Goal: Task Accomplishment & Management: Complete application form

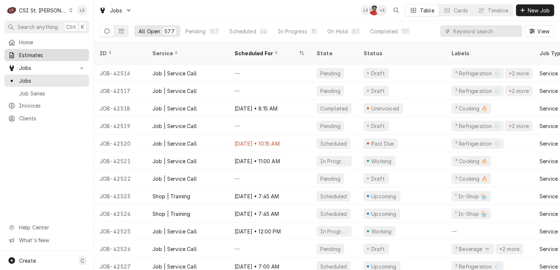
click at [38, 55] on span "Estimates" at bounding box center [52, 55] width 66 height 8
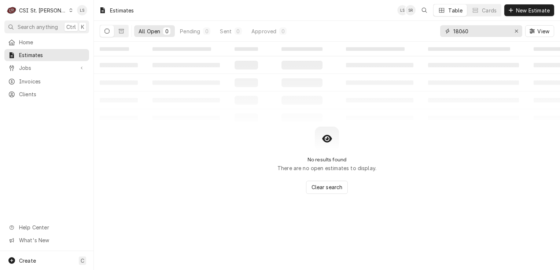
click at [516, 33] on icon "Erase input" at bounding box center [517, 31] width 4 height 5
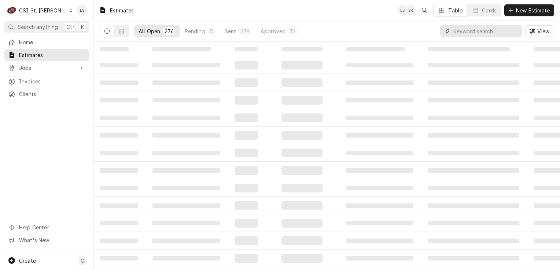
paste input "400654"
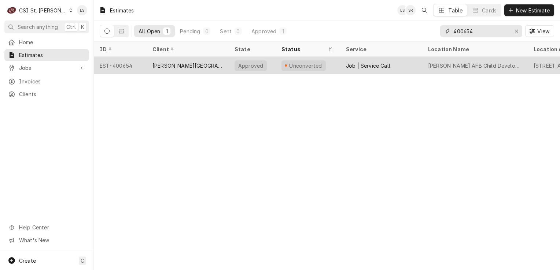
type input "400654"
click at [127, 68] on div "EST-400654" at bounding box center [120, 66] width 53 height 18
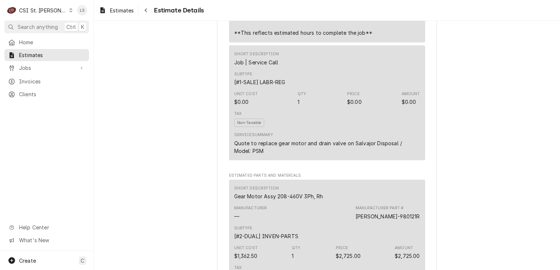
scroll to position [806, 0]
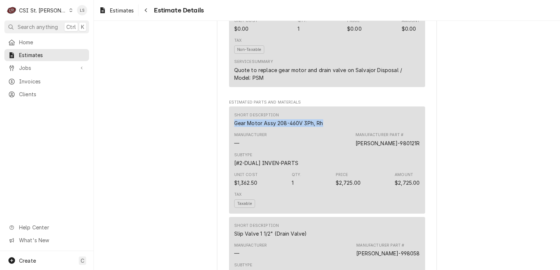
drag, startPoint x: 300, startPoint y: 137, endPoint x: 225, endPoint y: 137, distance: 75.5
click at [225, 137] on div "Sender CSI St. Louis CSI Commercial Services Inc18330 Edison Ave Chesterfield, …" at bounding box center [327, 156] width 220 height 1847
drag, startPoint x: 405, startPoint y: 160, endPoint x: 369, endPoint y: 159, distance: 35.6
click at [369, 150] on div "Manufacturer — Manufacturer Part # SAL-980121R" at bounding box center [327, 140] width 186 height 20
copy div "SAL-980121R"
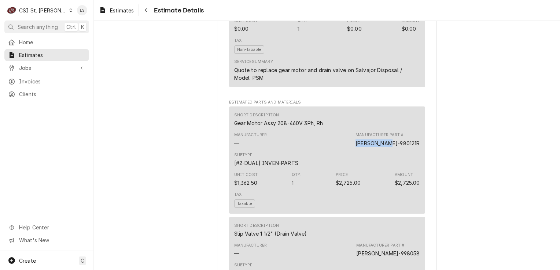
scroll to position [953, 0]
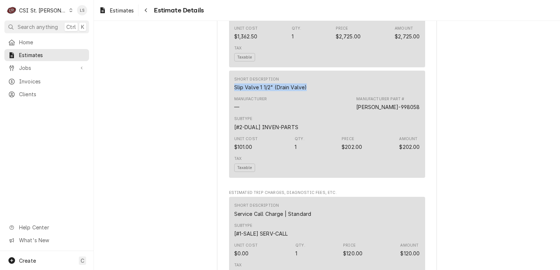
drag, startPoint x: 307, startPoint y: 102, endPoint x: 223, endPoint y: 102, distance: 84.3
click at [223, 102] on div "Sender CSI St. Louis CSI Commercial Services Inc18330 Edison Ave Chesterfield, …" at bounding box center [327, 9] width 220 height 1847
copy div "Slip Valve 1 1/2" (Drain Valve)"
drag, startPoint x: 401, startPoint y: 123, endPoint x: 360, endPoint y: 122, distance: 41.1
click at [360, 114] on div "Manufacturer — Manufacturer Part # SAL-998058" at bounding box center [327, 104] width 186 height 20
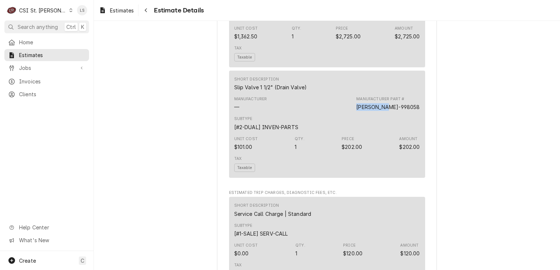
copy div "SAL-998058"
click at [53, 70] on div "Jobs" at bounding box center [47, 67] width 82 height 9
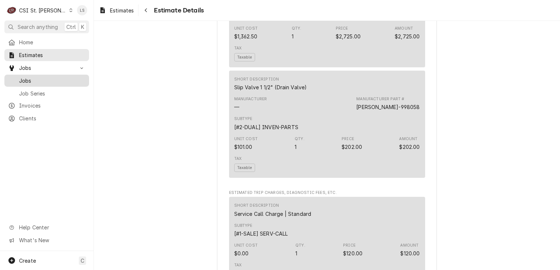
click at [52, 77] on span "Jobs" at bounding box center [52, 81] width 66 height 8
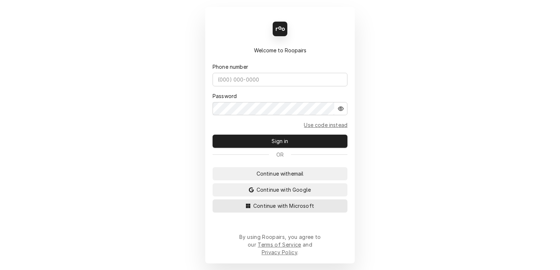
click at [316, 213] on button "Continue with Microsoft" at bounding box center [280, 206] width 135 height 13
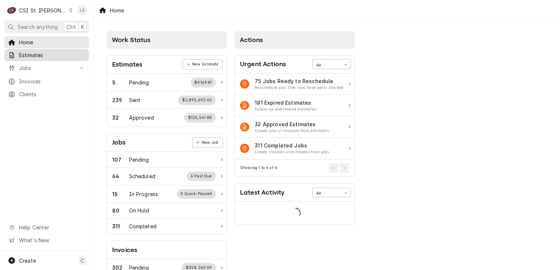
click at [34, 55] on span "Estimates" at bounding box center [52, 55] width 66 height 8
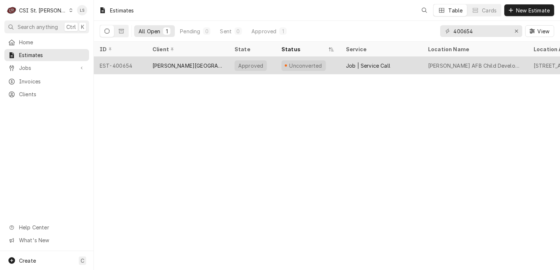
click at [117, 67] on div "EST-400654" at bounding box center [120, 66] width 53 height 18
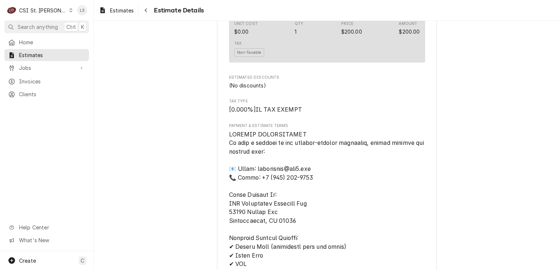
scroll to position [1668, 0]
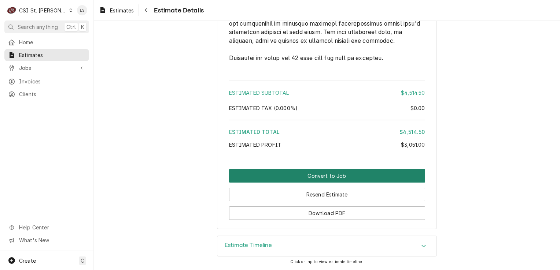
click at [350, 174] on button "Convert to Job" at bounding box center [327, 176] width 196 height 14
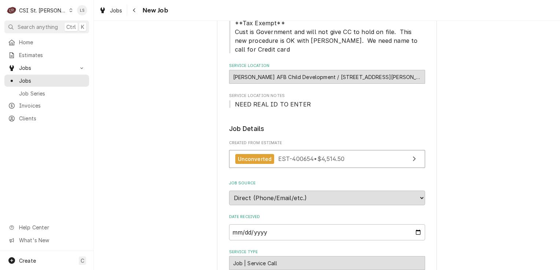
scroll to position [37, 0]
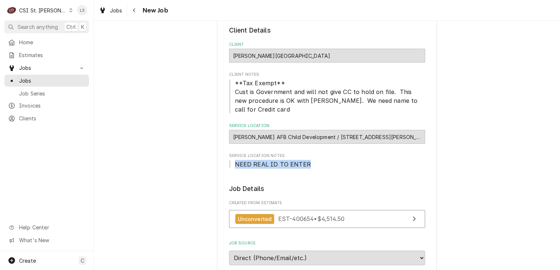
drag, startPoint x: 274, startPoint y: 155, endPoint x: 232, endPoint y: 154, distance: 42.2
click at [232, 160] on span "NEED REAL ID TO ENTER" at bounding box center [327, 164] width 196 height 9
copy span "NEED REAL ID TO ENTER"
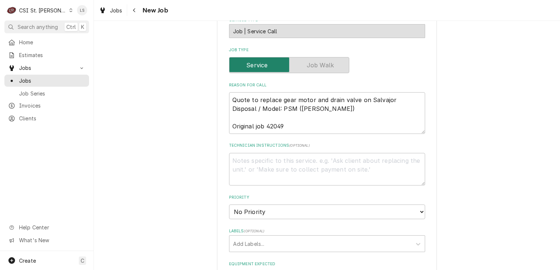
scroll to position [330, 0]
click at [273, 159] on textarea "Technician Instructions ( optional )" at bounding box center [327, 168] width 196 height 33
paste textarea "NEED REAL ID TO ENTER"
type textarea "x"
type textarea "NEED REAL ID TO ENTER"
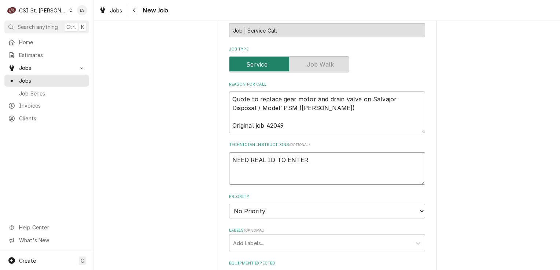
type textarea "x"
type textarea "NEED REAL ID TO ENTER"
type textarea "x"
type textarea "NEED REAL ID TO ENTER"
type textarea "x"
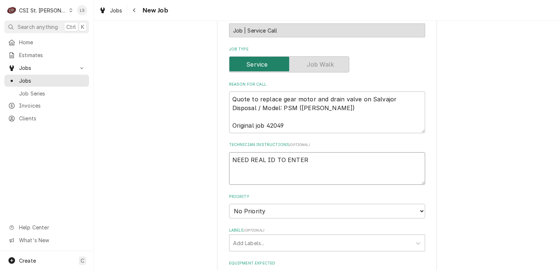
type textarea "NEED REAL ID TO ENTER"
paste textarea "Gear Motor Assy 208-460V 3Ph, Rh"
type textarea "x"
type textarea "NEED REAL ID TO ENTER Gear Motor Assy 208-460V 3Ph, Rh"
type textarea "x"
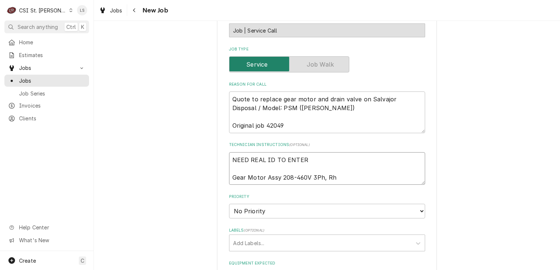
type textarea "NEED REAL ID TO ENTER Gear Motor Assy 208-460V 3Ph, Rh"
type textarea "x"
type textarea "NEED REAL ID TO ENTER Gear Motor Assy 208-460V 3Ph, Rh -"
type textarea "x"
type textarea "NEED REAL ID TO ENTER Gear Motor Assy 208-460V 3Ph, Rh -"
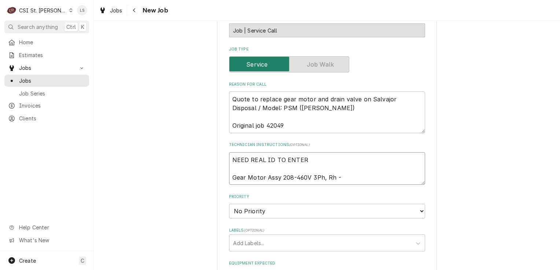
type textarea "x"
type textarea "NEED REAL ID TO ENTER Gear Motor Assy 208-460V 3Ph, Rh -"
paste textarea "SAL-980121R"
type textarea "x"
type textarea "NEED REAL ID TO ENTER Gear Motor Assy 208-460V 3Ph, Rh - SAL-980121R"
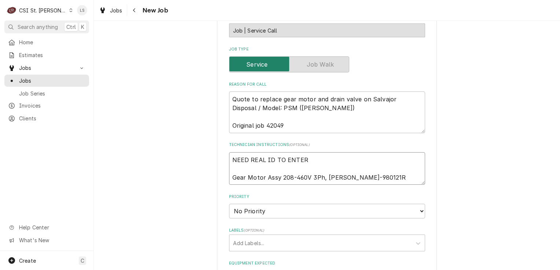
type textarea "x"
type textarea "NEED REAL ID TO ENTER Gear Motor Assy 208-460V 3Ph, Rh - SAL-980121R"
type textarea "x"
type textarea "NEED REAL ID TO ENTER Gear Motor Assy 208-460V 3Ph, Rh - SAL-980121R -"
type textarea "x"
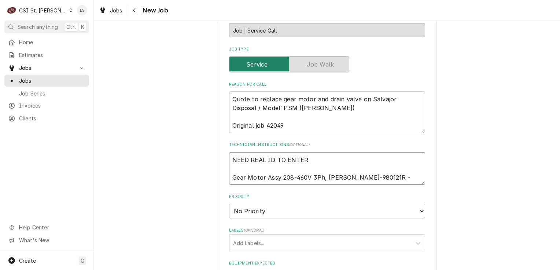
type textarea "NEED REAL ID TO ENTER Gear Motor Assy 208-460V 3Ph, Rh - SAL-980121R -"
type textarea "x"
type textarea "NEED REAL ID TO ENTER Gear Motor Assy 208-460V 3Ph, Rh - SAL-980121R - q"
type textarea "x"
type textarea "NEED REAL ID TO ENTER Gear Motor Assy 208-460V 3Ph, Rh - SAL-980121R - qt"
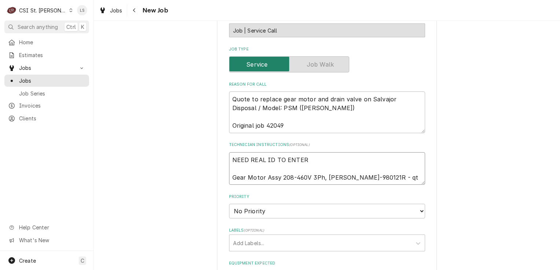
type textarea "x"
type textarea "NEED REAL ID TO ENTER Gear Motor Assy 208-460V 3Ph, Rh - SAL-980121R - qty"
type textarea "x"
type textarea "NEED REAL ID TO ENTER Gear Motor Assy 208-460V 3Ph, Rh - SAL-980121R - qty"
type textarea "x"
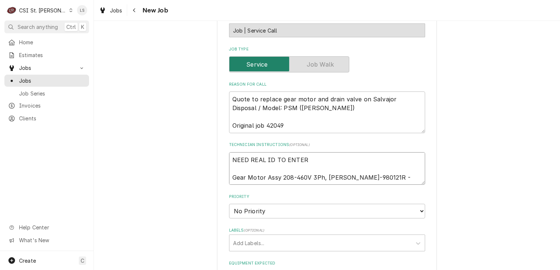
type textarea "NEED REAL ID TO ENTER Gear Motor Assy 208-460V 3Ph, Rh - SAL-980121R - qty 1"
type textarea "x"
type textarea "NEED REAL ID TO ENTER Gear Motor Assy 208-460V 3Ph, Rh - SAL-980121R - qty 1"
type textarea "x"
type textarea "NEED REAL ID TO ENTER Gear Motor Assy 208-460V 3Ph, Rh - SAL-980121R - qty 1"
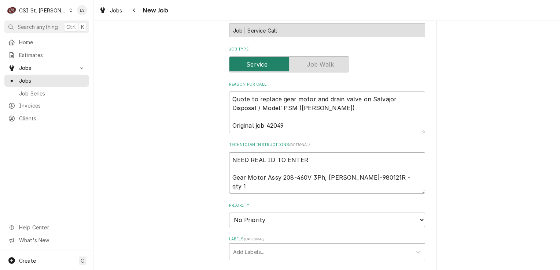
paste textarea "Slip Valve 1 1/2" (Drain Valve)"
type textarea "x"
type textarea "NEED REAL ID TO ENTER Gear Motor Assy 208-460V 3Ph, Rh - SAL-980121R - qty 1 Sl…"
type textarea "x"
type textarea "NEED REAL ID TO ENTER Gear Motor Assy 208-460V 3Ph, Rh - SAL-980121R - qty 1 Sl…"
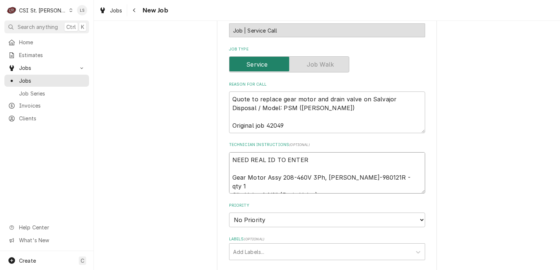
type textarea "x"
type textarea "NEED REAL ID TO ENTER Gear Motor Assy 208-460V 3Ph, Rh - SAL-980121R - qty 1 Sl…"
type textarea "x"
type textarea "NEED REAL ID TO ENTER Gear Motor Assy 208-460V 3Ph, Rh - SAL-980121R - qty 1 Sl…"
type textarea "x"
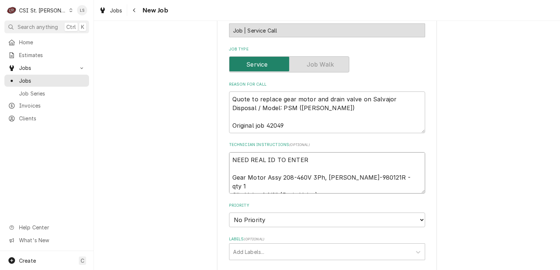
type textarea "NEED REAL ID TO ENTER Gear Motor Assy 208-460V 3Ph, Rh - SAL-980121R - qty 1 Sl…"
paste textarea "SAL-998058"
type textarea "x"
type textarea "NEED REAL ID TO ENTER Gear Motor Assy 208-460V 3Ph, Rh - SAL-980121R - qty 1 Sl…"
type textarea "x"
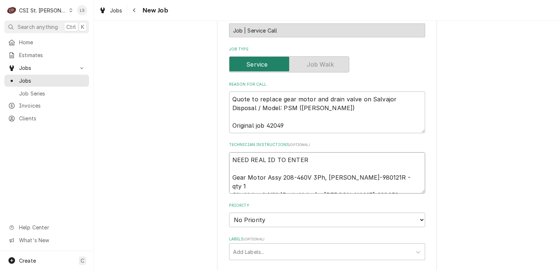
type textarea "NEED REAL ID TO ENTER Gear Motor Assy 208-460V 3Ph, Rh - SAL-980121R - qty 1 Sl…"
type textarea "x"
type textarea "NEED REAL ID TO ENTER Gear Motor Assy 208-460V 3Ph, Rh - SAL-980121R - qty 1 Sl…"
type textarea "x"
type textarea "NEED REAL ID TO ENTER Gear Motor Assy 208-460V 3Ph, Rh - SAL-980121R - qty 1 Sl…"
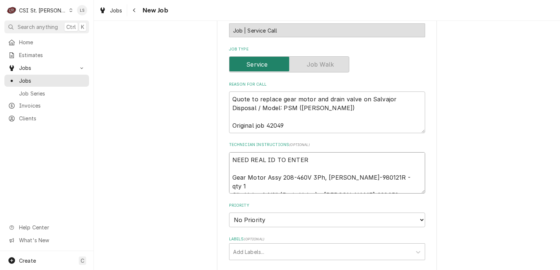
type textarea "x"
type textarea "NEED REAL ID TO ENTER Gear Motor Assy 208-460V 3Ph, Rh - SAL-980121R - qty 1 Sl…"
type textarea "x"
type textarea "NEED REAL ID TO ENTER Gear Motor Assy 208-460V 3Ph, Rh - SAL-980121R - qty 1 Sl…"
type textarea "x"
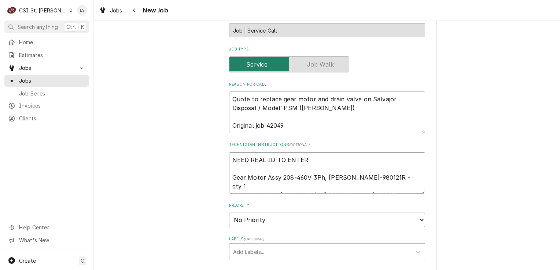
type textarea "NEED REAL ID TO ENTER Gear Motor Assy 208-460V 3Ph, Rh - SAL-980121R - qty 1 Sl…"
type textarea "x"
type textarea "NEED REAL ID TO ENTER Gear Motor Assy 208-460V 3Ph, Rh - SAL-980121R - qty 1 Sl…"
click at [319, 152] on textarea "NEED REAL ID TO ENTER Gear Motor Assy 208-460V 3Ph, Rh - SAL-980121R - qty 1 Sl…" at bounding box center [327, 173] width 196 height 42
type textarea "x"
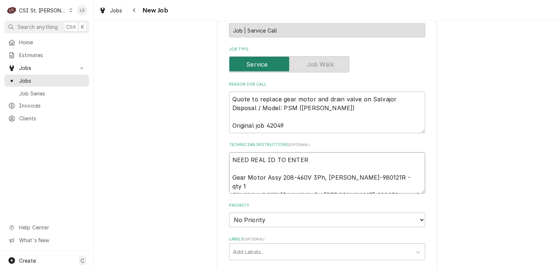
type textarea "NEED REAL ID TO ENTER Gear Motor Assy 208-460V 3Ph, Rh - SAL-980121R - qty 1 Sl…"
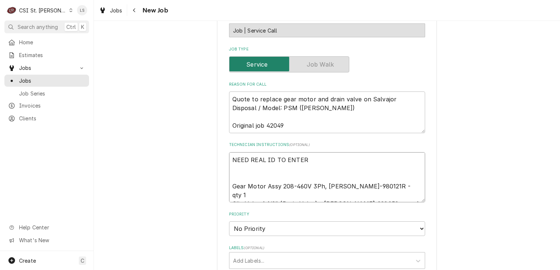
type textarea "x"
type textarea "NEED REAL ID TO ENTER Gear Motor Assy 208-460V 3Ph, Rh - SAL-980121R - qty 1 Sl…"
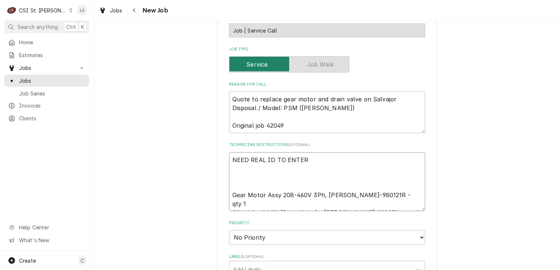
type textarea "x"
type textarea "NEED REAL ID TO ENTER e Gear Motor Assy 208-460V 3Ph, Rh - SAL-980121R - qty 1 …"
type textarea "x"
type textarea "NEED REAL ID TO ENTER em Gear Motor Assy 208-460V 3Ph, Rh - SAL-980121R - qty 1…"
type textarea "x"
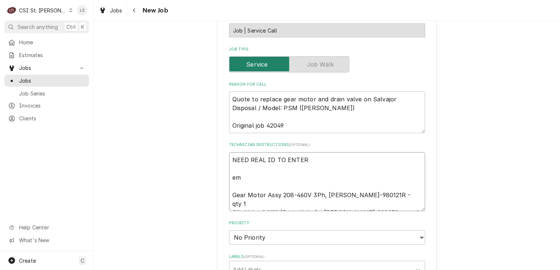
type textarea "NEED REAL ID TO ENTER ema Gear Motor Assy 208-460V 3Ph, Rh - SAL-980121R - qty …"
type textarea "x"
type textarea "NEED REAL ID TO ENTER emai Gear Motor Assy 208-460V 3Ph, Rh - SAL-980121R - qty…"
type textarea "x"
type textarea "NEED REAL ID TO ENTER emaile Gear Motor Assy 208-460V 3Ph, Rh - SAL-980121R - q…"
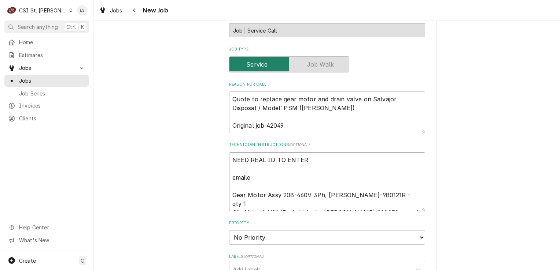
type textarea "x"
type textarea "NEED REAL ID TO ENTER emailed Gear Motor Assy 208-460V 3Ph, Rh - SAL-980121R - …"
type textarea "x"
type textarea "NEED REAL ID TO ENTER emailedp Gear Motor Assy 208-460V 3Ph, Rh - SAL-980121R -…"
type textarea "x"
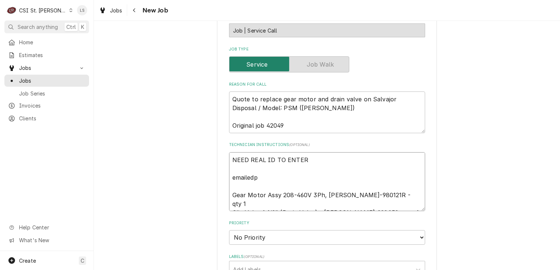
type textarea "NEED REAL ID TO ENTER emailedpa Gear Motor Assy 208-460V 3Ph, Rh - SAL-980121R …"
type textarea "x"
type textarea "NEED REAL ID TO ENTER emailedp Gear Motor Assy 208-460V 3Ph, Rh - SAL-980121R -…"
type textarea "x"
type textarea "NEED REAL ID TO ENTER emailed Gear Motor Assy 208-460V 3Ph, Rh - SAL-980121R - …"
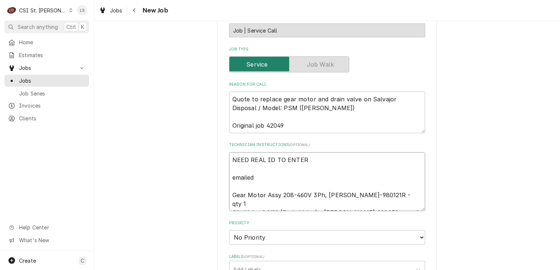
type textarea "x"
type textarea "NEED REAL ID TO ENTER emailed Gear Motor Assy 208-460V 3Ph, Rh - SAL-980121R - …"
type textarea "x"
type textarea "NEED REAL ID TO ENTER emailed p Gear Motor Assy 208-460V 3Ph, Rh - SAL-980121R …"
type textarea "x"
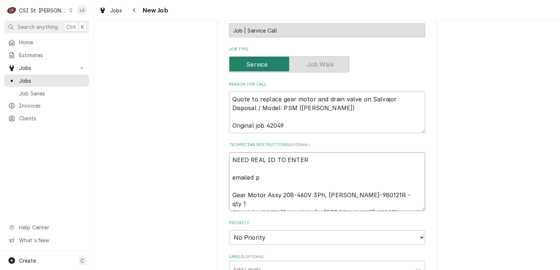
type textarea "NEED REAL ID TO ENTER emailed pa Gear Motor Assy 208-460V 3Ph, Rh - SAL-980121R…"
type textarea "x"
type textarea "NEED REAL ID TO ENTER emailed par Gear Motor Assy 208-460V 3Ph, Rh - SAL-980121…"
type textarea "x"
type textarea "NEED REAL ID TO ENTER emailed part Gear Motor Assy 208-460V 3Ph, Rh - SAL-98012…"
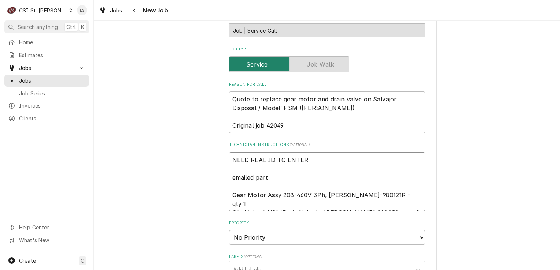
type textarea "x"
type textarea "NEED REAL ID TO ENTER emailed parts Gear Motor Assy 208-460V 3Ph, Rh - SAL-9801…"
type textarea "x"
type textarea "NEED REAL ID TO ENTER emailed parts, Gear Motor Assy 208-460V 3Ph, Rh - SAL-980…"
type textarea "x"
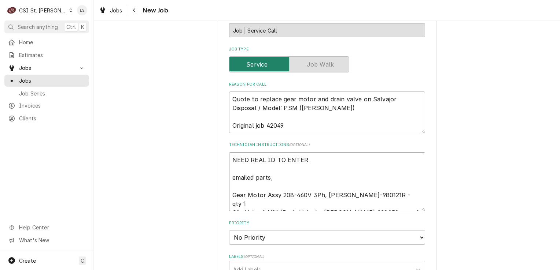
type textarea "NEED REAL ID TO ENTER emailed parts, Gear Motor Assy 208-460V 3Ph, Rh - SAL-980…"
type textarea "x"
type textarea "NEED REAL ID TO ENTER emailed parts, a Gear Motor Assy 208-460V 3Ph, Rh - SAL-9…"
type textarea "x"
type textarea "NEED REAL ID TO ENTER emailed parts, a Gear Motor Assy 208-460V 3Ph, Rh - SAL-9…"
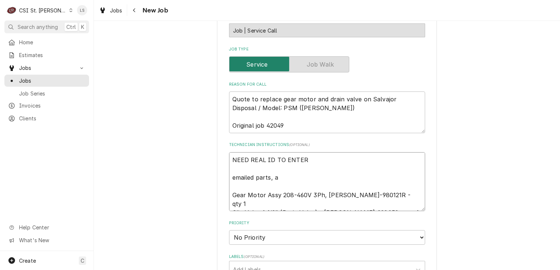
type textarea "x"
type textarea "NEED REAL ID TO ENTER emailed parts, a Gear Motor Assy 208-460V 3Ph, Rh - SAL-9…"
type textarea "x"
type textarea "NEED REAL ID TO ENTER emailed parts, aw Gear Motor Assy 208-460V 3Ph, Rh - SAL-…"
type textarea "x"
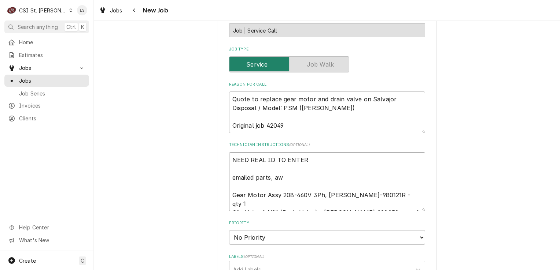
type textarea "NEED REAL ID TO ENTER emailed parts, aw Gear Motor Assy 208-460V 3Ph, Rh - SAL-…"
type textarea "x"
type textarea "NEED REAL ID TO ENTER emailed parts, aw an Gear Motor Assy 208-460V 3Ph, Rh - S…"
type textarea "x"
type textarea "NEED REAL ID TO ENTER emailed parts, aw and Gear Motor Assy 208-460V 3Ph, Rh - …"
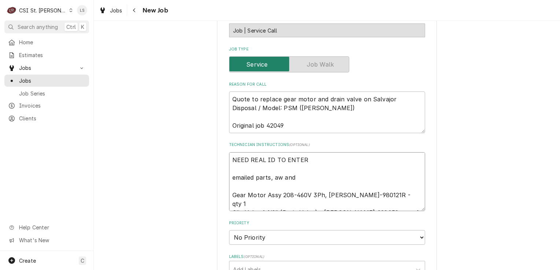
type textarea "x"
type textarea "NEED REAL ID TO ENTER emailed parts, aw and Gear Motor Assy 208-460V 3Ph, Rh - …"
type textarea "x"
type textarea "NEED REAL ID TO ENTER emailed parts, aw and s Gear Motor Assy 208-460V 3Ph, Rh …"
type textarea "x"
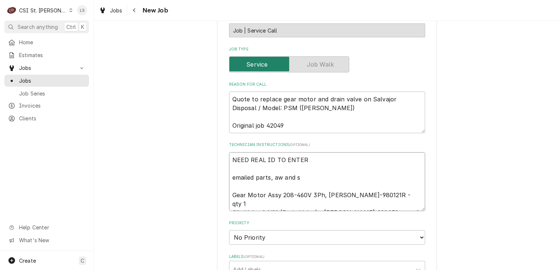
type textarea "NEED REAL ID TO ENTER emailed parts, aw and sr Gear Motor Assy 208-460V 3Ph, Rh…"
type textarea "x"
type textarea "NEED REAL ID TO ENTER emailed parts, aw and sr Gear Motor Assy 208-460V 3Ph, Rh…"
type textarea "x"
type textarea "NEED REAL ID TO ENTER emailed parts, aw and sr to Gear Motor Assy 208-460V 3Ph,…"
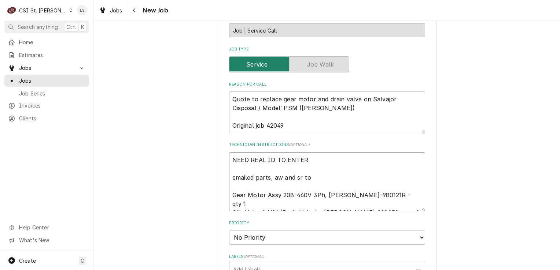
type textarea "x"
type textarea "NEED REAL ID TO ENTER emailed parts, aw and sr to Gear Motor Assy 208-460V 3Ph,…"
type textarea "x"
type textarea "NEED REAL ID TO ENTER emailed parts, aw and sr to o Gear Motor Assy 208-460V 3P…"
type textarea "x"
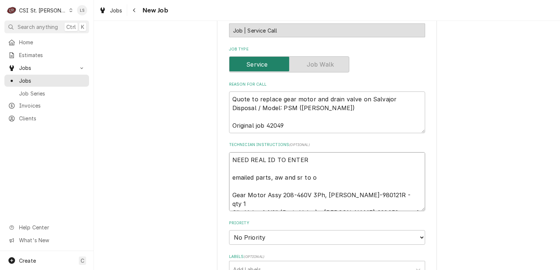
type textarea "NEED REAL ID TO ENTER emailed parts, aw and sr to or Gear Motor Assy 208-460V 3…"
type textarea "x"
type textarea "NEED REAL ID TO ENTER emailed parts, aw and sr to ord Gear Motor Assy 208-460V …"
type textarea "x"
type textarea "NEED REAL ID TO ENTER emailed parts, aw and sr to orde Gear Motor Assy 208-460V…"
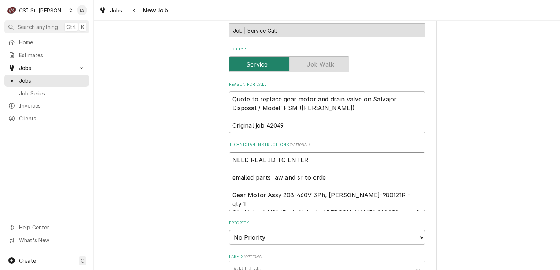
type textarea "x"
type textarea "NEED REAL ID TO ENTER emailed parts, aw and sr to order Gear Motor Assy 208-460…"
type textarea "x"
type textarea "NEED REAL ID TO ENTER emailed parts, aw and sr to order Gear Motor Assy 208-460…"
type textarea "x"
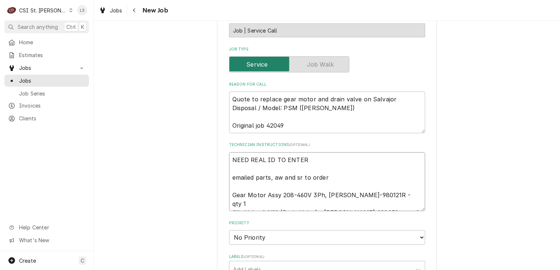
type textarea "NEED REAL ID TO ENTER emailed parts, aw and sr to order - Gear Motor Assy 208-4…"
type textarea "x"
type textarea "NEED REAL ID TO ENTER emailed parts, aw and sr to order - Gear Motor Assy 208-4…"
type textarea "x"
type textarea "NEED REAL ID TO ENTER emailed parts, aw and sr to order - 9 Gear Motor Assy 208…"
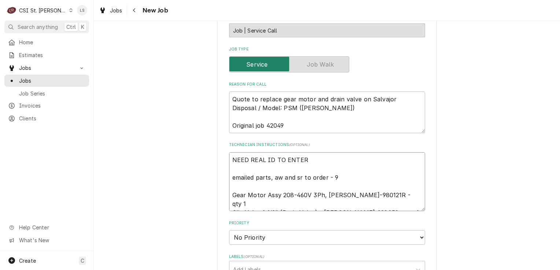
type textarea "x"
type textarea "NEED REAL ID TO ENTER emailed parts, aw and sr to order - 9/ Gear Motor Assy 20…"
type textarea "x"
type textarea "NEED REAL ID TO ENTER emailed parts, aw and sr to order - 9/5 Gear Motor Assy 2…"
type textarea "x"
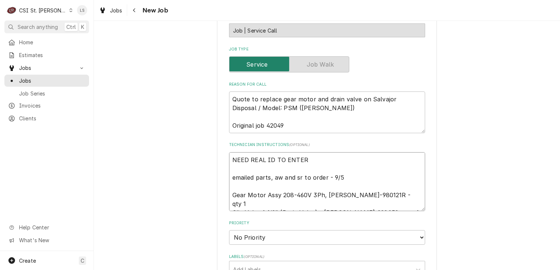
type textarea "NEED REAL ID TO ENTER emailed parts, aw and sr to order - 9/5 Gear Motor Assy 2…"
type textarea "x"
type textarea "NEED REAL ID TO ENTER emailed parts, aw and sr to order - 9/5 - Gear Motor Assy…"
type textarea "x"
type textarea "NEED REAL ID TO ENTER emailed parts, aw and sr to order - 9/5 - Gear Motor Assy…"
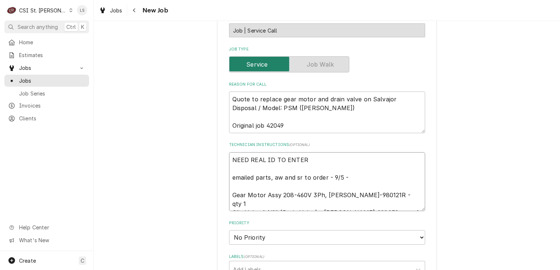
type textarea "x"
type textarea "NEED REAL ID TO ENTER emailed parts, aw and sr to order - 9/5 - L Gear Motor As…"
type textarea "x"
type textarea "NEED REAL ID TO ENTER emailed parts, aw and sr to order - 9/5 - LS Gear Motor A…"
type textarea "x"
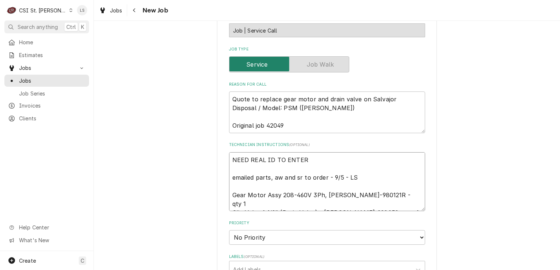
scroll to position [513, 0]
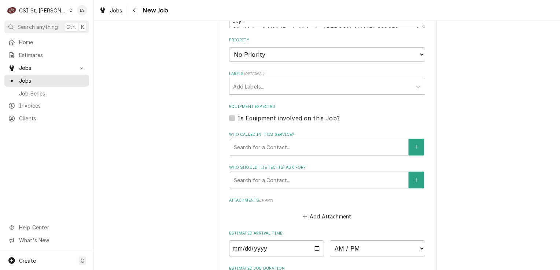
type textarea "NEED REAL ID TO ENTER emailed parts, aw and sr to order - 9/5 - LS Gear Motor A…"
click at [254, 47] on select "No Priority Urgent High Medium Low" at bounding box center [327, 54] width 196 height 15
select select "4"
click at [229, 47] on select "No Priority Urgent High Medium Low" at bounding box center [327, 54] width 196 height 15
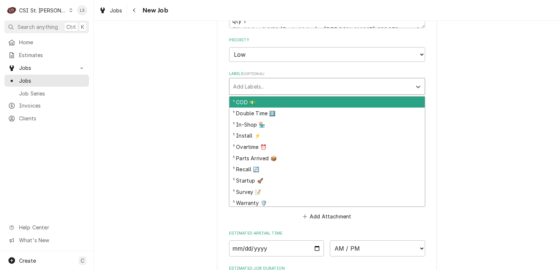
click at [246, 81] on div "Labels" at bounding box center [320, 86] width 175 height 13
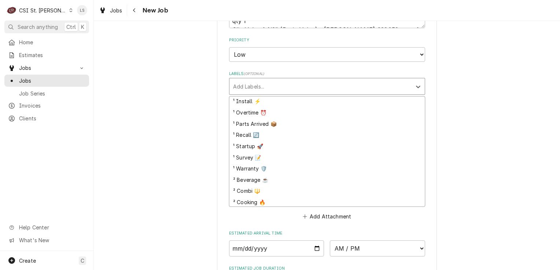
scroll to position [73, 0]
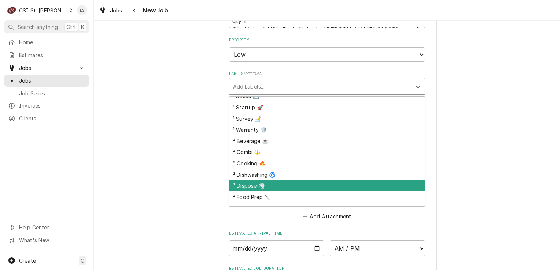
click at [247, 181] on div "² Disposer🌪️" at bounding box center [326, 186] width 195 height 11
type textarea "x"
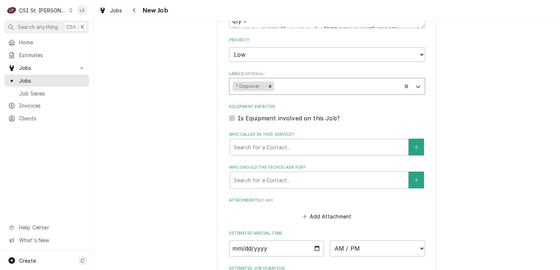
type input "q"
type textarea "x"
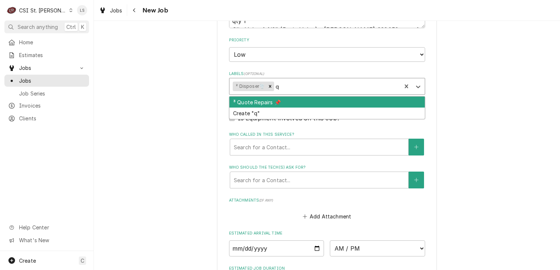
type input "qu"
type textarea "x"
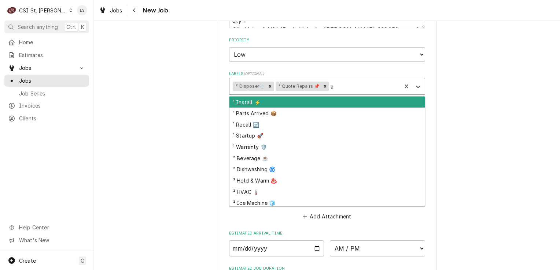
type input "aw"
type textarea "x"
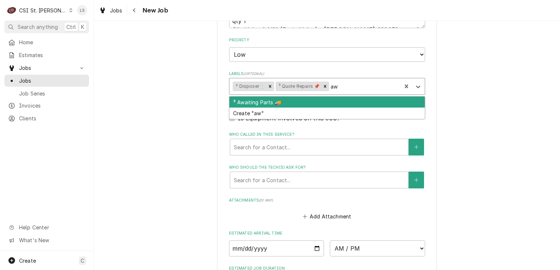
type input "awa"
type textarea "x"
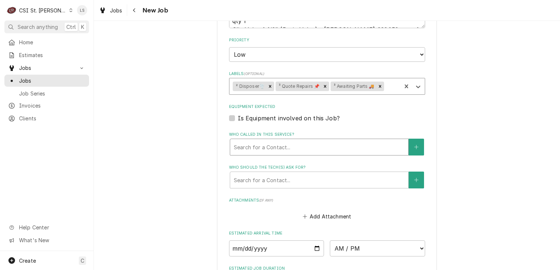
click at [279, 141] on div "Who called in this service?" at bounding box center [319, 147] width 171 height 13
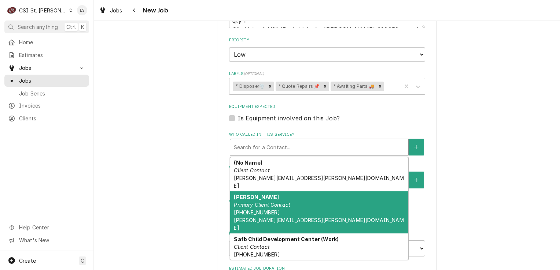
click at [270, 192] on div "Laurie Rowan Primary Client Contact (618) 256-2375 laurie.rowan@us.af.mil" at bounding box center [319, 213] width 178 height 42
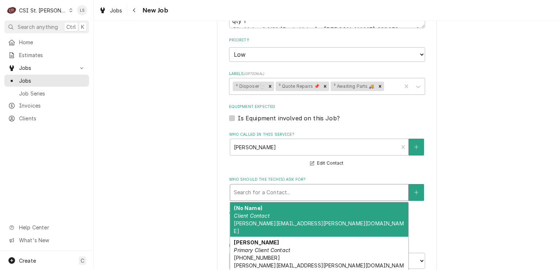
click at [262, 186] on div "Who should the tech(s) ask for?" at bounding box center [319, 192] width 171 height 13
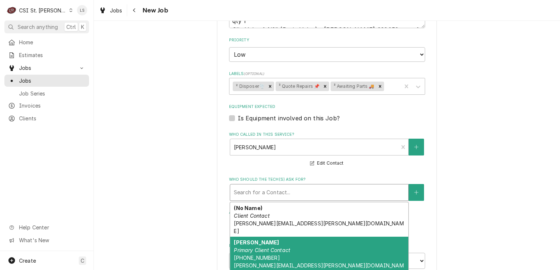
click at [264, 247] on em "Primary Client Contact" at bounding box center [262, 250] width 56 height 6
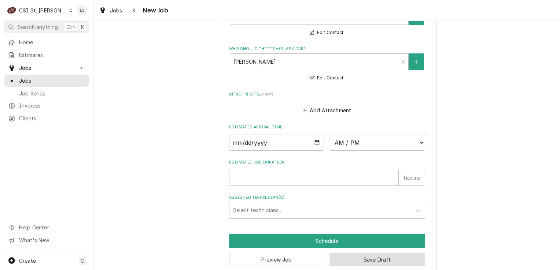
drag, startPoint x: 354, startPoint y: 253, endPoint x: 213, endPoint y: 217, distance: 144.9
click at [353, 253] on button "Save Draft" at bounding box center [377, 260] width 96 height 14
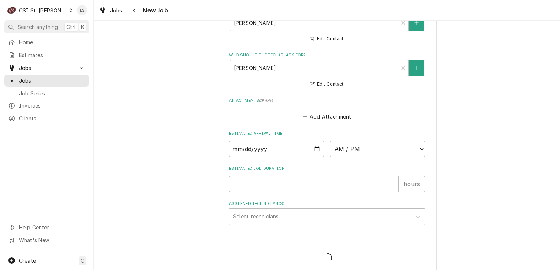
type textarea "x"
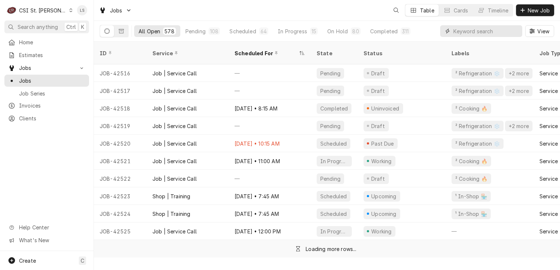
click at [507, 35] on input "Dynamic Content Wrapper" at bounding box center [485, 31] width 65 height 12
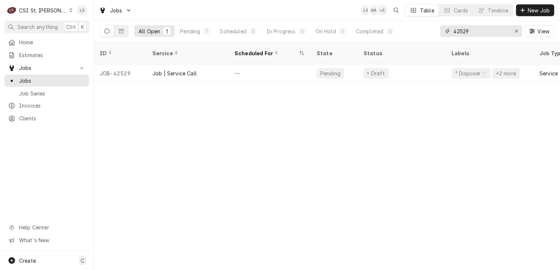
type input "42529"
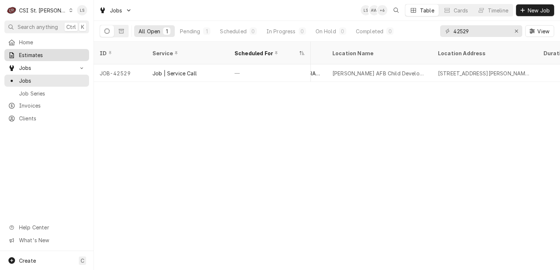
click at [37, 54] on span "Estimates" at bounding box center [52, 55] width 66 height 8
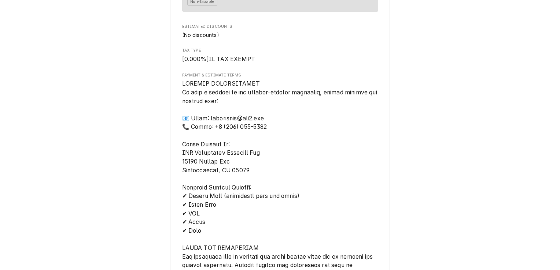
scroll to position [1319, 0]
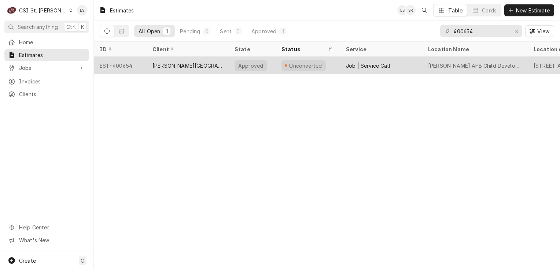
click at [119, 63] on div "EST-400654" at bounding box center [120, 66] width 53 height 18
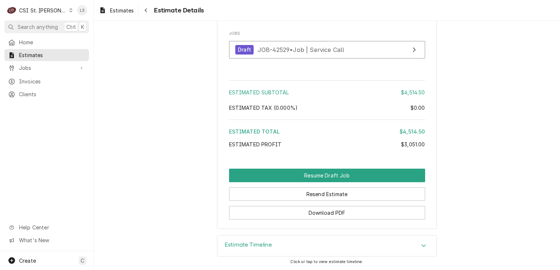
scroll to position [1709, 0]
click at [28, 66] on span "Jobs" at bounding box center [46, 68] width 55 height 8
click at [69, 10] on icon "Dynamic Content Wrapper" at bounding box center [70, 10] width 3 height 4
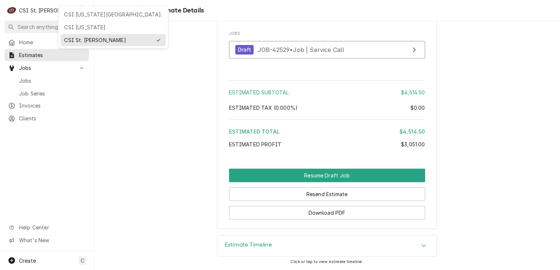
click at [78, 15] on div "CSI [US_STATE][GEOGRAPHIC_DATA]." at bounding box center [113, 15] width 98 height 8
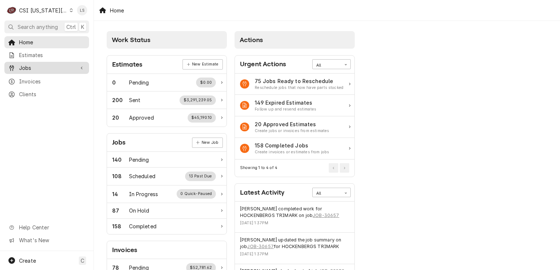
click at [41, 64] on span "Jobs" at bounding box center [46, 68] width 55 height 8
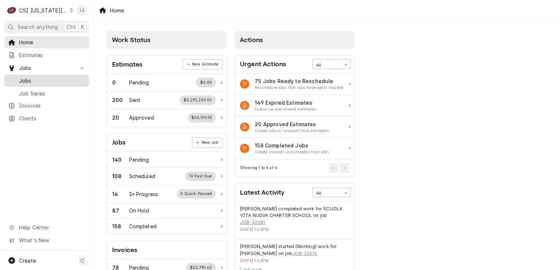
click at [37, 77] on span "Jobs" at bounding box center [52, 81] width 66 height 8
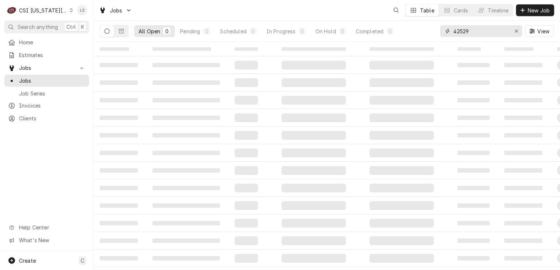
click at [514, 34] on div "Erase input" at bounding box center [516, 30] width 7 height 7
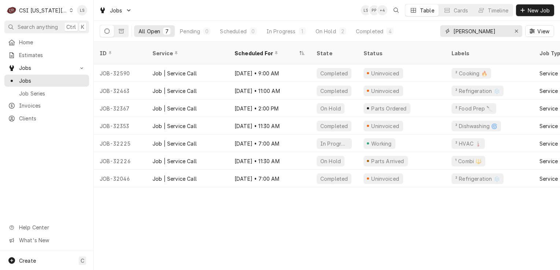
type input "truman"
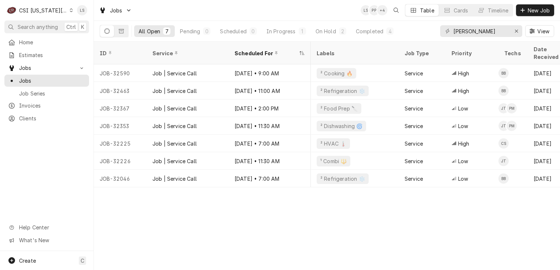
scroll to position [0, 94]
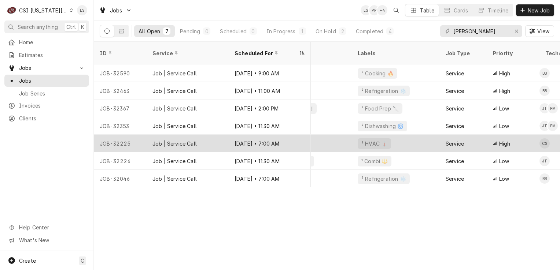
click at [119, 135] on div "JOB-32225" at bounding box center [120, 144] width 53 height 18
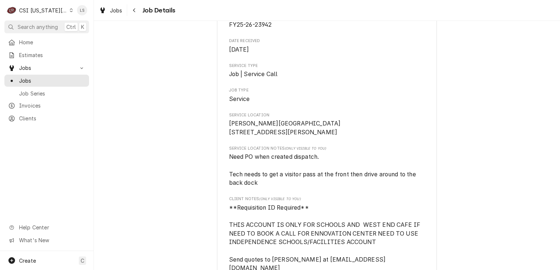
scroll to position [73, 0]
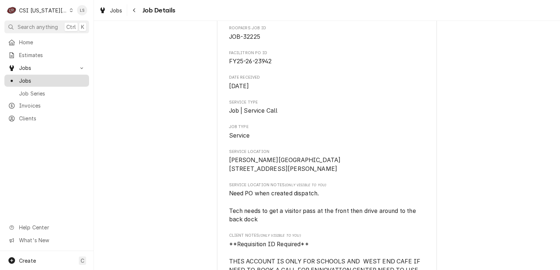
click at [37, 77] on span "Jobs" at bounding box center [52, 81] width 66 height 8
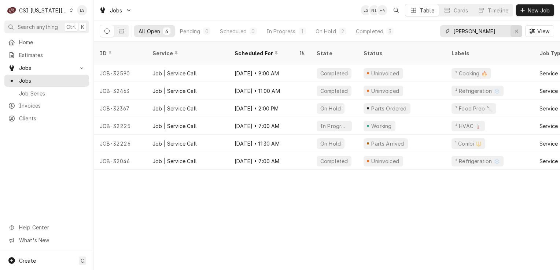
click at [512, 31] on button "Erase input" at bounding box center [516, 31] width 12 height 12
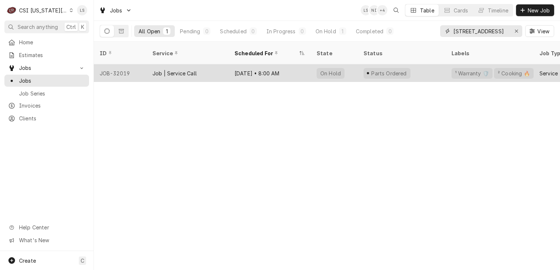
type input "1 s broadway"
click at [133, 64] on div "JOB-32019" at bounding box center [120, 73] width 53 height 18
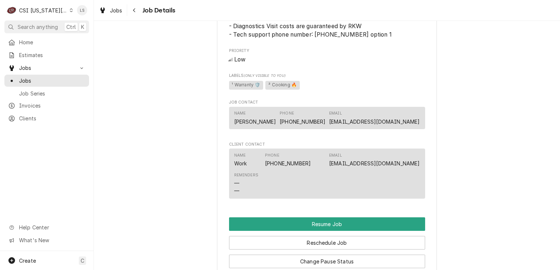
scroll to position [1026, 0]
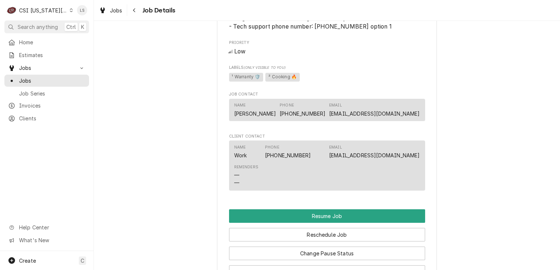
click at [34, 11] on div "CSI [US_STATE][GEOGRAPHIC_DATA]." at bounding box center [43, 11] width 48 height 8
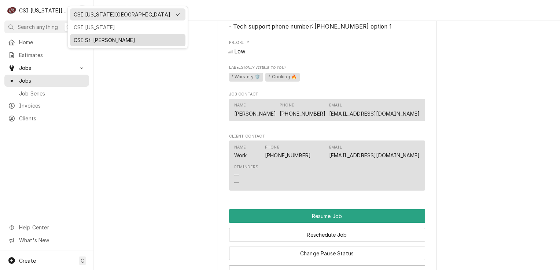
click at [81, 36] on div "CSI St. Louis" at bounding box center [128, 40] width 108 height 8
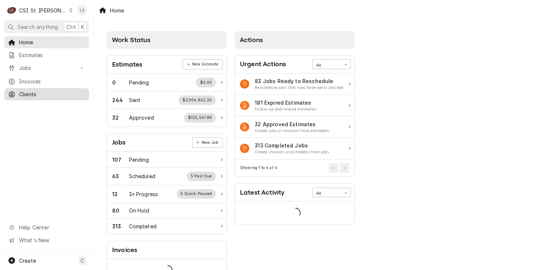
click at [39, 91] on span "Clients" at bounding box center [52, 95] width 66 height 8
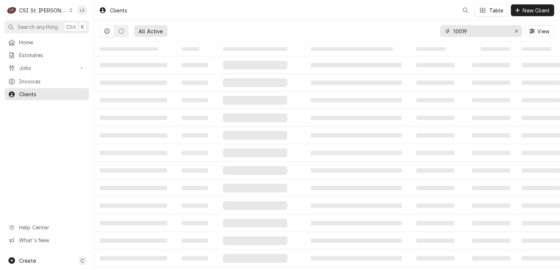
drag, startPoint x: 518, startPoint y: 29, endPoint x: 515, endPoint y: 33, distance: 5.2
click at [518, 30] on div "Erase input" at bounding box center [516, 30] width 7 height 7
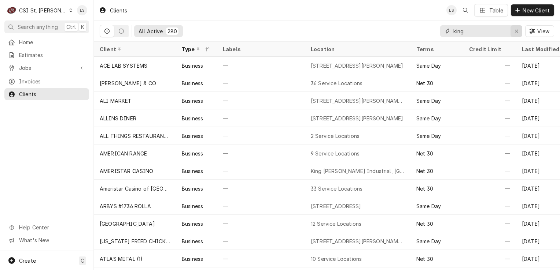
type input "king"
click at [515, 30] on icon "Erase input" at bounding box center [517, 31] width 4 height 5
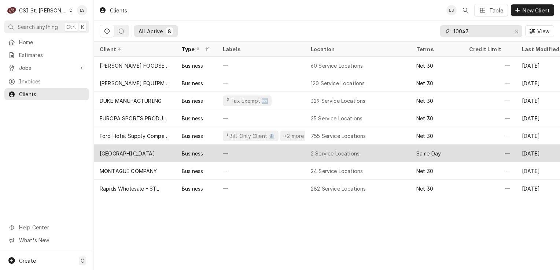
type input "10047"
click at [155, 157] on div "KINGSTON SCHOOL DISTRICT" at bounding box center [135, 154] width 82 height 18
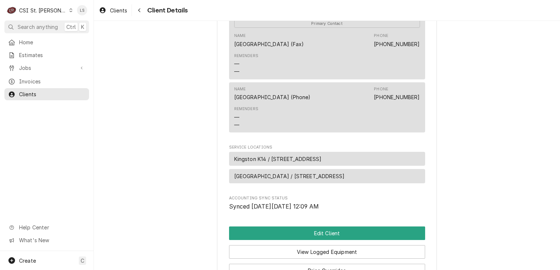
scroll to position [141, 0]
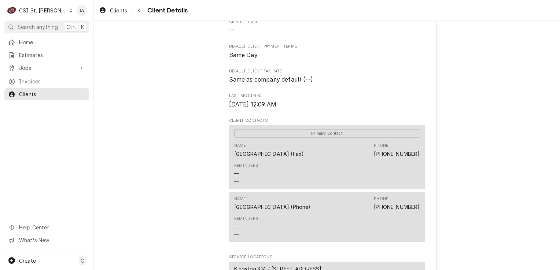
click at [69, 9] on icon "Dynamic Content Wrapper" at bounding box center [70, 10] width 3 height 4
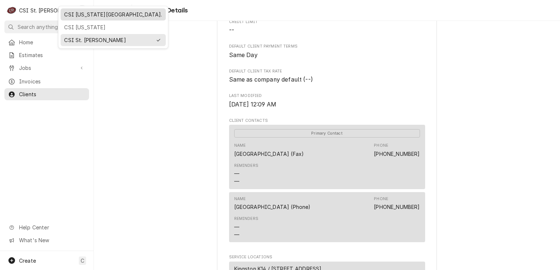
click at [74, 15] on div "CSI [US_STATE][GEOGRAPHIC_DATA]." at bounding box center [113, 15] width 98 height 8
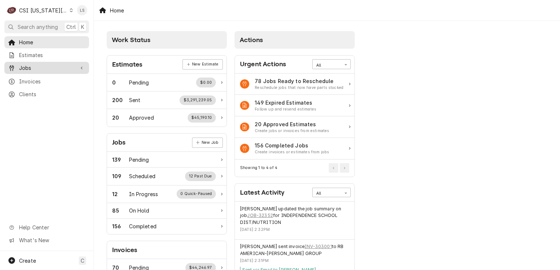
click at [28, 68] on span "Jobs" at bounding box center [46, 68] width 55 height 8
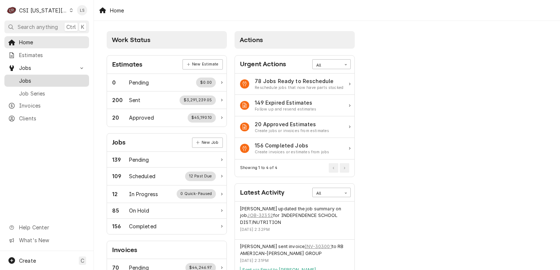
click at [28, 83] on link "Jobs" at bounding box center [46, 81] width 85 height 12
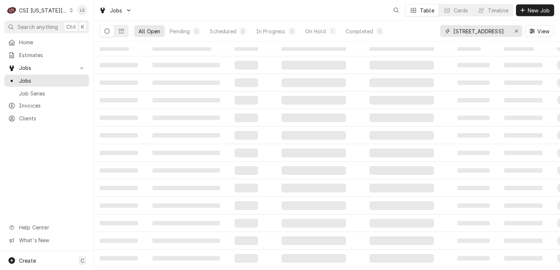
drag, startPoint x: 515, startPoint y: 32, endPoint x: 495, endPoint y: 41, distance: 21.7
click at [515, 32] on icon "Erase input" at bounding box center [517, 31] width 4 height 5
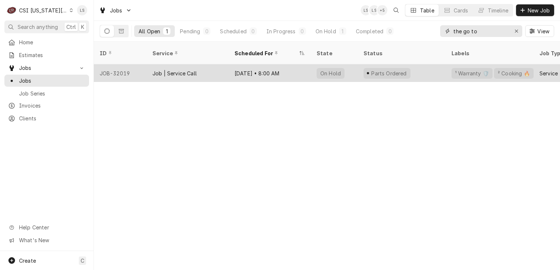
type input "the go to"
click at [123, 65] on div "JOB-32019" at bounding box center [120, 73] width 53 height 18
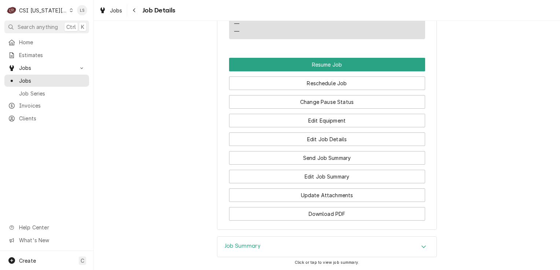
scroll to position [1136, 0]
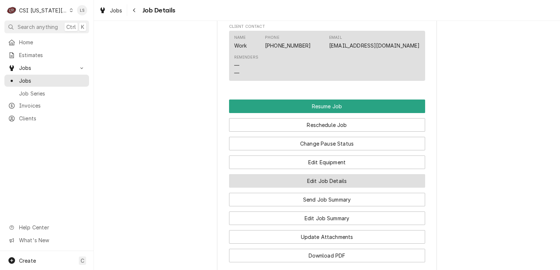
click at [320, 174] on button "Edit Job Details" at bounding box center [327, 181] width 196 height 14
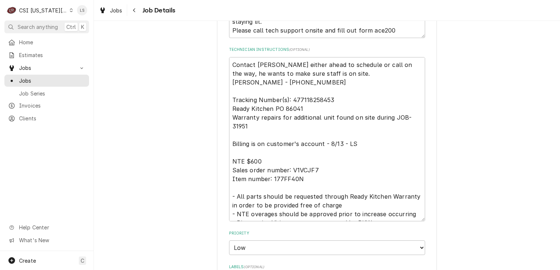
scroll to position [110, 0]
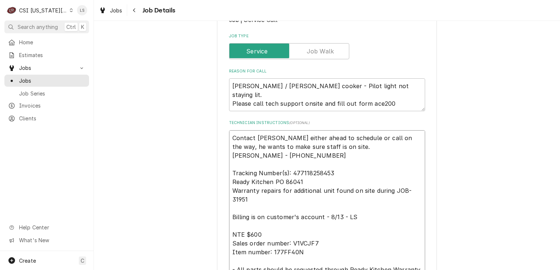
click at [229, 138] on textarea "Contact Brett either ahead to schedule or call on the way, he wants to make sur…" at bounding box center [327, 212] width 196 height 165
type textarea "x"
type textarea "Contact Brett either ahead to schedule or call on the way, he wants to make sur…"
type textarea "x"
type textarea "Contact Brett either ahead to schedule or call on the way, he wants to make sur…"
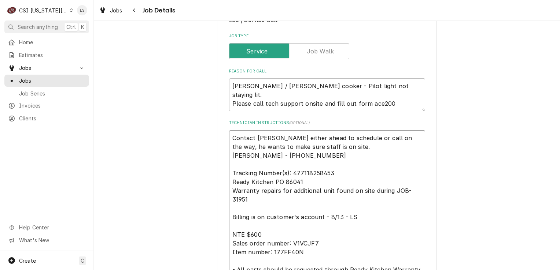
click at [229, 138] on textarea "Contact Brett either ahead to schedule or call on the way, he wants to make sur…" at bounding box center [327, 221] width 196 height 182
type textarea "x"
type textarea "Contact Brett either ahead to schedule or call on the way, he wants to make sur…"
type textarea "x"
type textarea "U Contact Brett either ahead to schedule or call on the way, he wants to make s…"
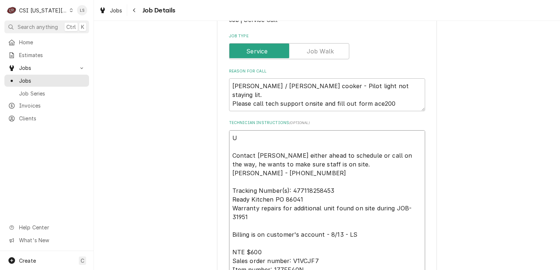
type textarea "x"
type textarea "Up Contact Brett either ahead to schedule or call on the way, he wants to make …"
type textarea "x"
type textarea "Upd Contact Brett either ahead to schedule or call on the way, he wants to make…"
type textarea "x"
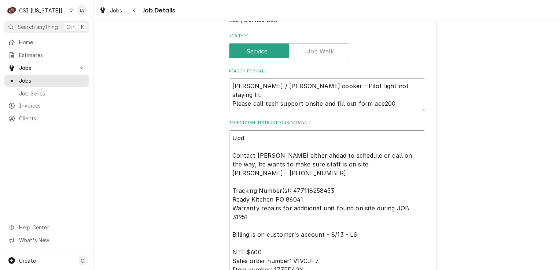
type textarea "Upda Contact Brett either ahead to schedule or call on the way, he wants to mak…"
type textarea "x"
type textarea "Updat Contact Brett either ahead to schedule or call on the way, he wants to ma…"
type textarea "x"
type textarea "Update Contact Brett either ahead to schedule or call on the way, he wants to m…"
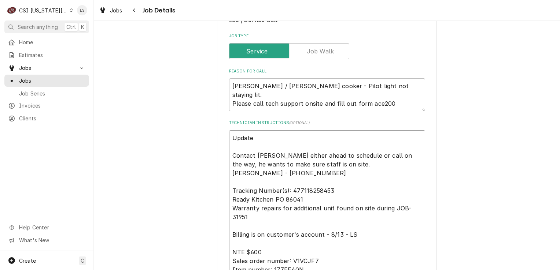
type textarea "x"
type textarea "Updated Contact Brett either ahead to schedule or call on the way, he wants to …"
type textarea "x"
type textarea "Updated Contact Brett either ahead to schedule or call on the way, he wants to …"
type textarea "x"
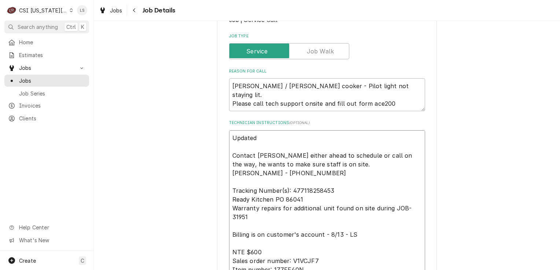
type textarea "Updated t Contact Brett either ahead to schedule or call on the way, he wants t…"
type textarea "x"
type textarea "Updated tr Contact Brett either ahead to schedule or call on the way, he wants …"
type textarea "x"
type textarea "Updated tra Contact Brett either ahead to schedule or call on the way, he wants…"
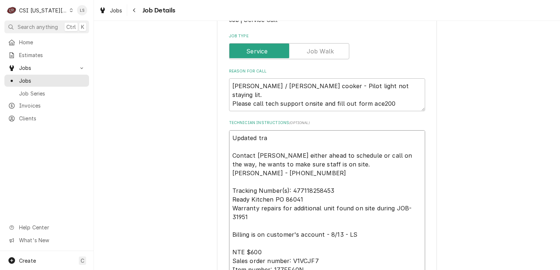
type textarea "x"
type textarea "Updated track Contact Brett either ahead to schedule or call on the way, he wan…"
type textarea "x"
type textarea "Updated tracki Contact Brett either ahead to schedule or call on the way, he wa…"
type textarea "x"
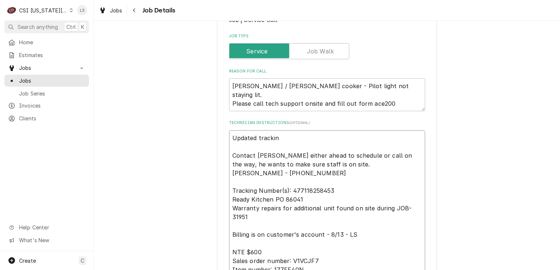
type textarea "Updated tracking Contact Brett either ahead to schedule or call on the way, he …"
type textarea "x"
type textarea "Updated tracking Contact Brett either ahead to schedule or call on the way, he …"
type textarea "x"
type textarea "Updated tracking i Contact Brett either ahead to schedule or call on the way, h…"
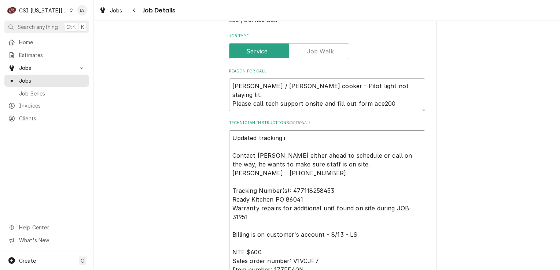
type textarea "x"
type textarea "Updated tracking in Contact Brett either ahead to schedule or call on the way, …"
type textarea "x"
type textarea "Updated tracking info Contact Brett either ahead to schedule or call on the way…"
type textarea "x"
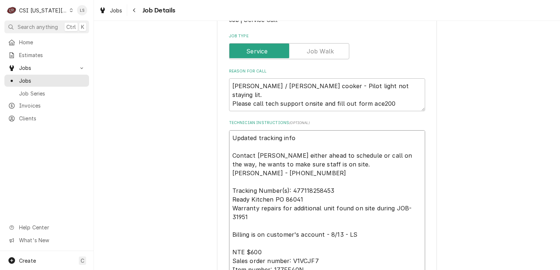
type textarea "Updated tracking info: Contact Brett either ahead to schedule or call on the wa…"
type textarea "x"
type textarea "Updated tracking info: Contact Brett either ahead to schedule or call on the wa…"
paste textarea "FedEx tracking information: 88410464078"
type textarea "x"
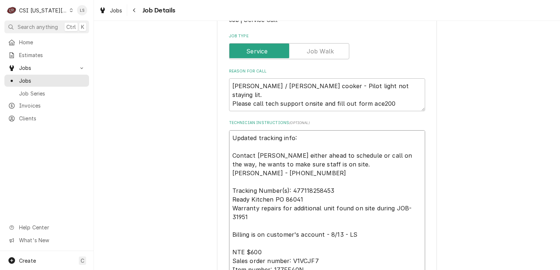
type textarea "Updated tracking info: FedEx tracking information: 88410464078 Contact Brett ei…"
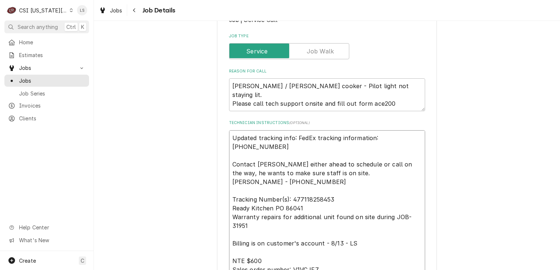
type textarea "x"
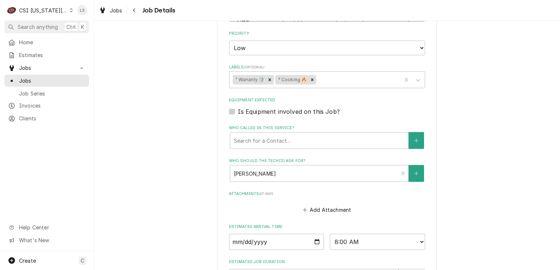
scroll to position [492, 0]
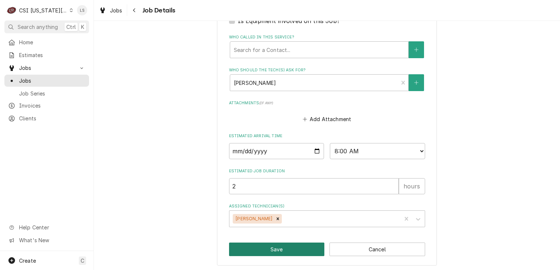
type textarea "Updated tracking info: FedEx tracking information: 88410464078 Contact Brett ei…"
click at [272, 248] on button "Save" at bounding box center [277, 250] width 96 height 14
type textarea "x"
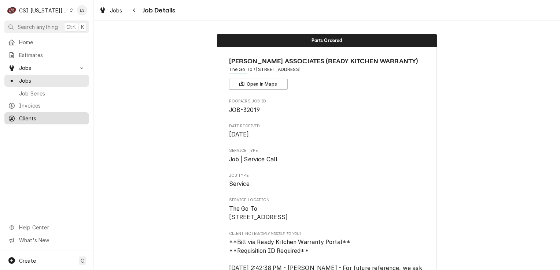
click at [44, 115] on span "Clients" at bounding box center [52, 119] width 66 height 8
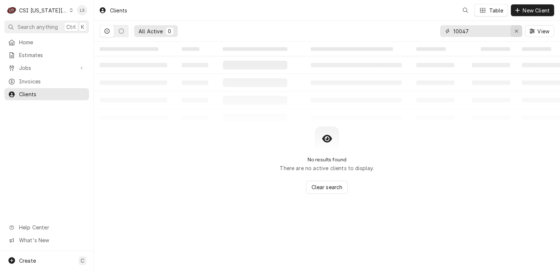
click at [515, 33] on icon "Erase input" at bounding box center [517, 31] width 4 height 5
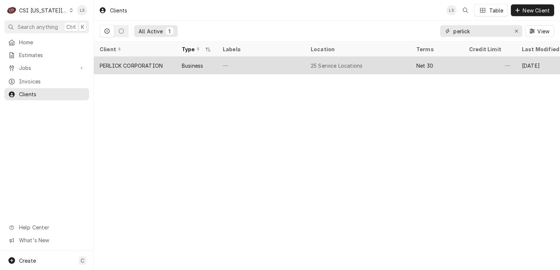
type input "perlick"
click at [148, 67] on div "PERLICK CORPORATION" at bounding box center [131, 66] width 63 height 8
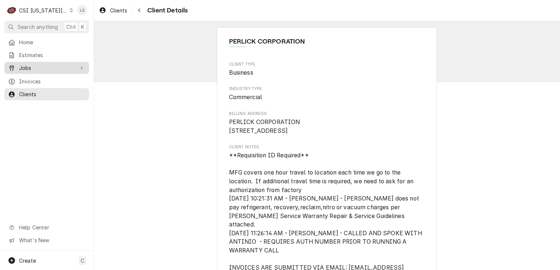
click at [37, 65] on span "Jobs" at bounding box center [46, 68] width 55 height 8
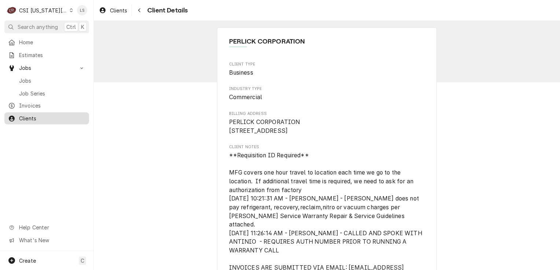
click at [74, 118] on span "Clients" at bounding box center [52, 119] width 66 height 8
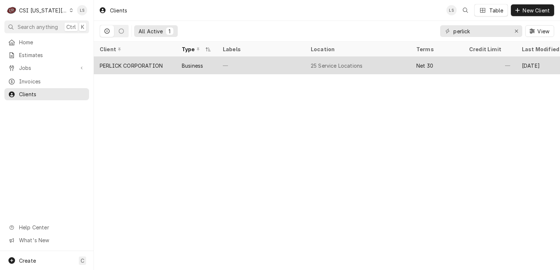
click at [140, 69] on div "PERLICK CORPORATION" at bounding box center [135, 66] width 82 height 18
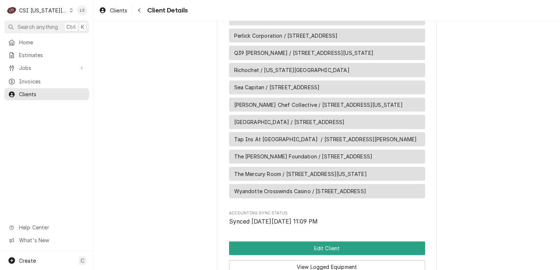
scroll to position [1125, 0]
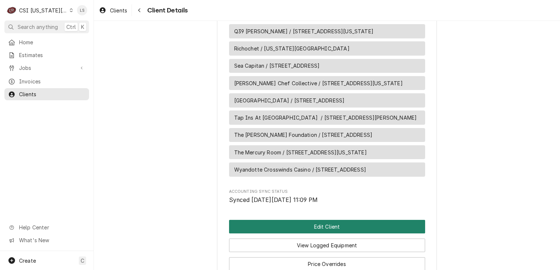
click at [337, 220] on button "Edit Client" at bounding box center [327, 227] width 196 height 14
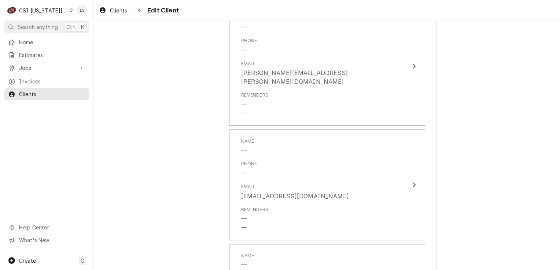
scroll to position [1556, 0]
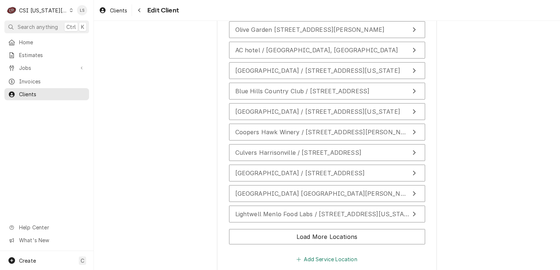
click at [345, 255] on button "Add Service Location" at bounding box center [326, 260] width 63 height 10
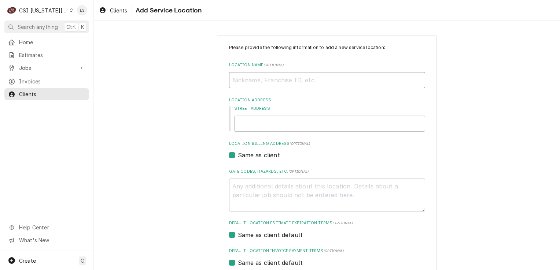
paste input "Sea Capitan"
type textarea "x"
type input "Sea Capitan"
type textarea "x"
type input "Sea Capita"
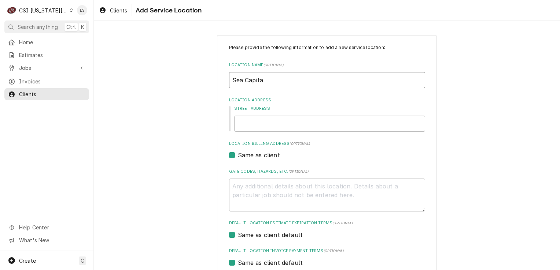
type textarea "x"
type input "Sea Capit"
type textarea "x"
type input "Sea Capi"
type textarea "x"
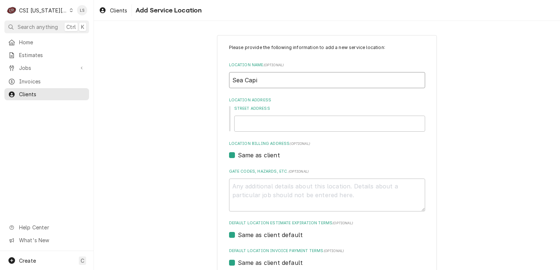
type input "Sea Cap"
type textarea "x"
type input "Sea Capt"
type textarea "x"
type input "Sea Capta"
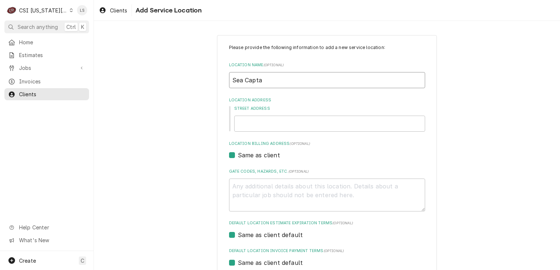
type textarea "x"
type input "Sea Captai"
type textarea "x"
type input "Sea Captain"
paste input "[STREET_ADDRESS]"
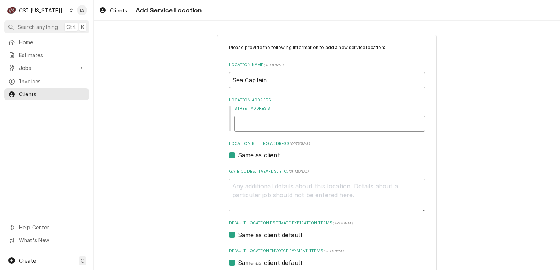
type textarea "x"
type input "[STREET_ADDRESS]"
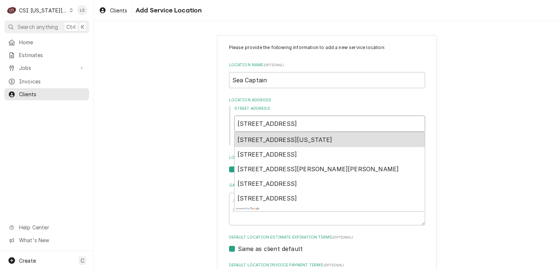
click at [288, 140] on span "[STREET_ADDRESS][US_STATE]" at bounding box center [284, 139] width 95 height 7
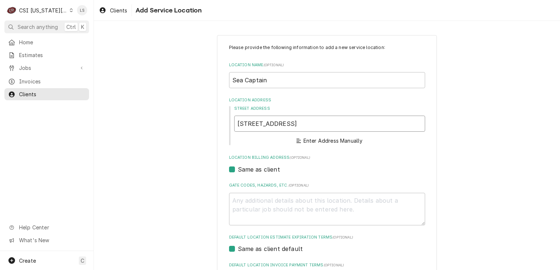
type textarea "x"
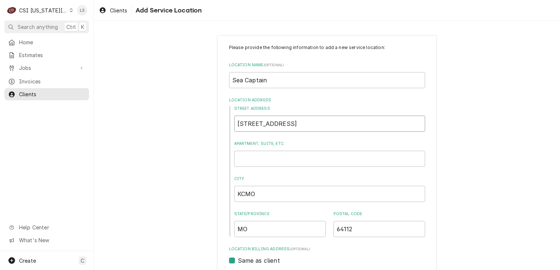
type input "[STREET_ADDRESS]"
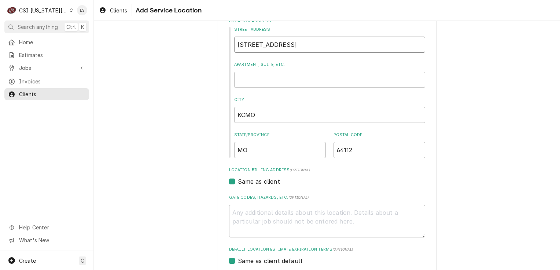
scroll to position [207, 0]
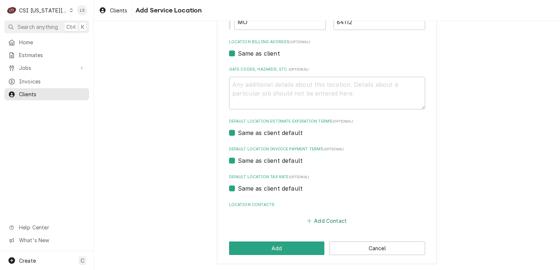
click at [314, 216] on button "Add Contact" at bounding box center [327, 221] width 42 height 10
type textarea "x"
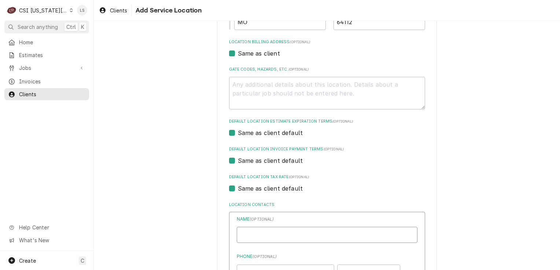
click at [273, 239] on input "Location Name ( optional )" at bounding box center [327, 235] width 181 height 16
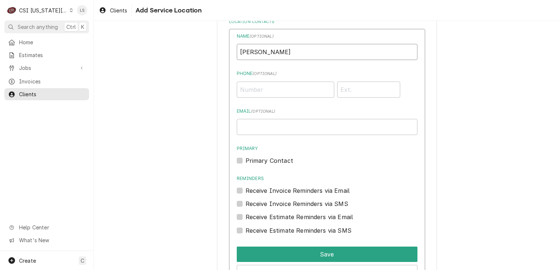
type input "Matt"
paste input "(913) 575-2436"
type input "(913) 575-2436"
click at [246, 159] on label "Primary Contact" at bounding box center [270, 160] width 48 height 9
click at [246, 159] on input "Primary" at bounding box center [336, 164] width 181 height 16
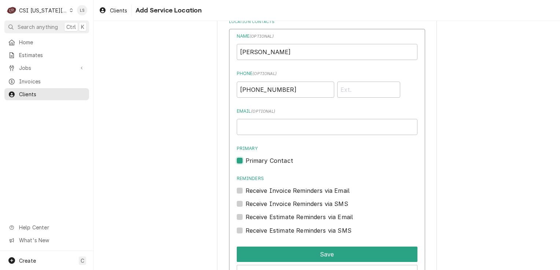
checkbox input "true"
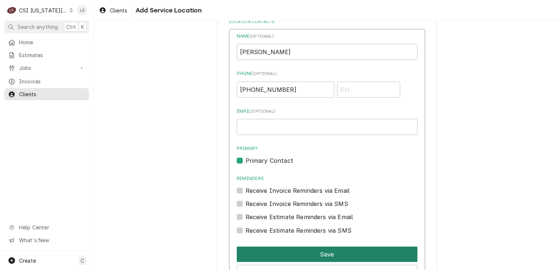
click at [301, 249] on button "Save" at bounding box center [327, 254] width 181 height 15
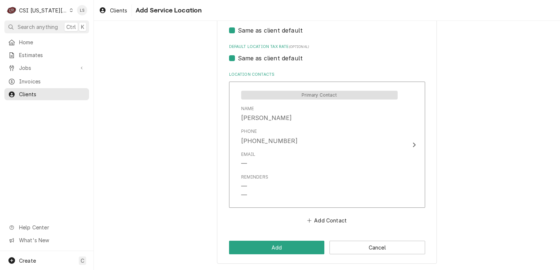
scroll to position [337, 0]
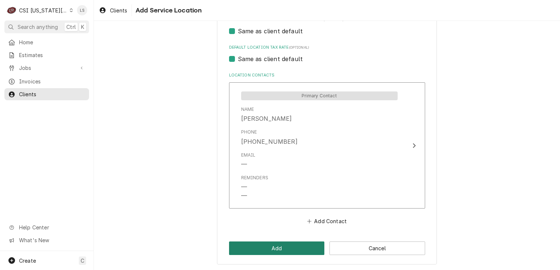
click at [283, 250] on button "Add" at bounding box center [277, 249] width 96 height 14
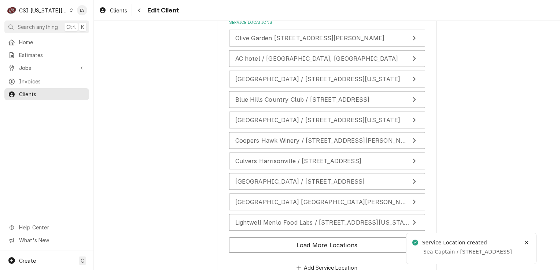
scroll to position [1556, 0]
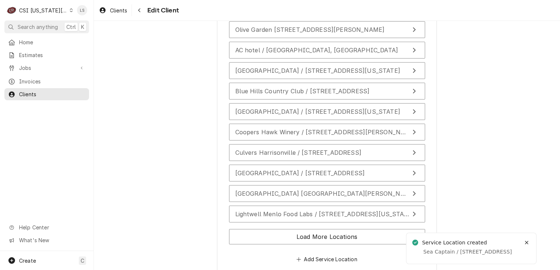
type textarea "x"
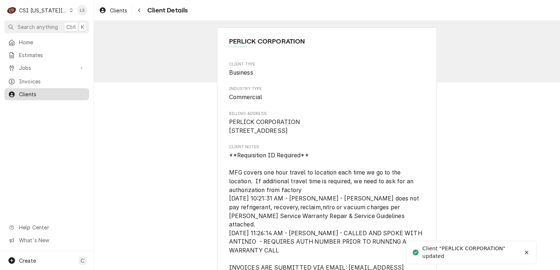
click at [35, 94] on span "Clients" at bounding box center [52, 95] width 66 height 8
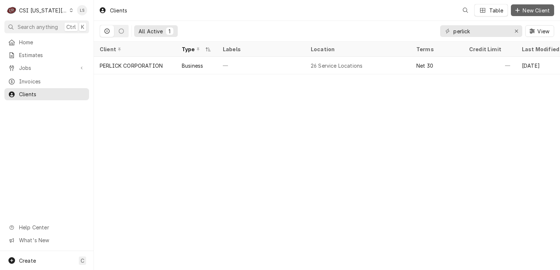
click at [526, 11] on span "New Client" at bounding box center [536, 11] width 30 height 8
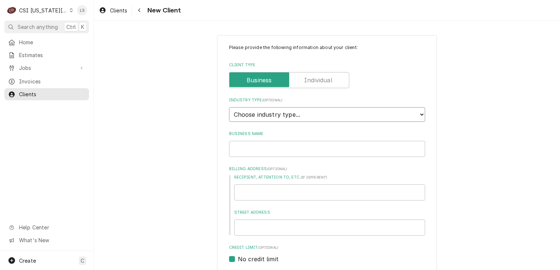
click at [278, 117] on select "Choose industry type... Residential Commercial Industrial Government" at bounding box center [327, 114] width 196 height 15
select select "2"
click at [229, 107] on select "Choose industry type... Residential Commercial Industrial Government" at bounding box center [327, 114] width 196 height 15
click at [249, 141] on div "Business Name" at bounding box center [327, 144] width 196 height 26
click at [248, 141] on input "Business Name" at bounding box center [327, 149] width 196 height 16
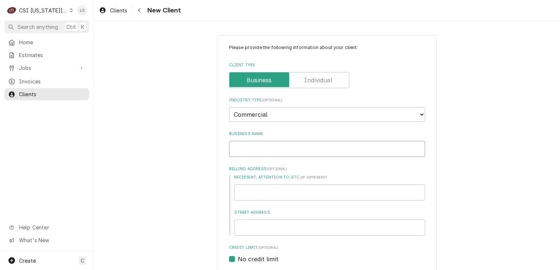
type textarea "x"
type input "S"
type textarea "x"
type input "Se"
type textarea "x"
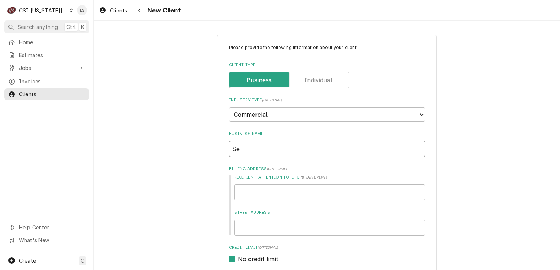
type input "Sea"
type textarea "x"
type input "Sea"
type textarea "x"
type input "Sea C"
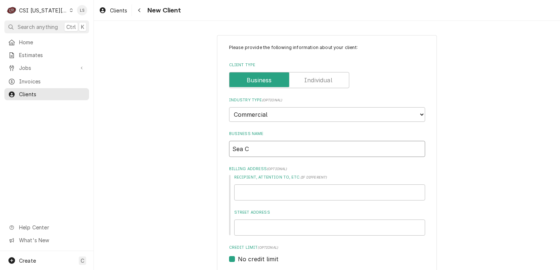
type textarea "x"
type input "Sea Ca"
type textarea "x"
type input "Sea Cap"
type textarea "x"
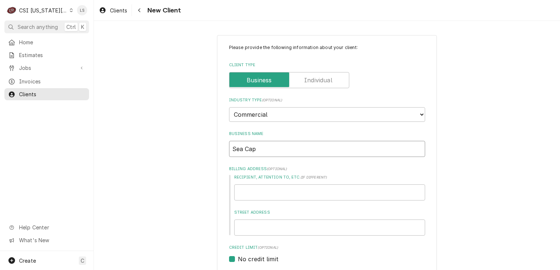
type input "Sea Capt"
type textarea "x"
type input "Sea Capta"
type textarea "x"
type input "Sea Captai"
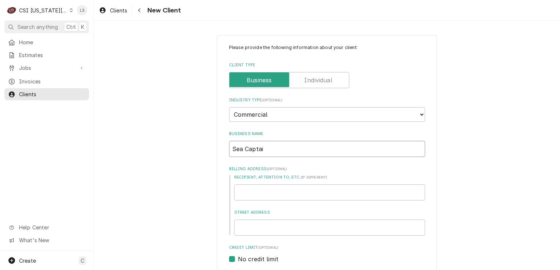
type textarea "x"
type input "Sea Captain"
drag, startPoint x: 263, startPoint y: 192, endPoint x: 249, endPoint y: 225, distance: 35.3
paste input "5070 Main Street"
type textarea "x"
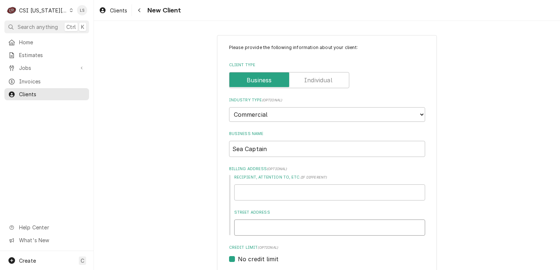
type input "5070 Main Street"
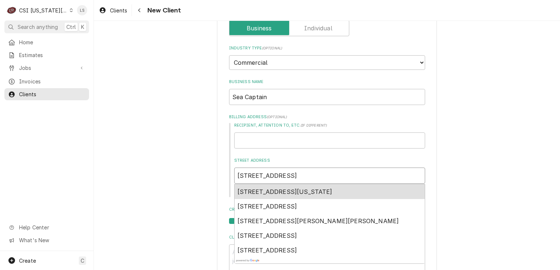
scroll to position [110, 0]
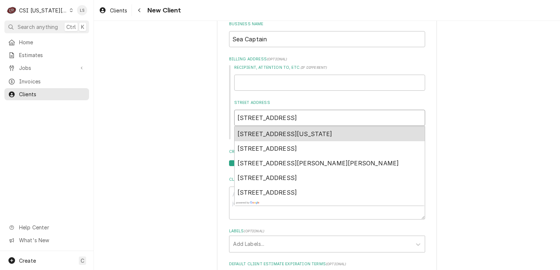
click at [286, 132] on span "5070 Main Street, Kansas City, MO, USA" at bounding box center [284, 133] width 95 height 7
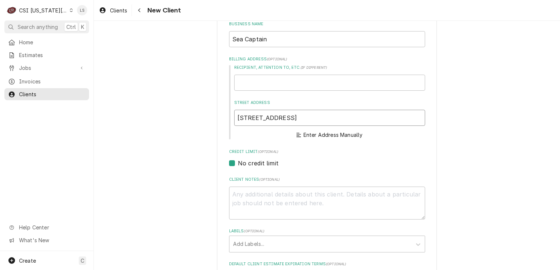
type textarea "x"
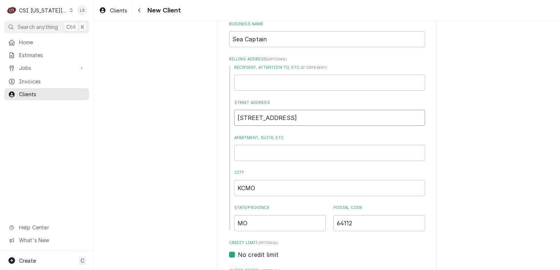
type input "[STREET_ADDRESS]"
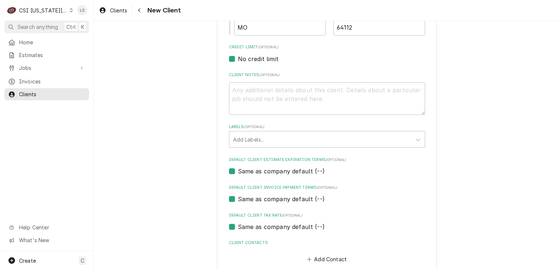
scroll to position [344, 0]
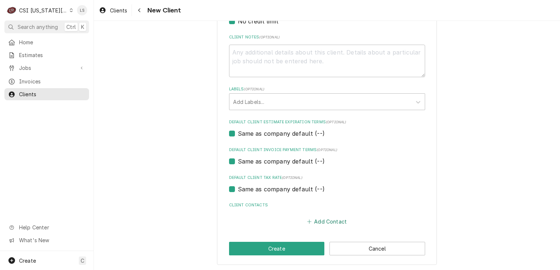
click at [326, 218] on button "Add Contact" at bounding box center [327, 222] width 42 height 10
type textarea "x"
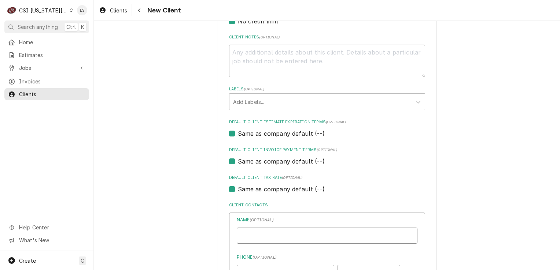
click at [284, 232] on input "Business Name" at bounding box center [327, 236] width 181 height 16
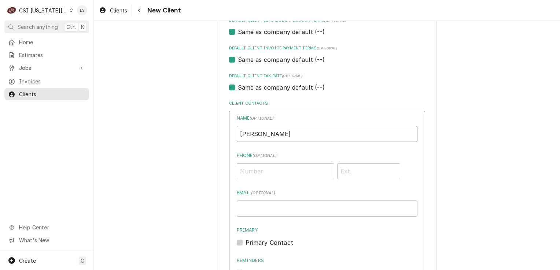
scroll to position [454, 0]
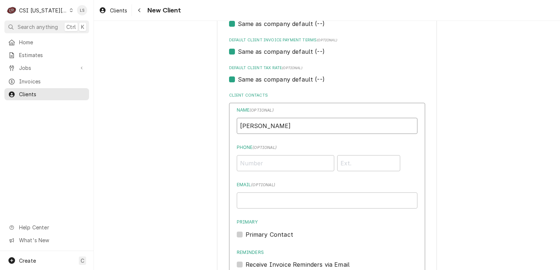
type input "[PERSON_NAME]"
paste input "[PHONE_NUMBER]"
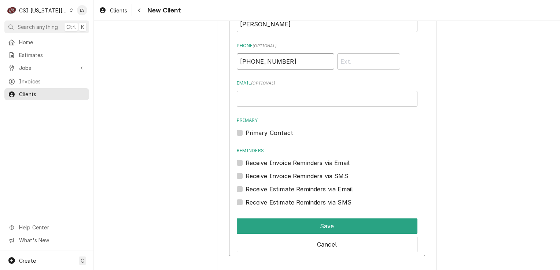
scroll to position [564, 0]
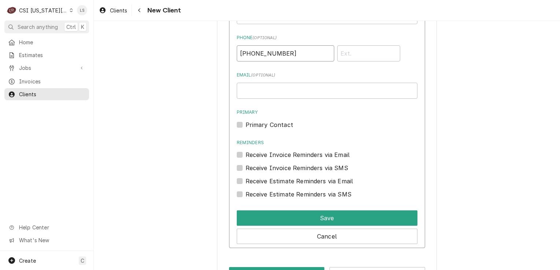
type input "[PHONE_NUMBER]"
click at [246, 123] on label "Primary Contact" at bounding box center [270, 125] width 48 height 9
click at [246, 123] on input "Primary" at bounding box center [336, 129] width 181 height 16
checkbox input "true"
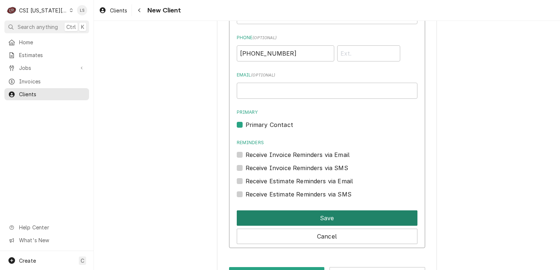
click at [241, 214] on button "Save" at bounding box center [327, 218] width 181 height 15
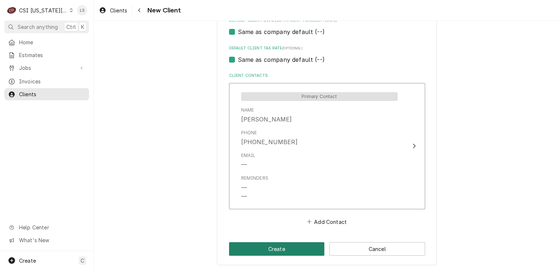
click at [261, 247] on button "Create" at bounding box center [277, 250] width 96 height 14
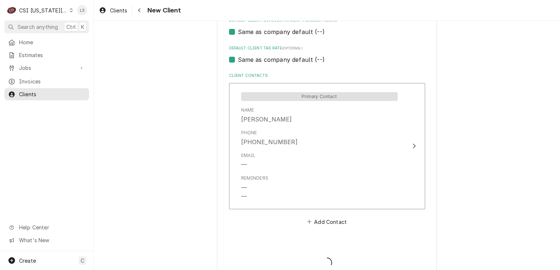
type textarea "x"
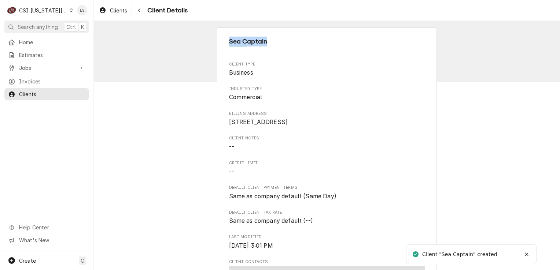
drag, startPoint x: 251, startPoint y: 43, endPoint x: 218, endPoint y: 43, distance: 33.3
click at [218, 43] on div "Sea Captain Client Type Business Industry Type Commercial Billing Address [STRE…" at bounding box center [327, 242] width 220 height 431
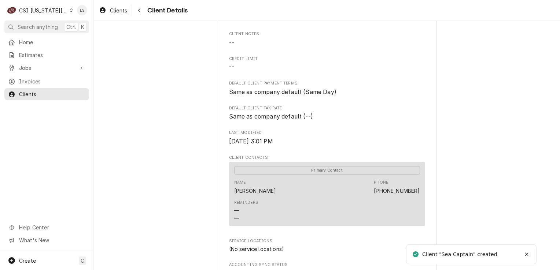
scroll to position [236, 0]
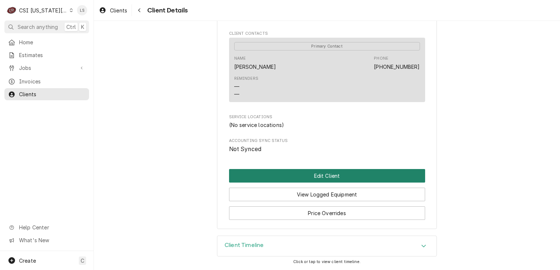
click at [313, 176] on button "Edit Client" at bounding box center [327, 176] width 196 height 14
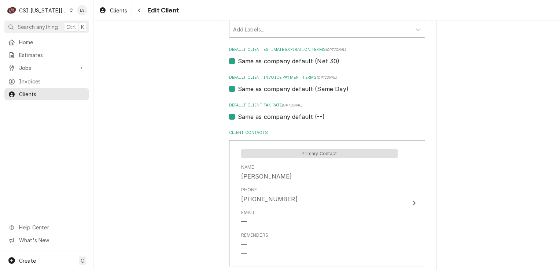
scroll to position [476, 0]
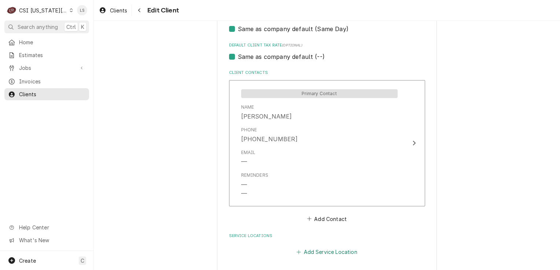
click at [309, 253] on button "Add Service Location" at bounding box center [326, 252] width 63 height 10
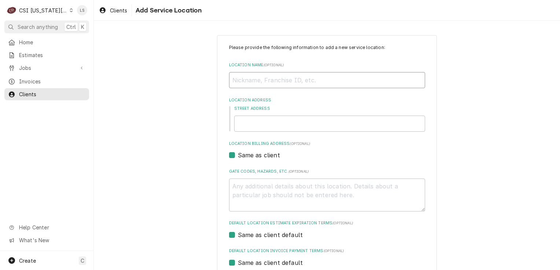
paste input "Sea Captain"
type textarea "x"
type input "Sea Captain"
type input "[STREET_ADDRESS]"
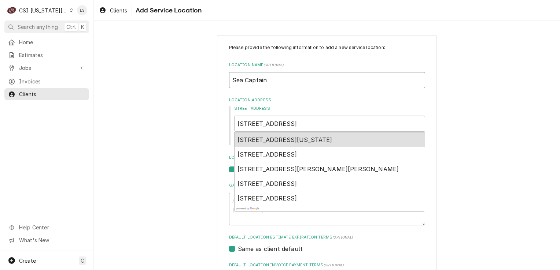
click at [286, 140] on span "5070 Main Street, Kansas City, MO, USA" at bounding box center [284, 139] width 95 height 7
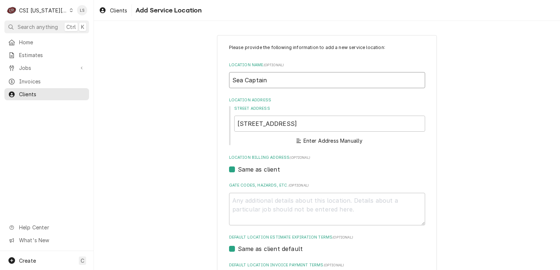
type textarea "x"
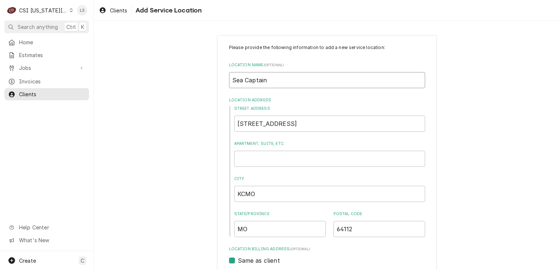
type input "Sea Captain"
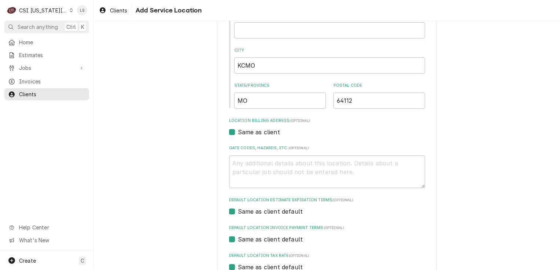
scroll to position [207, 0]
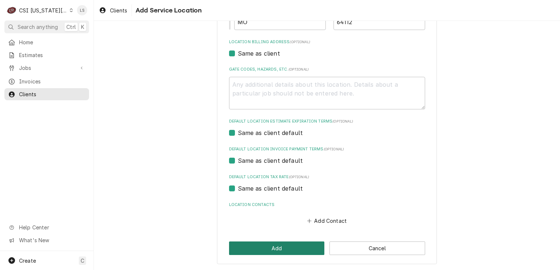
click at [275, 249] on button "Add" at bounding box center [277, 249] width 96 height 14
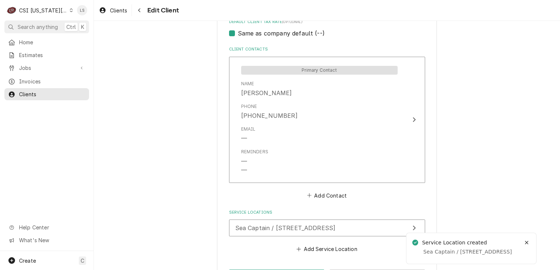
scroll to position [527, 0]
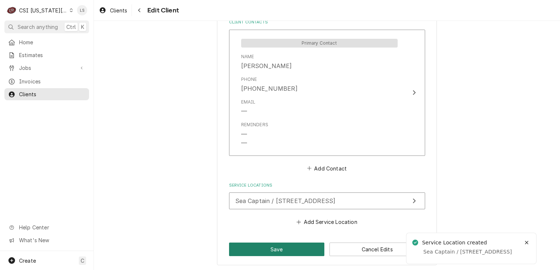
click at [280, 251] on button "Save" at bounding box center [277, 250] width 96 height 14
type textarea "x"
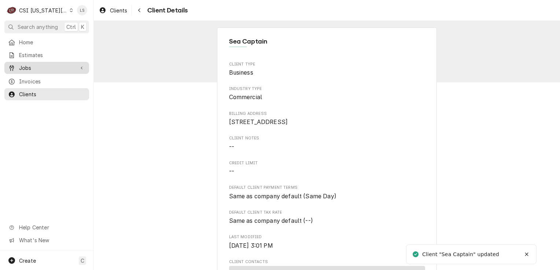
click at [35, 68] on span "Jobs" at bounding box center [46, 68] width 55 height 8
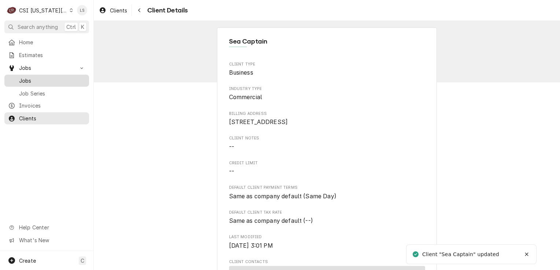
click at [27, 77] on span "Jobs" at bounding box center [52, 81] width 66 height 8
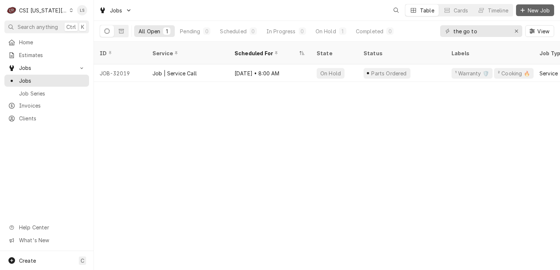
click at [531, 12] on span "New Job" at bounding box center [538, 11] width 25 height 8
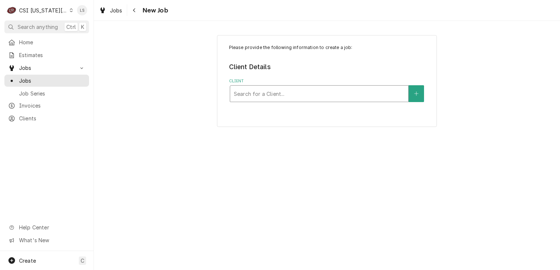
click at [258, 92] on div "Client" at bounding box center [319, 93] width 171 height 13
type input "perlick"
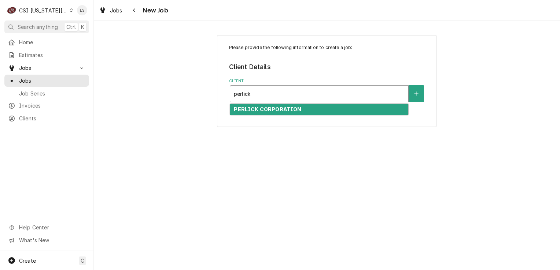
click at [274, 107] on strong "PERLICK CORPORATION" at bounding box center [267, 109] width 67 height 6
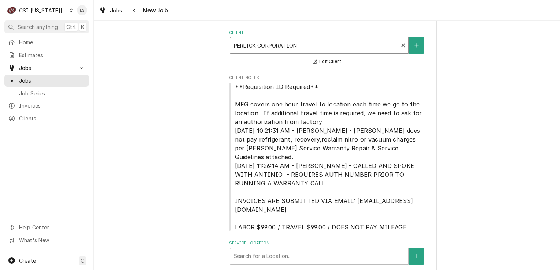
scroll to position [64, 0]
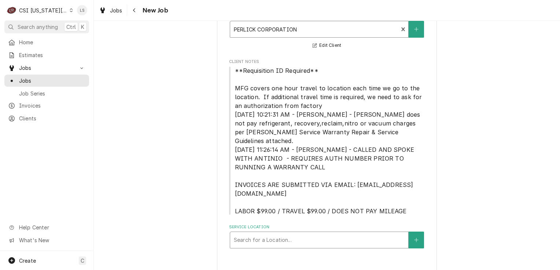
click at [267, 234] on div "Service Location" at bounding box center [319, 240] width 171 height 13
type input "sea"
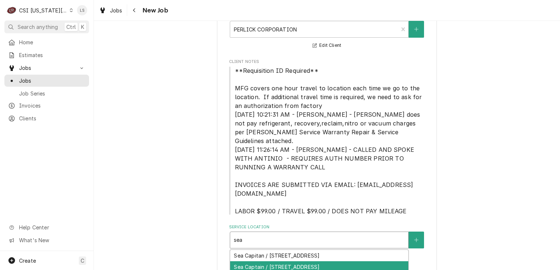
click at [289, 262] on div "Sea Captain / 5070 Main St, KCMO, MO 64112" at bounding box center [319, 267] width 178 height 11
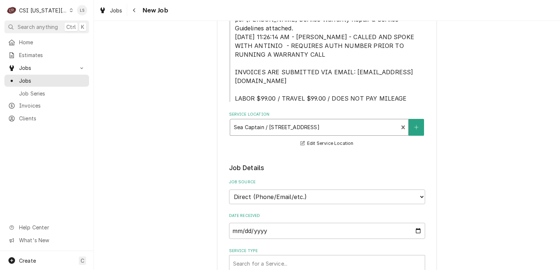
scroll to position [211, 0]
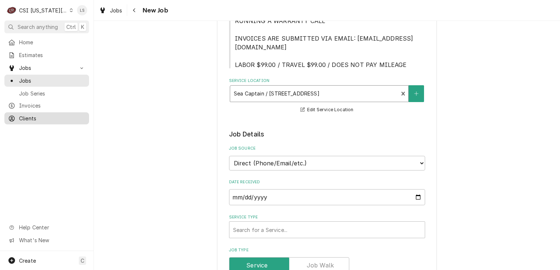
click at [56, 117] on span "Clients" at bounding box center [52, 119] width 66 height 8
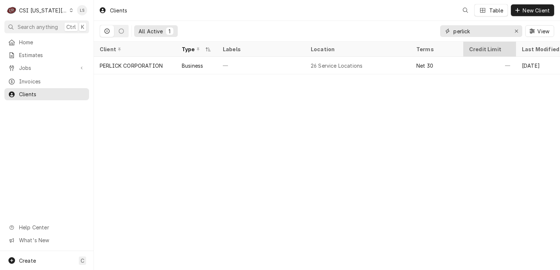
drag, startPoint x: 517, startPoint y: 32, endPoint x: 486, endPoint y: 48, distance: 35.6
click at [516, 32] on icon "Erase input" at bounding box center [517, 31] width 4 height 5
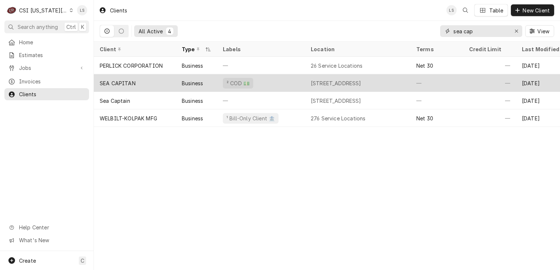
type input "sea cap"
click at [273, 83] on div "² COD 💵" at bounding box center [261, 83] width 88 height 18
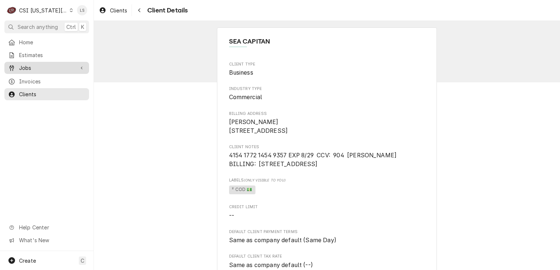
click at [51, 69] on span "Jobs" at bounding box center [46, 68] width 55 height 8
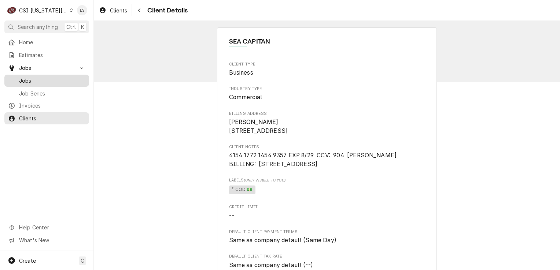
click at [36, 77] on span "Jobs" at bounding box center [52, 81] width 66 height 8
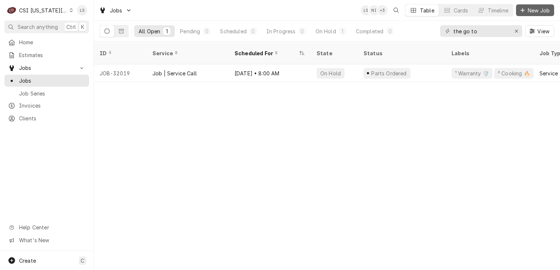
click at [526, 15] on button "New Job" at bounding box center [535, 10] width 38 height 12
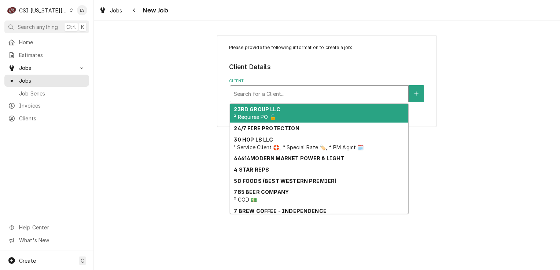
click at [240, 99] on div "Client" at bounding box center [319, 93] width 171 height 13
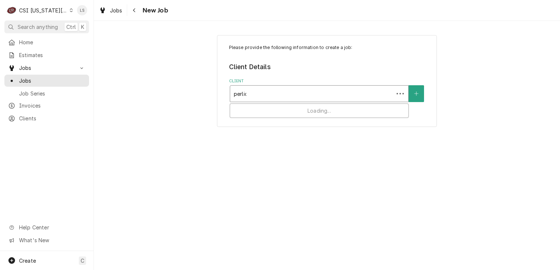
type input "perlick"
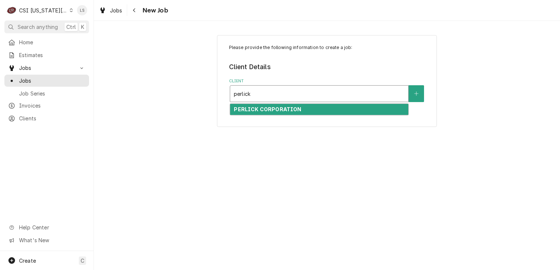
click at [269, 108] on strong "PERLICK CORPORATION" at bounding box center [267, 109] width 67 height 6
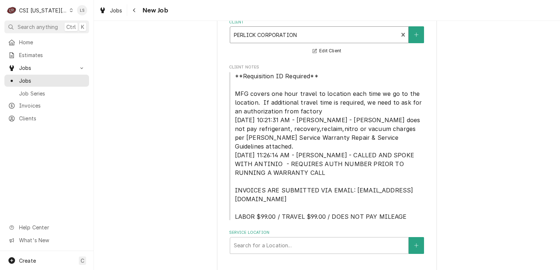
scroll to position [64, 0]
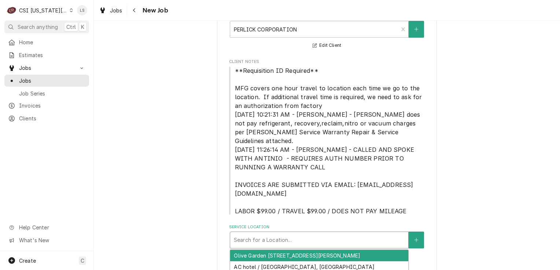
click at [259, 234] on div "Service Location" at bounding box center [319, 240] width 171 height 13
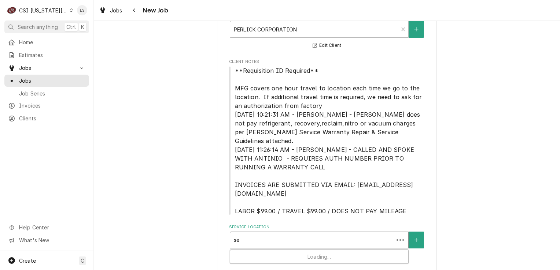
type input "sea"
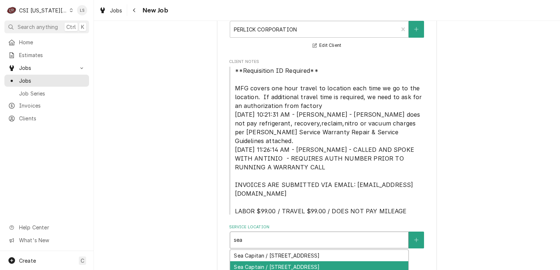
click at [267, 262] on div "Sea Captain / 5070 Main St, KCMO, MO 64112" at bounding box center [319, 267] width 178 height 11
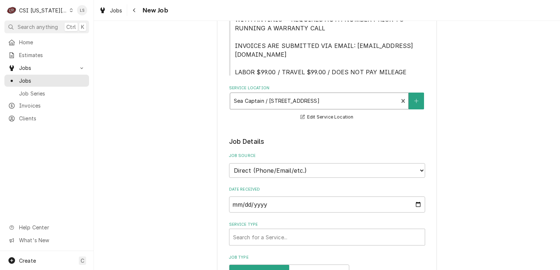
scroll to position [211, 0]
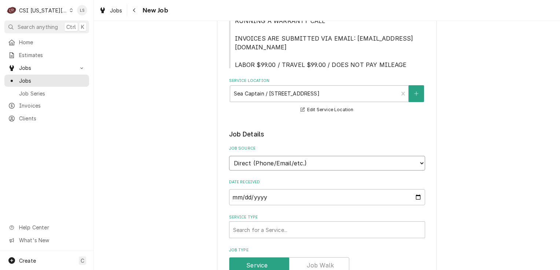
click at [248, 157] on select "Direct (Phone/Email/etc.) Service Channel Corrigo Ecotrak Other" at bounding box center [327, 163] width 196 height 15
select select "100"
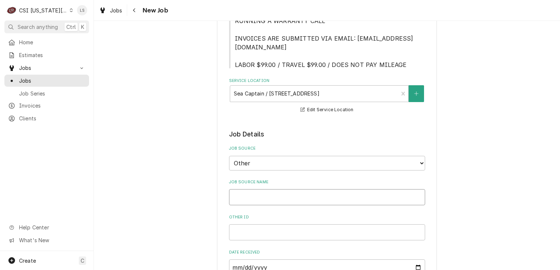
click at [242, 189] on input "Job Source Name" at bounding box center [327, 197] width 196 height 16
type textarea "x"
type input "P"
type textarea "x"
type input "Pe"
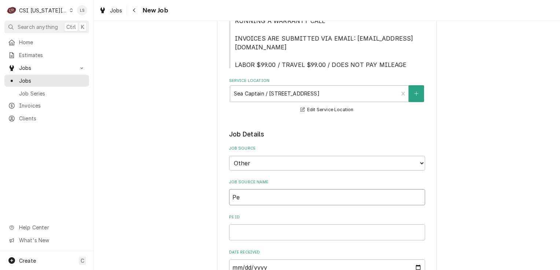
type textarea "x"
type input "Per"
type textarea "x"
type input "Perl"
type textarea "x"
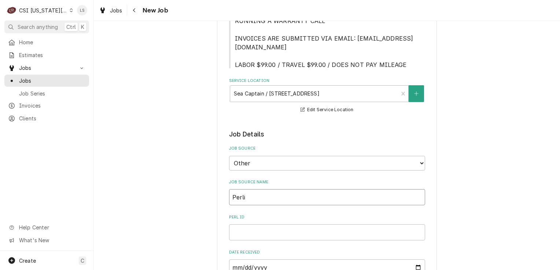
type input "Perlic"
type textarea "x"
type input "Perlick"
type textarea "x"
type input "Perlick"
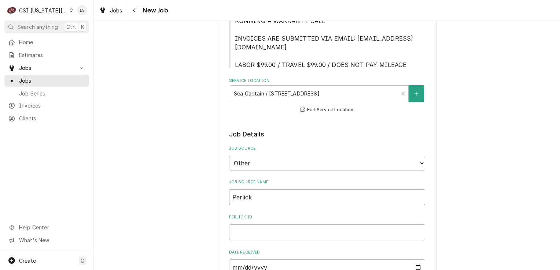
type textarea "x"
type input "Perlick P"
type textarea "x"
type input "Perlick PO"
type textarea "x"
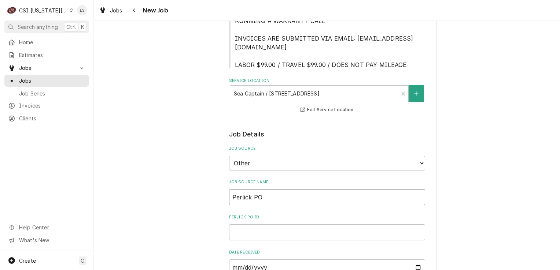
type input "Perlick PO"
click at [250, 225] on input "Perlick PO ID" at bounding box center [327, 233] width 196 height 16
type textarea "x"
type input "T"
type textarea "x"
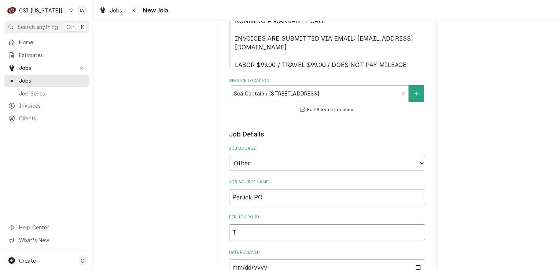
type input "TB"
type textarea "x"
type input "TBD"
type textarea "x"
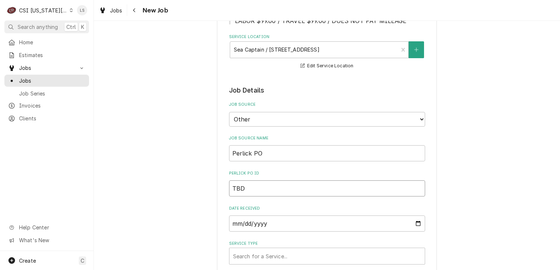
scroll to position [321, 0]
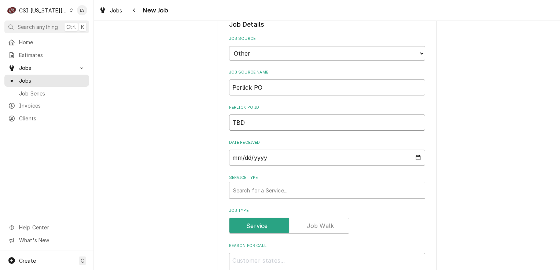
type input "TBD"
click at [255, 151] on input "2025-09-05" at bounding box center [327, 158] width 196 height 16
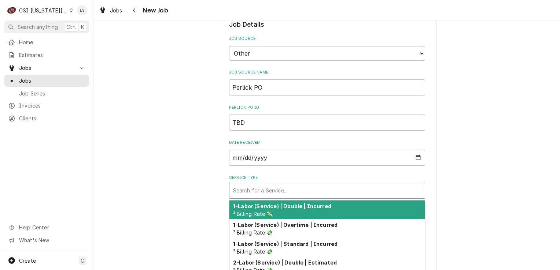
click at [246, 184] on div "Service Type" at bounding box center [327, 190] width 188 height 13
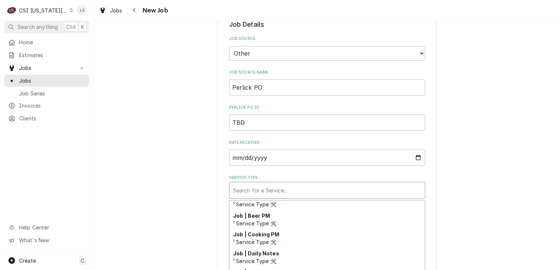
scroll to position [299, 0]
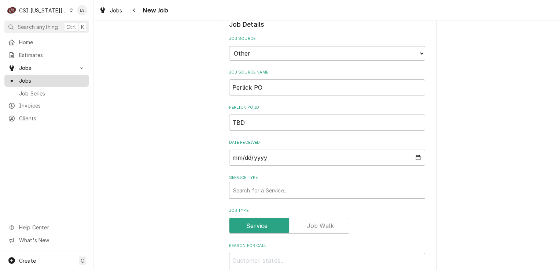
click at [33, 80] on span "Jobs" at bounding box center [52, 81] width 66 height 8
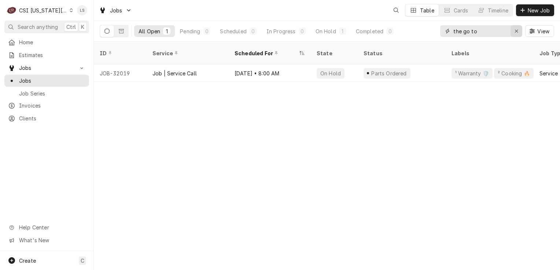
click at [515, 30] on icon "Erase input" at bounding box center [517, 31] width 4 height 5
type input "sea cap"
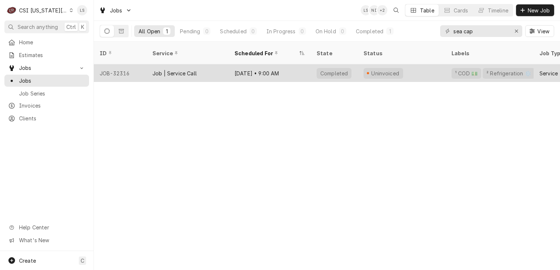
click at [117, 66] on div "JOB-32316" at bounding box center [120, 73] width 53 height 18
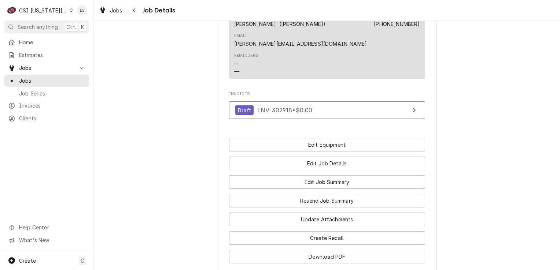
scroll to position [747, 0]
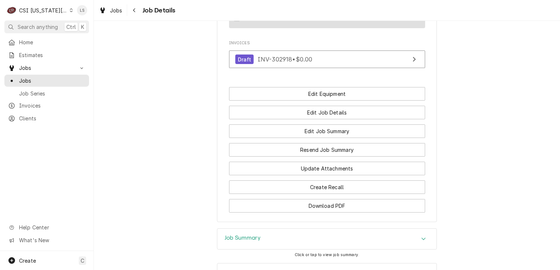
click at [424, 235] on div "Accordion Header" at bounding box center [423, 239] width 11 height 9
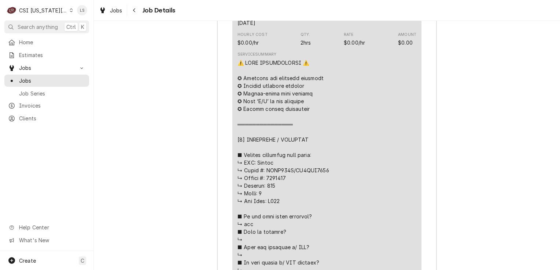
scroll to position [1150, 0]
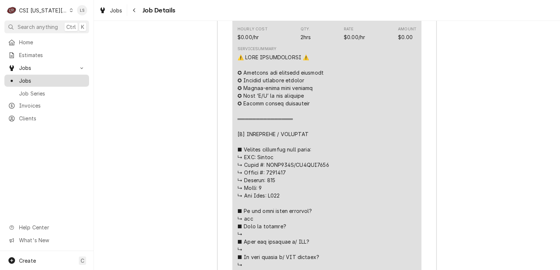
click at [39, 77] on span "Jobs" at bounding box center [52, 81] width 66 height 8
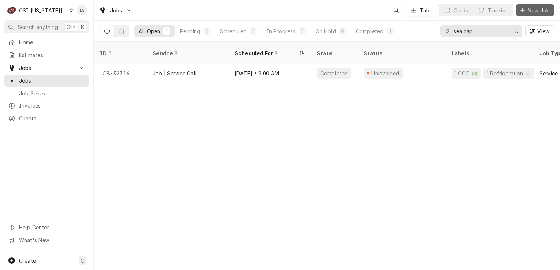
click at [528, 12] on span "New Job" at bounding box center [538, 11] width 25 height 8
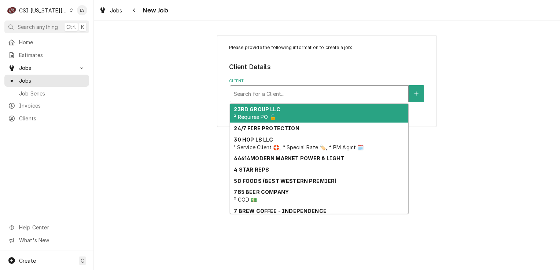
click at [245, 96] on div "Client" at bounding box center [319, 93] width 171 height 13
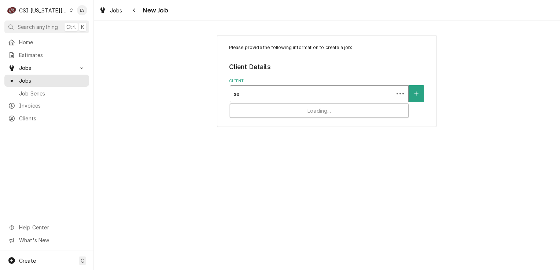
type input "s"
type input "perlick"
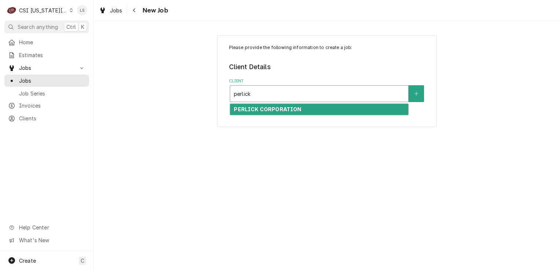
click at [256, 105] on div "PERLICK CORPORATION" at bounding box center [319, 109] width 178 height 11
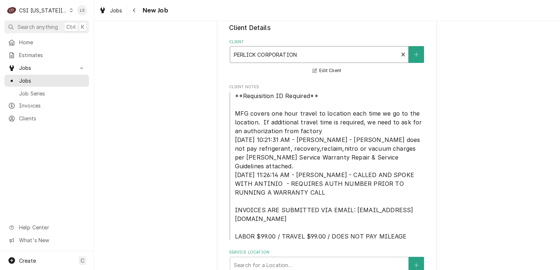
scroll to position [64, 0]
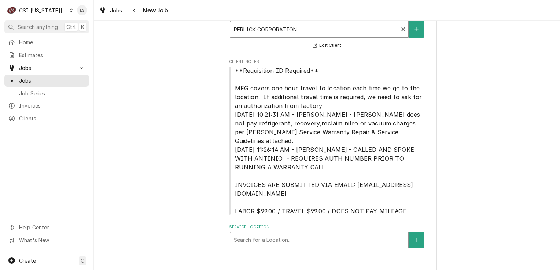
click at [260, 234] on div "Service Location" at bounding box center [319, 240] width 171 height 13
type input "sea"
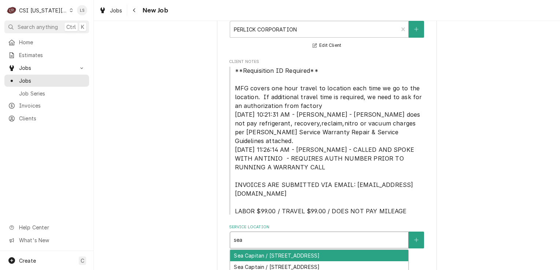
click at [258, 250] on div "Sea Capitan / 5070 Main St, KCMO, MO 64112" at bounding box center [319, 255] width 178 height 11
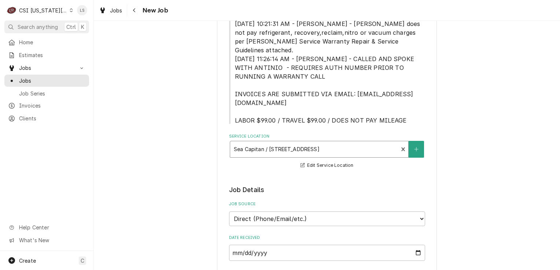
scroll to position [248, 0]
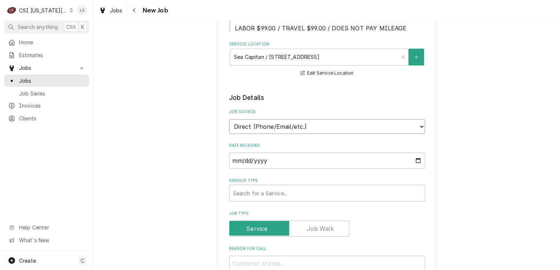
drag, startPoint x: 254, startPoint y: 120, endPoint x: 254, endPoint y: 125, distance: 4.4
click at [254, 120] on select "Direct (Phone/Email/etc.) Service Channel Corrigo Ecotrak Other" at bounding box center [327, 126] width 196 height 15
select select "100"
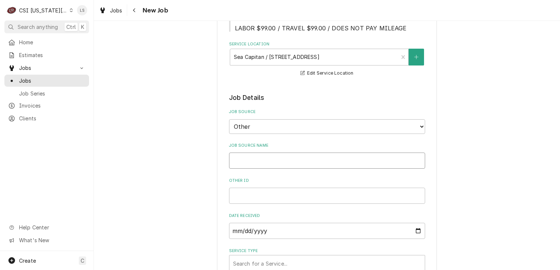
click at [240, 155] on input "Job Source Name" at bounding box center [327, 161] width 196 height 16
type textarea "x"
type input "P"
type textarea "x"
type input "Pe"
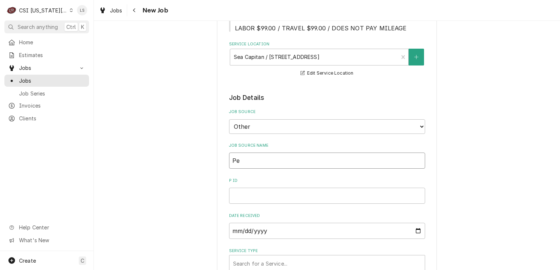
type textarea "x"
type input "Per"
type textarea "x"
type input "Perl"
type textarea "x"
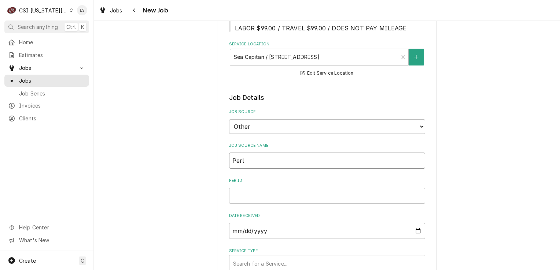
type input "Perli"
type textarea "x"
type input "Perlick"
type textarea "x"
type input "Perlick"
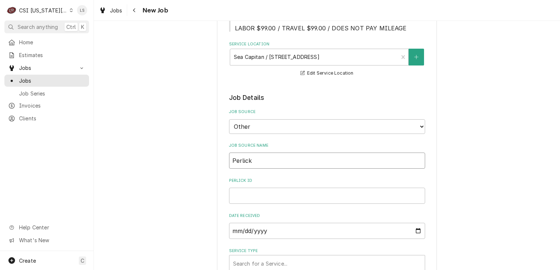
type textarea "x"
type input "Perlick P"
type textarea "x"
type input "Perlick PO"
type textarea "x"
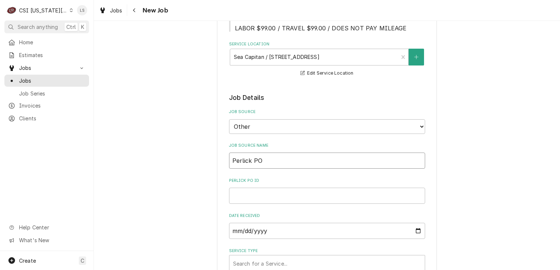
type input "Perlick PO"
click at [248, 190] on input "Perlick PO ID" at bounding box center [327, 196] width 196 height 16
type textarea "x"
type input "T"
type textarea "x"
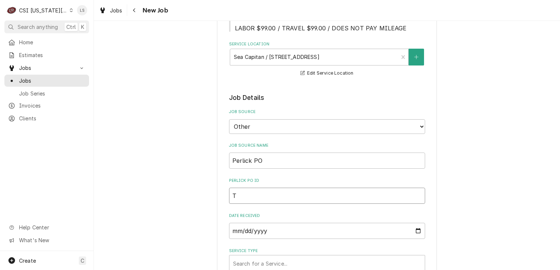
type input "TB"
type textarea "x"
type input "TBD"
type textarea "x"
type input "TBD"
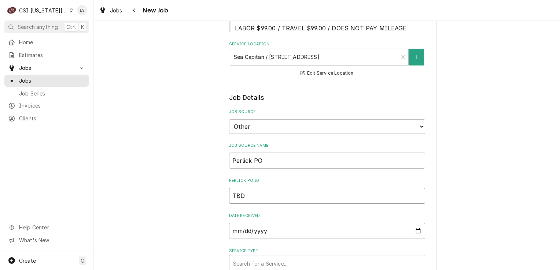
type textarea "x"
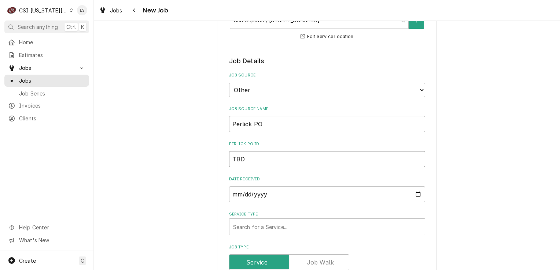
scroll to position [321, 0]
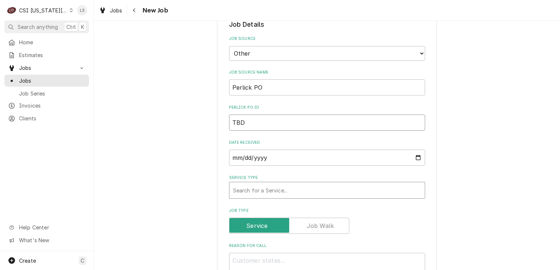
type input "TBD"
click at [267, 184] on div "Service Type" at bounding box center [327, 190] width 188 height 13
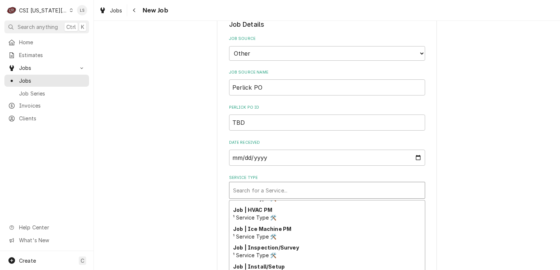
scroll to position [409, 0]
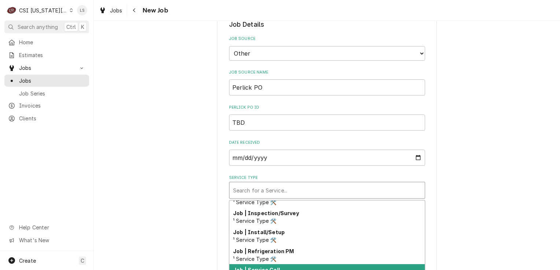
click at [265, 267] on strong "Job | Service Call" at bounding box center [256, 270] width 47 height 6
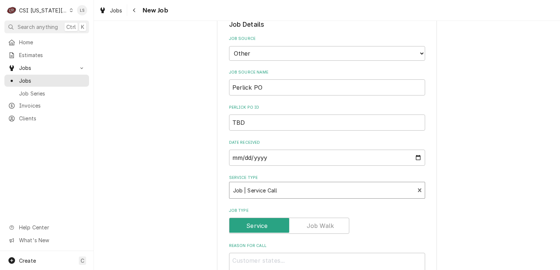
type textarea "x"
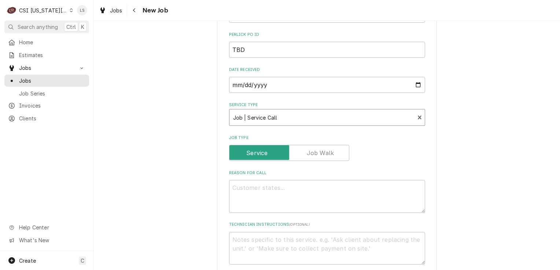
scroll to position [394, 0]
click at [270, 191] on textarea "Reason For Call" at bounding box center [327, 196] width 196 height 33
type textarea "B"
type textarea "x"
type textarea "Ba"
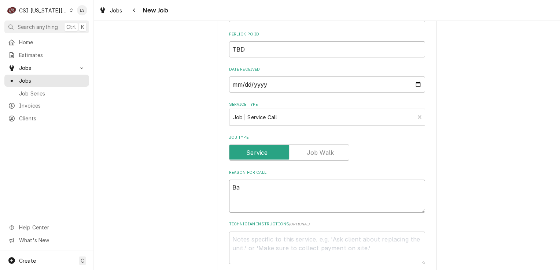
type textarea "x"
type textarea "Bar"
type textarea "x"
type textarea "Bar"
type textarea "x"
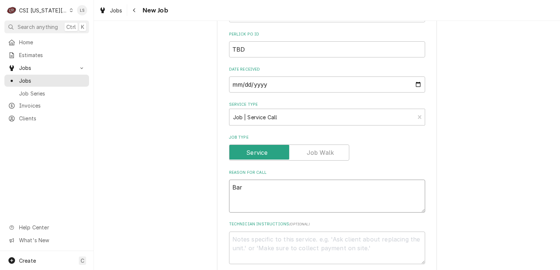
type textarea "Bar F"
type textarea "x"
type textarea "Bar Fr"
type textarea "x"
type textarea "Bar Fri"
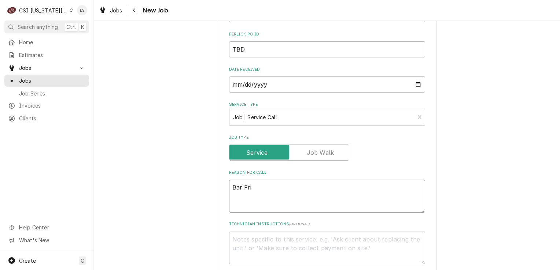
type textarea "x"
type textarea "Bar Frid"
type textarea "x"
type textarea "Bar Fridge"
type textarea "x"
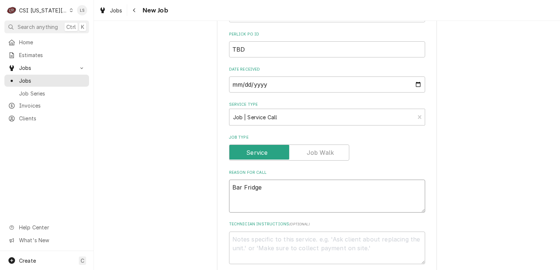
type textarea "Bar Fridge"
type textarea "x"
type textarea "Bar Fridge -"
type textarea "x"
type textarea "Bar Fridge -"
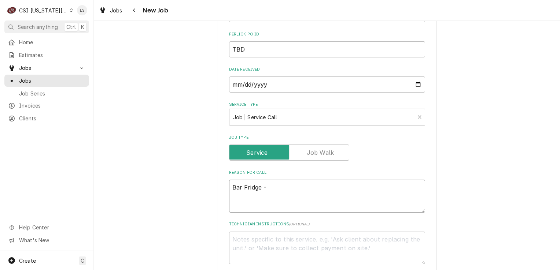
type textarea "x"
type textarea "Bar Fridge -"
paste textarea "The unit is not dropping down – cooling has stopped"
type textarea "x"
type textarea "Bar Fridge - The unit is not dropping down – cooling has stopped"
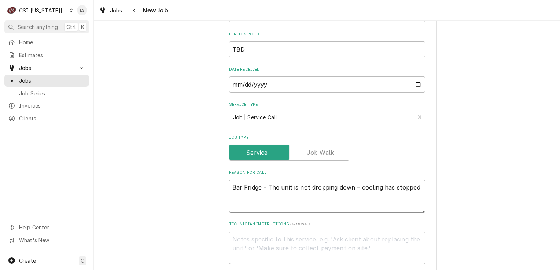
type textarea "x"
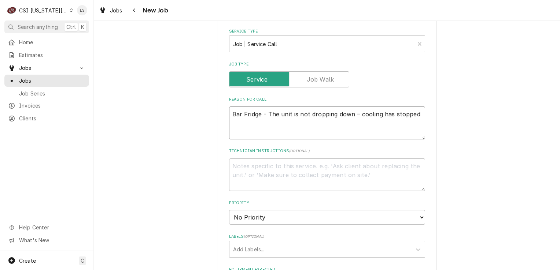
type textarea "Bar Fridge - The unit is not dropping down – cooling has stopped"
click at [273, 170] on textarea "Technician Instructions ( optional )" at bounding box center [327, 175] width 196 height 33
type textarea "x"
type textarea "C"
type textarea "x"
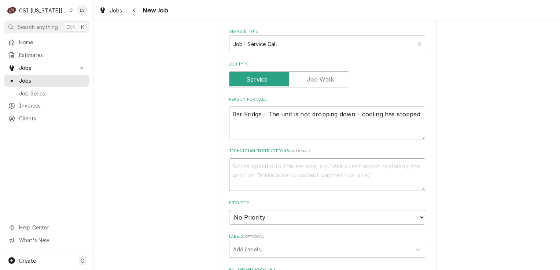
type textarea "x"
type textarea "G"
type textarea "x"
type textarea "GO"
type textarea "x"
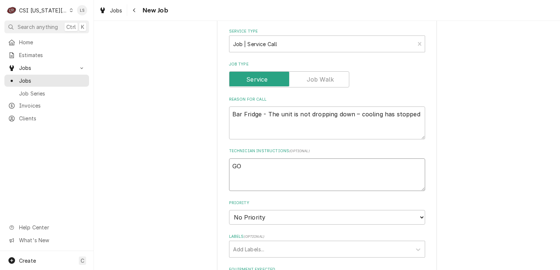
type textarea "G"
type textarea "x"
type textarea "H"
type textarea "x"
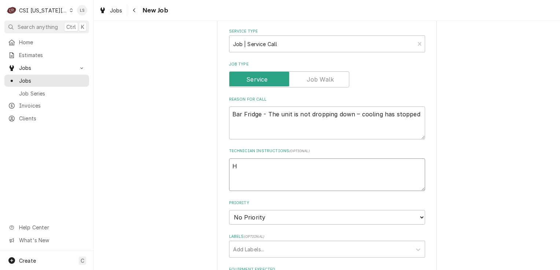
type textarea "HO"
type textarea "x"
type textarea "HOL"
type textarea "x"
type textarea "HOLD"
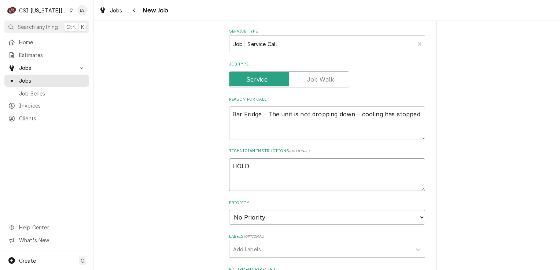
type textarea "x"
type textarea "HOLD"
type textarea "x"
type textarea "HOLD -"
type textarea "x"
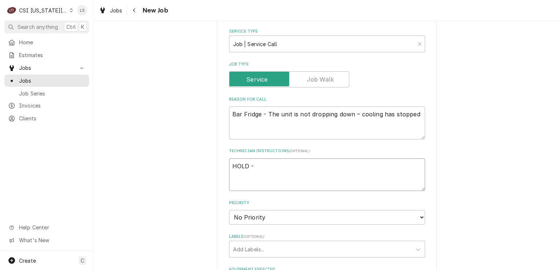
type textarea "HOLD -"
type textarea "x"
type textarea "HOLD - e"
type textarea "x"
type textarea "HOLD - em"
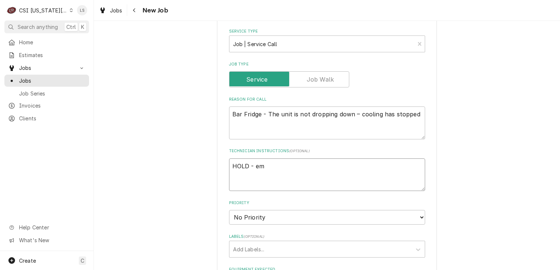
type textarea "x"
type textarea "HOLD - ema"
type textarea "x"
type textarea "HOLD - emai"
type textarea "x"
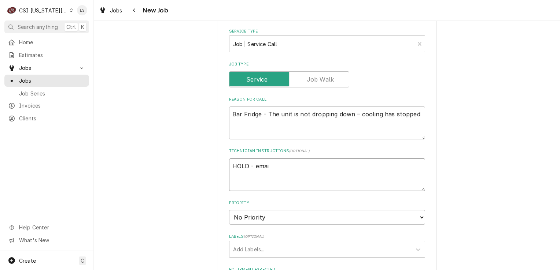
type textarea "HOLD - email"
type textarea "x"
type textarea "HOLD - email"
type textarea "x"
type textarea "HOLD - email P"
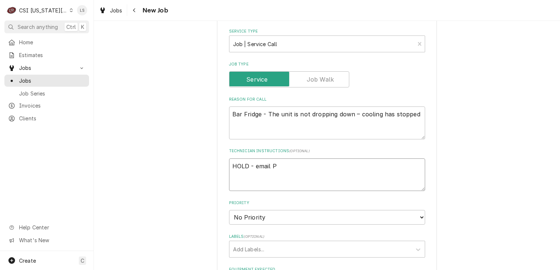
type textarea "x"
type textarea "HOLD - email Pe"
type textarea "x"
type textarea "HOLD - email Per"
type textarea "x"
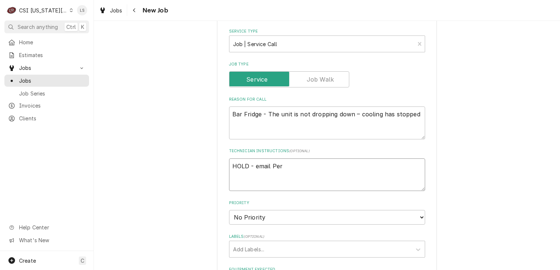
type textarea "HOLD - email Perl"
type textarea "x"
type textarea "HOLD - email Perlic"
type textarea "x"
type textarea "HOLD - email Perlick"
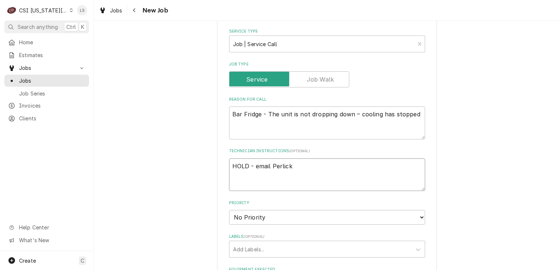
type textarea "x"
type textarea "HOLD - email Perlick"
type textarea "x"
type textarea "HOLD - email Perlick f"
type textarea "x"
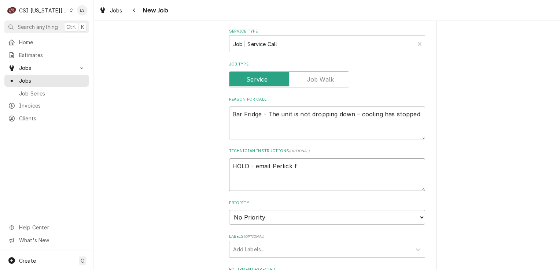
type textarea "HOLD - email Perlick fo"
type textarea "x"
type textarea "HOLD - email Perlick for"
type textarea "x"
type textarea "HOLD - email Perlick for"
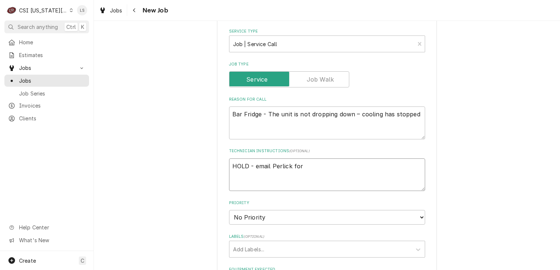
type textarea "x"
type textarea "HOLD - email Perlick for s"
type textarea "x"
type textarea "HOLD - email Perlick for se"
type textarea "x"
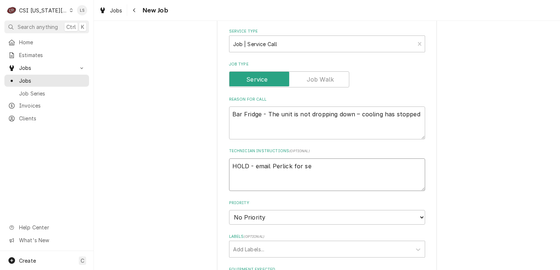
type textarea "HOLD - email Perlick for ser"
type textarea "x"
type textarea "HOLD - email Perlick for serv"
type textarea "x"
type textarea "HOLD - email Perlick for servi"
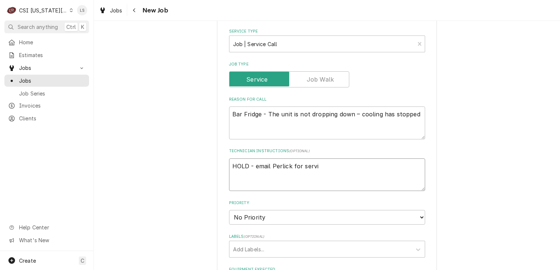
type textarea "x"
type textarea "HOLD - email Perlick for servic"
type textarea "x"
type textarea "HOLD - email Perlick for service"
type textarea "x"
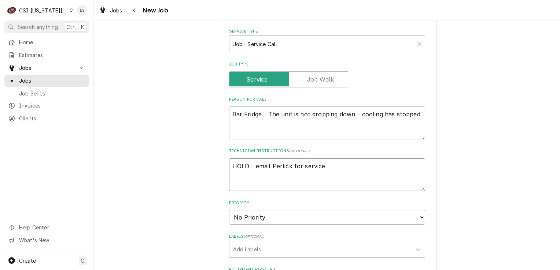
type textarea "HOLD - email Perlick for service"
type textarea "x"
type textarea "HOLD - email Perlick for service r"
type textarea "x"
type textarea "HOLD - email Perlick for service re"
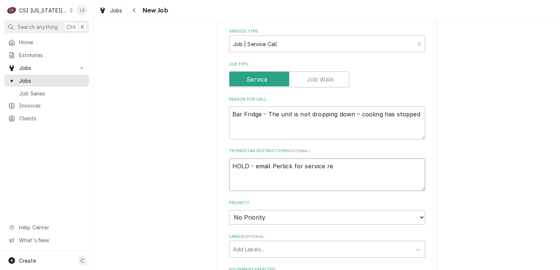
type textarea "x"
type textarea "HOLD - email Perlick for service req"
type textarea "x"
type textarea "HOLD - email Perlick for service requ"
type textarea "x"
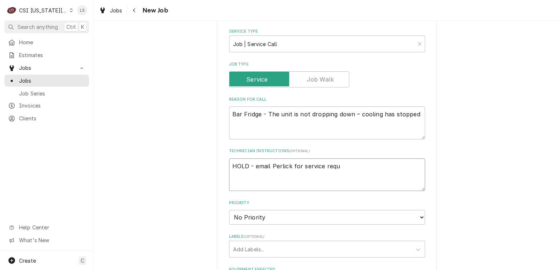
type textarea "HOLD - email Perlick for service reque"
type textarea "x"
type textarea "HOLD - email Perlick for service reques"
type textarea "x"
type textarea "HOLD - email Perlick for service request"
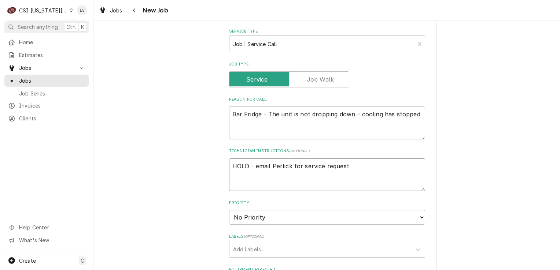
type textarea "x"
type textarea "HOLD - email Perlick for service request,"
type textarea "x"
type textarea "HOLD - email Perlick for service request,"
type textarea "x"
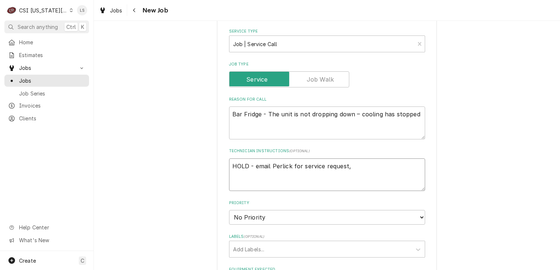
type textarea "HOLD - email Perlick for service request, n"
type textarea "x"
type textarea "HOLD - email Perlick for service request, ne"
type textarea "x"
type textarea "HOLD - email Perlick for service request, nee"
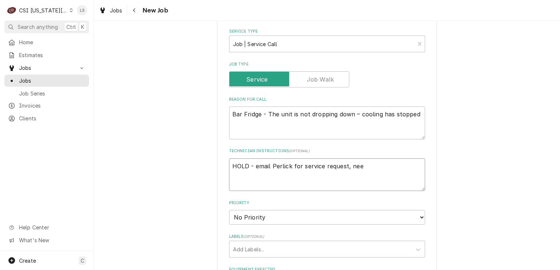
type textarea "x"
type textarea "HOLD - email Perlick for service request, need"
type textarea "x"
type textarea "HOLD - email Perlick for service request, need"
type textarea "x"
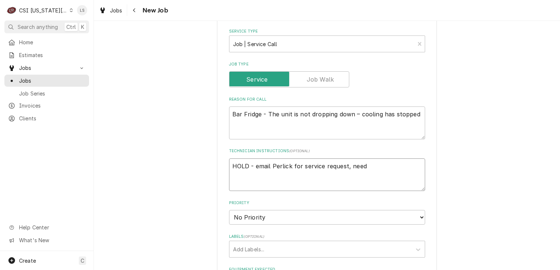
type textarea "HOLD - email Perlick for service request, need P"
type textarea "x"
type textarea "HOLD - email Perlick for service request, need PO"
type textarea "x"
type textarea "HOLD - email Perlick for service request, need PO t"
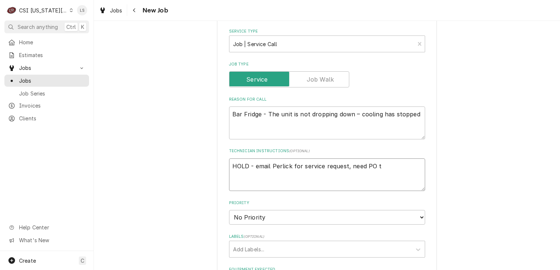
type textarea "x"
type textarea "HOLD - email Perlick for service request, need PO to"
type textarea "x"
type textarea "HOLD - email Perlick for service request, need PO to"
type textarea "x"
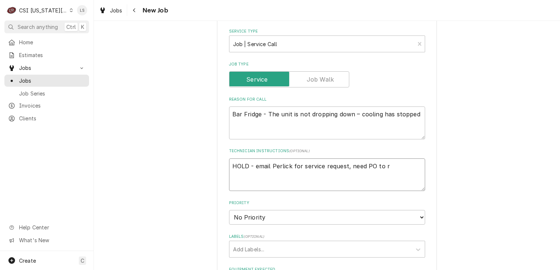
type textarea "HOLD - email Perlick for service request, need PO to ru"
type textarea "x"
type textarea "HOLD - email Perlick for service request, need PO to run"
type textarea "x"
type textarea "HOLD - email Perlick for service request, need PO to run r"
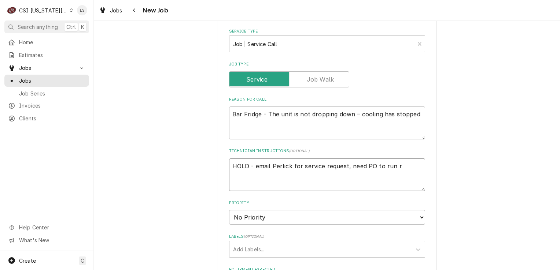
type textarea "x"
type textarea "HOLD - email Perlick for service request, need PO to run re"
type textarea "x"
type textarea "HOLD - email Perlick for service request, need PO to run req"
type textarea "x"
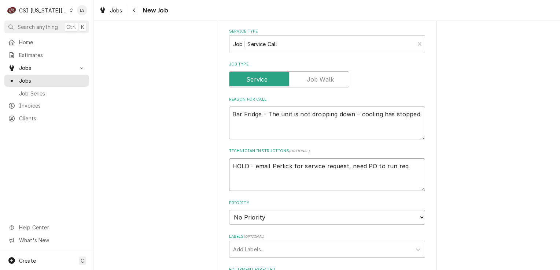
type textarea "HOLD - email Perlick for service request, need PO to run requ"
type textarea "x"
type textarea "HOLD - email Perlick for service request, need PO to run reque"
type textarea "x"
type textarea "HOLD - email Perlick for service request, need PO to run reques"
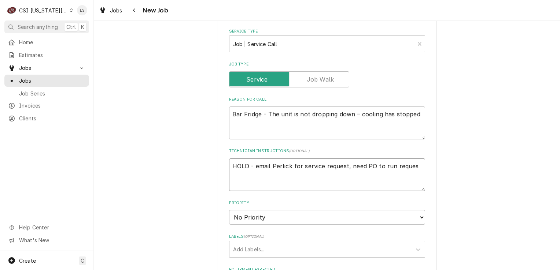
type textarea "x"
type textarea "HOLD - email Perlick for service request, need PO to run request"
type textarea "x"
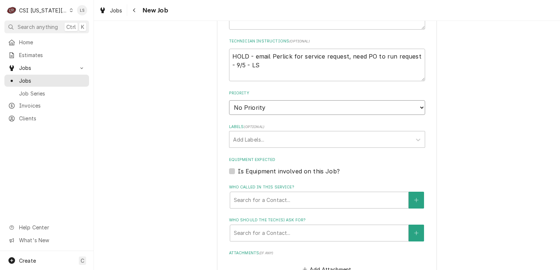
drag, startPoint x: 252, startPoint y: 97, endPoint x: 249, endPoint y: 105, distance: 7.8
click at [252, 100] on select "No Priority Urgent High Medium Low" at bounding box center [327, 107] width 196 height 15
click at [229, 100] on select "No Priority Urgent High Medium Low" at bounding box center [327, 107] width 196 height 15
click at [242, 133] on div "Labels" at bounding box center [320, 139] width 175 height 13
click at [238, 167] on label "Is Equipment involved on this Job?" at bounding box center [289, 171] width 102 height 9
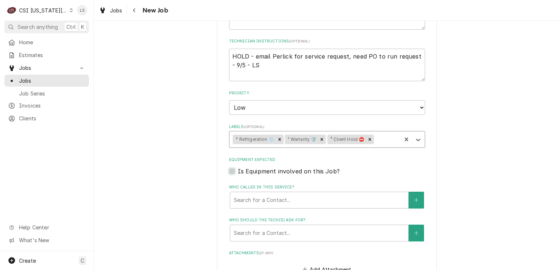
click at [238, 167] on input "Equipment Expected" at bounding box center [336, 175] width 196 height 16
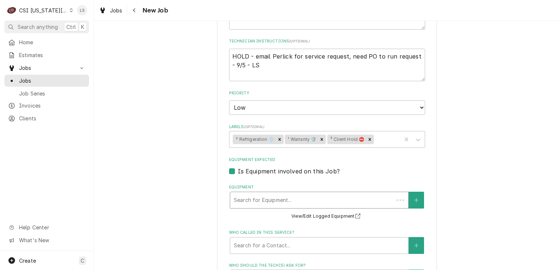
click at [259, 194] on div "Equipment" at bounding box center [312, 200] width 156 height 13
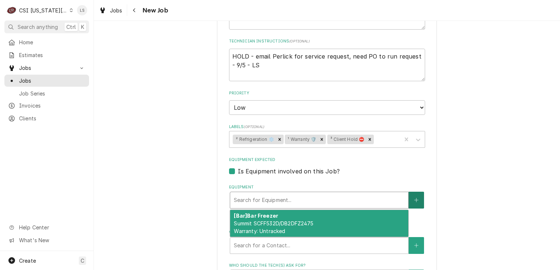
click at [420, 192] on button "Equipment" at bounding box center [416, 200] width 15 height 17
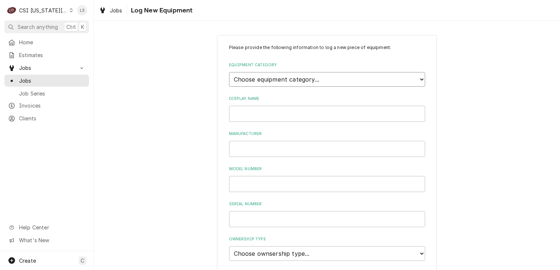
click at [261, 79] on select "Choose equipment category... Cooking Equipment Fryers Ice Machines Ovens and Ra…" at bounding box center [327, 79] width 196 height 15
click at [229, 72] on select "Choose equipment category... Cooking Equipment Fryers Ice Machines Ovens and Ra…" at bounding box center [327, 79] width 196 height 15
click at [246, 75] on select "Choose equipment category... Cooking Equipment Fryers Ice Machines Ovens and Ra…" at bounding box center [327, 79] width 196 height 15
click at [229, 72] on select "Choose equipment category... Cooking Equipment Fryers Ice Machines Ovens and Ra…" at bounding box center [327, 79] width 196 height 15
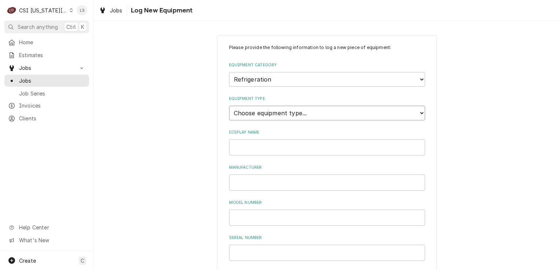
click at [254, 106] on select "Choose equipment type... Bar Refrigeration Blast Chiller Chef Base Freezer Chef…" at bounding box center [327, 113] width 196 height 15
click at [229, 106] on select "Choose equipment type... Bar Refrigeration Blast Chiller Chef Base Freezer Chef…" at bounding box center [327, 113] width 196 height 15
click at [240, 149] on input "Display Name" at bounding box center [327, 148] width 196 height 16
click at [248, 182] on input "Manufacturer" at bounding box center [327, 183] width 196 height 16
paste input "bbsn92-rf-y-gx-ri"
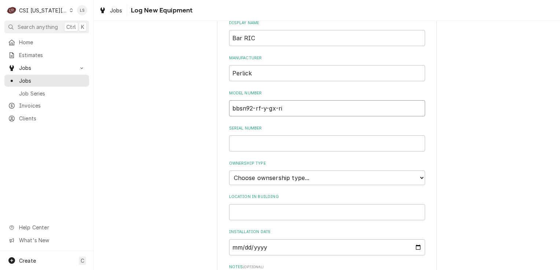
scroll to position [110, 0]
click at [270, 148] on input "Serial Number" at bounding box center [327, 143] width 196 height 16
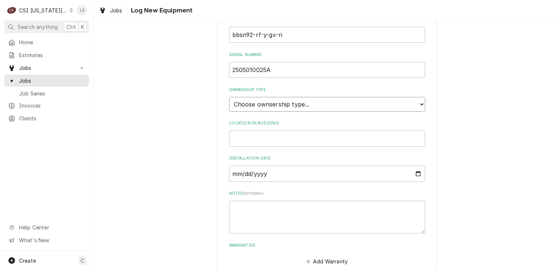
click at [246, 102] on select "Choose ownsership type... Unknown Owned Leased Rented" at bounding box center [327, 104] width 196 height 15
click at [229, 97] on select "Choose ownsership type... Unknown Owned Leased Rented" at bounding box center [327, 104] width 196 height 15
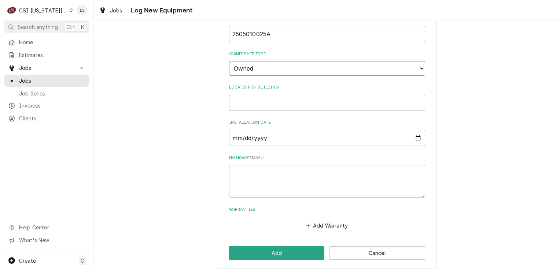
scroll to position [222, 0]
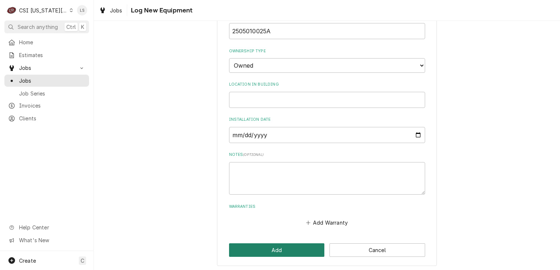
click at [270, 245] on button "Add" at bounding box center [277, 251] width 96 height 14
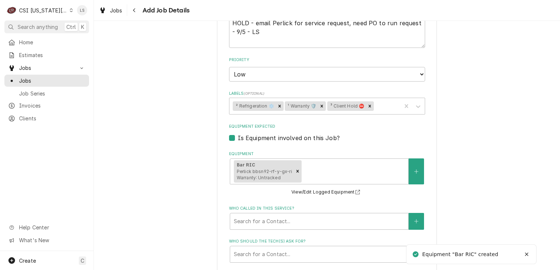
scroll to position [724, 0]
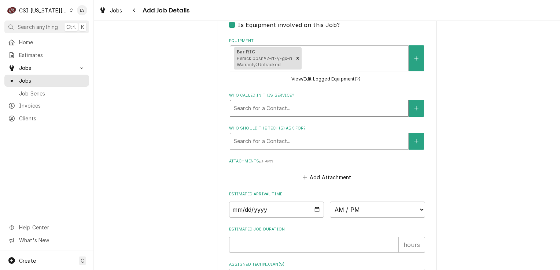
click at [249, 106] on div "Search for a Contact..." at bounding box center [319, 108] width 179 height 17
click at [414, 106] on icon "Create New Contact" at bounding box center [416, 108] width 4 height 5
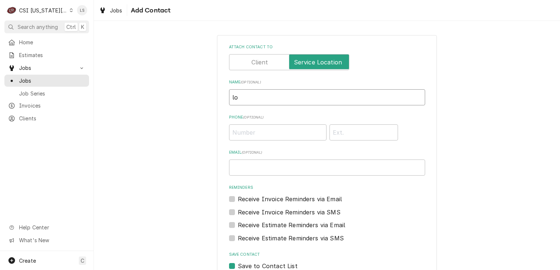
drag, startPoint x: 274, startPoint y: 99, endPoint x: 221, endPoint y: 101, distance: 52.8
click at [223, 101] on div "Attach contact to Name ( optional ) lo Phone ( optional ) Email ( optional ) Re…" at bounding box center [327, 172] width 220 height 274
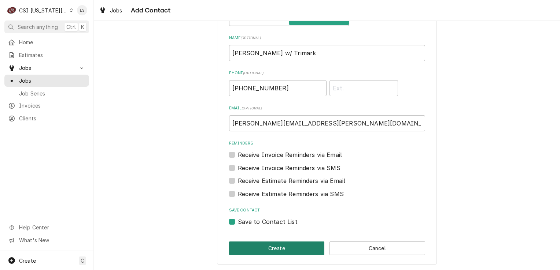
click at [273, 248] on button "Create" at bounding box center [277, 249] width 96 height 14
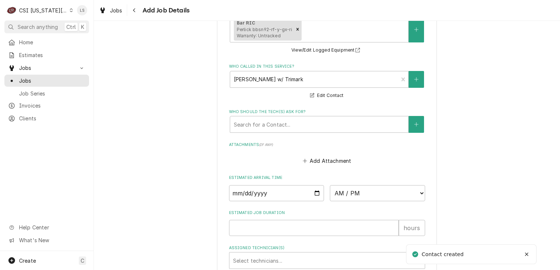
scroll to position [789, 0]
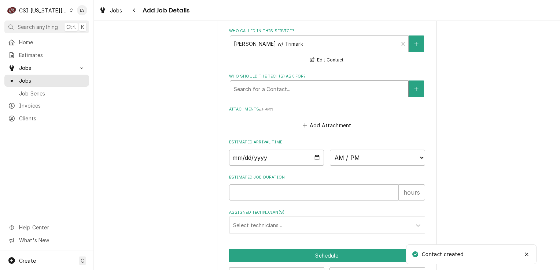
click at [247, 82] on div "Who should the tech(s) ask for?" at bounding box center [319, 88] width 171 height 13
click at [409, 81] on button "Who should the tech(s) ask for?" at bounding box center [416, 89] width 15 height 17
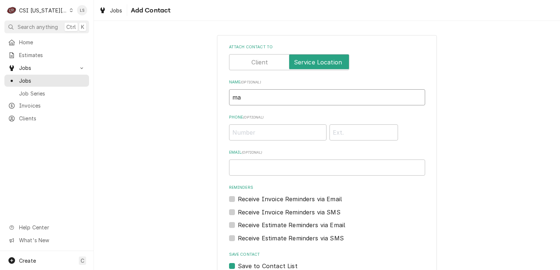
click at [272, 104] on input "ma" at bounding box center [327, 97] width 196 height 16
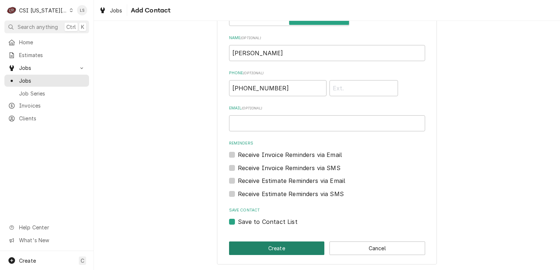
click at [298, 251] on button "Create" at bounding box center [277, 249] width 96 height 14
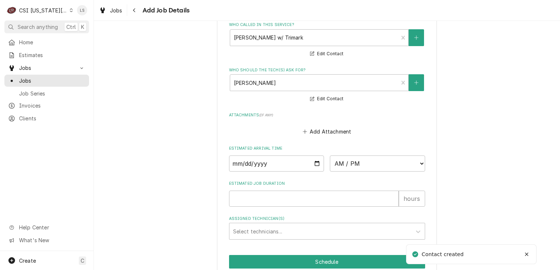
scroll to position [816, 0]
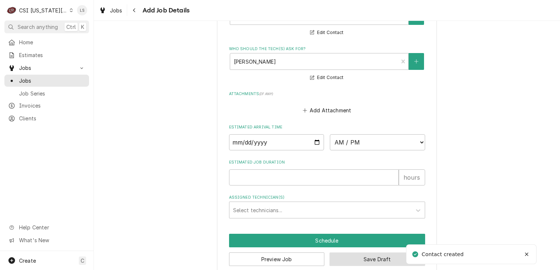
click at [391, 253] on button "Save Draft" at bounding box center [377, 260] width 96 height 14
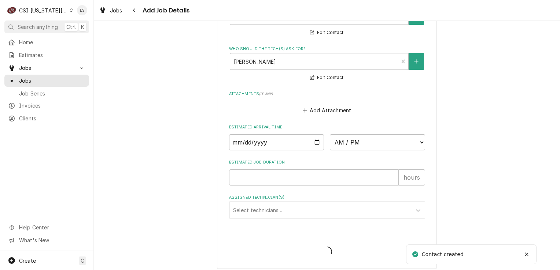
scroll to position [810, 0]
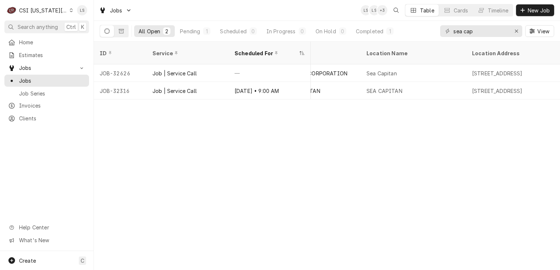
scroll to position [0, 465]
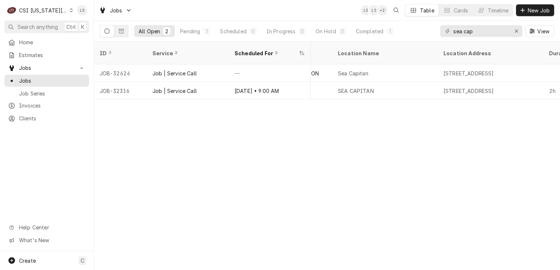
click at [62, 9] on div "C CSI [US_STATE] City." at bounding box center [39, 10] width 71 height 15
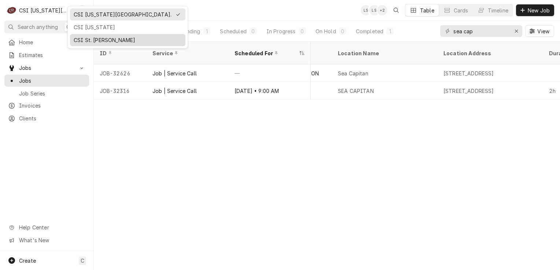
click at [80, 43] on div "CSI St. [PERSON_NAME]" at bounding box center [128, 40] width 108 height 8
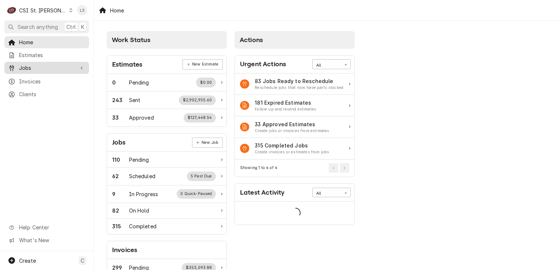
click at [38, 65] on span "Jobs" at bounding box center [46, 68] width 55 height 8
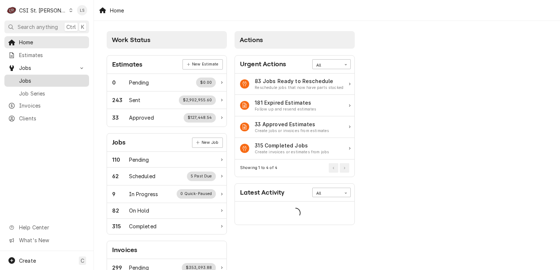
click at [35, 77] on span "Jobs" at bounding box center [52, 81] width 66 height 8
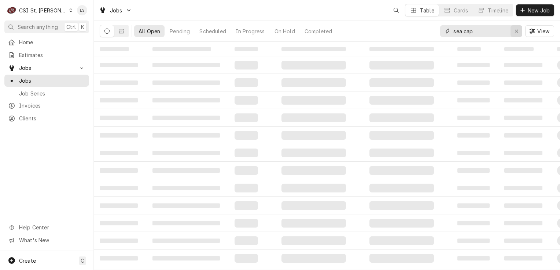
click at [513, 32] on div "Erase input" at bounding box center [516, 30] width 7 height 7
paste input "42325"
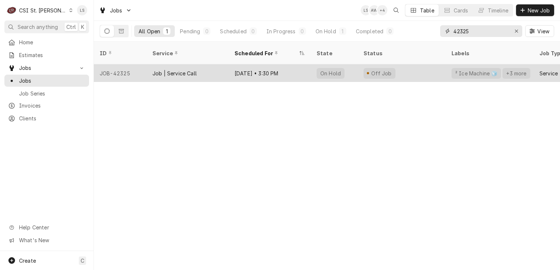
type input "42325"
click at [122, 68] on div "JOB-42325" at bounding box center [120, 73] width 53 height 18
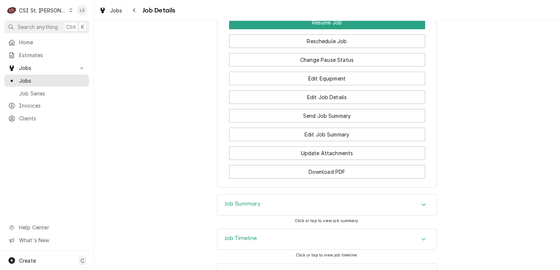
scroll to position [1168, 0]
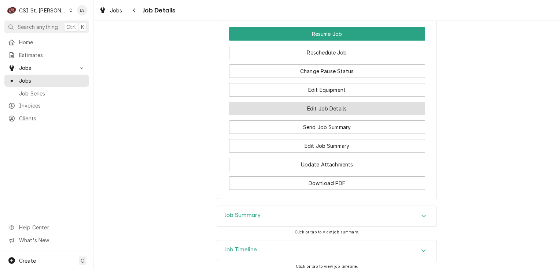
click at [331, 110] on button "Edit Job Details" at bounding box center [327, 109] width 196 height 14
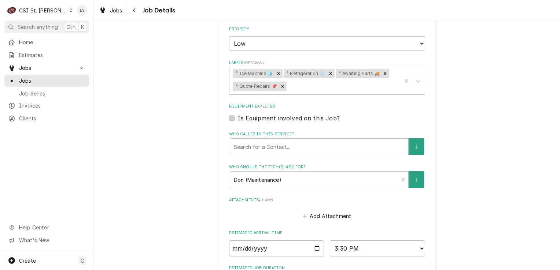
scroll to position [550, 0]
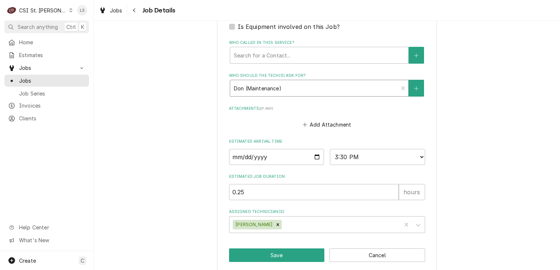
click at [267, 87] on div "Who should the tech(s) ask for?" at bounding box center [314, 88] width 161 height 13
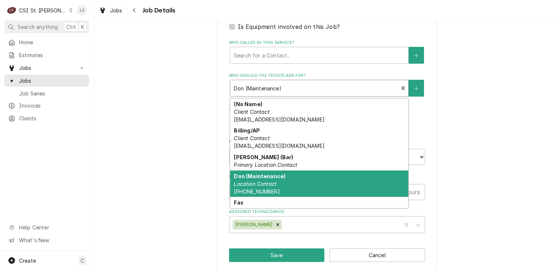
click at [281, 183] on div "Don (Maintenance) Location Contact [PHONE_NUMBER]" at bounding box center [319, 184] width 178 height 27
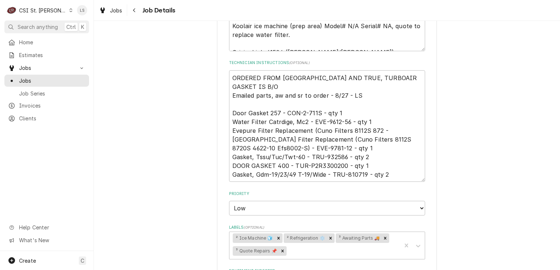
scroll to position [257, 0]
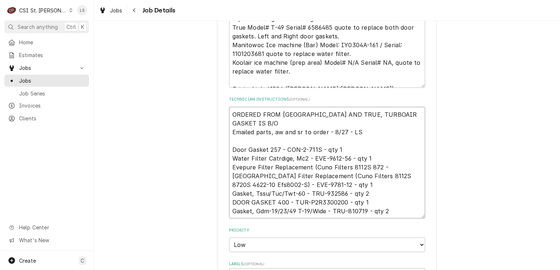
click at [229, 112] on textarea "ORDERED FROM [GEOGRAPHIC_DATA] AND TRUE, TURBOAIR GASKET IS B/O Emailed parts, …" at bounding box center [327, 163] width 196 height 112
type textarea "x"
type textarea "ORDERED FROM [GEOGRAPHIC_DATA] AND TRUE, TURBOAIR GASKET IS B/O Emailed parts, …"
type textarea "x"
type textarea "ORDERED FROM [GEOGRAPHIC_DATA] AND TRUE, TURBOAIR GASKET IS B/O Emailed parts, …"
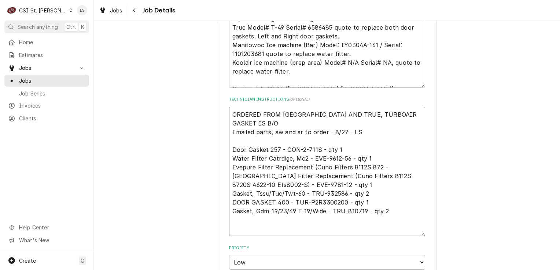
click at [229, 112] on textarea "ORDERED FROM [GEOGRAPHIC_DATA] AND TRUE, TURBOAIR GASKET IS B/O Emailed parts, …" at bounding box center [327, 172] width 196 height 130
type textarea "x"
type textarea "L ORDERED FROM [GEOGRAPHIC_DATA] AND TRUE, TURBOAIR GASKET IS B/O Emailed parts…"
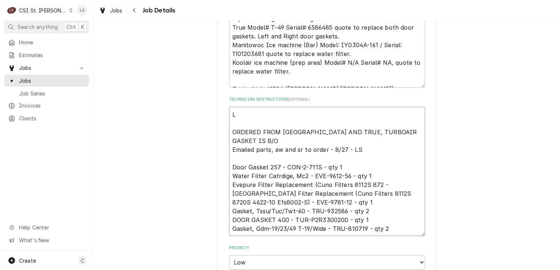
type textarea "x"
type textarea "Le ORDERED FROM [GEOGRAPHIC_DATA] AND TRUE, TURBOAIR GASKET IS B/O Emailed part…"
type textarea "x"
type textarea "Lef ORDERED FROM [GEOGRAPHIC_DATA] AND TRUE, TURBOAIR GASKET IS B/O Emailed par…"
type textarea "x"
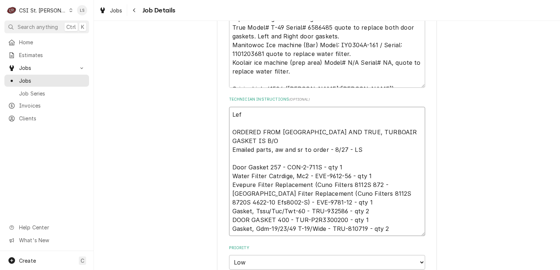
type textarea "Left ORDERED FROM PARTSTOWN AND TRUE, TURBOAIR GASKET IS B/O Emailed parts, aw …"
type textarea "x"
type textarea "Left ORDERED FROM PARTSTOWN AND TRUE, TURBOAIR GASKET IS B/O Emailed parts, aw …"
type textarea "x"
type textarea "Left D ORDERED FROM PARTSTOWN AND TRUE, TURBOAIR GASKET IS B/O Emailed parts, a…"
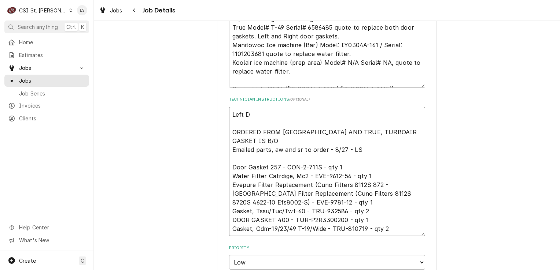
type textarea "x"
type textarea "Left Do ORDERED FROM PARTSTOWN AND TRUE, TURBOAIR GASKET IS B/O Emailed parts, …"
type textarea "x"
type textarea "Left Don ORDERED FROM PARTSTOWN AND TRUE, TURBOAIR GASKET IS B/O Emailed parts,…"
type textarea "x"
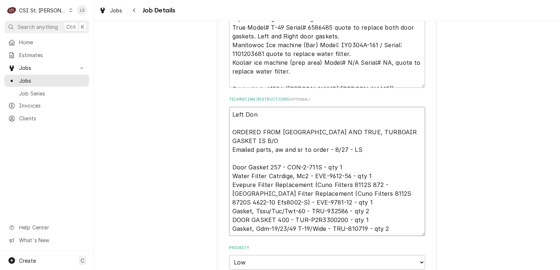
type textarea "Left Don ORDERED FROM PARTSTOWN AND TRUE, TURBOAIR GASKET IS B/O Emailed parts,…"
type textarea "x"
type textarea "Left Don a ORDERED FROM PARTSTOWN AND TRUE, TURBOAIR GASKET IS B/O Emailed part…"
type textarea "x"
type textarea "Left Don a v ORDERED FROM PARTSTOWN AND TRUE, TURBOAIR GASKET IS B/O Emailed pa…"
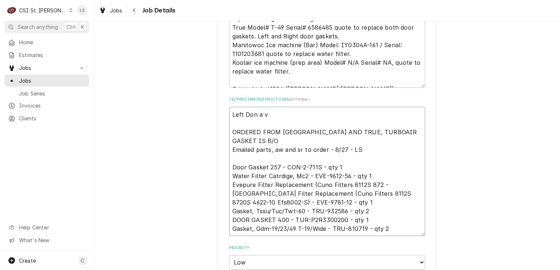
type textarea "x"
type textarea "Left Don a vm ORDERED FROM PARTSTOWN AND TRUE, TURBOAIR GASKET IS B/O Emailed p…"
type textarea "x"
type textarea "Left Don a vm t ORDERED FROM PARTSTOWN AND TRUE, TURBOAIR GASKET IS B/O Emailed…"
type textarea "x"
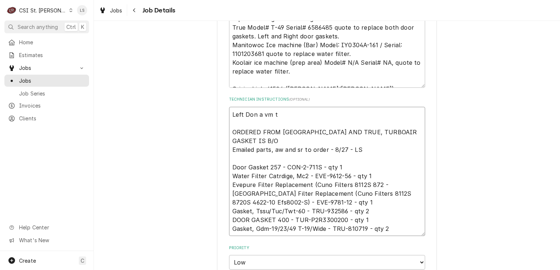
type textarea "Left Don a vm to ORDERED FROM PARTSTOWN AND TRUE, TURBOAIR GASKET IS B/O Emaile…"
type textarea "x"
type textarea "Left Don a vm to ORDERED FROM PARTSTOWN AND TRUE, TURBOAIR GASKET IS B/O Emaile…"
type textarea "x"
type textarea "Left Don a vm to c ORDERED FROM PARTSTOWN AND TRUE, TURBOAIR GASKET IS B/O Emai…"
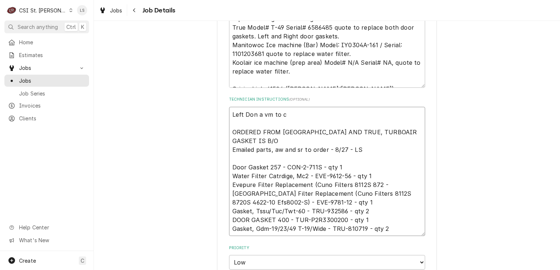
type textarea "x"
type textarea "Left Don a vm to cb ORDERED FROM PARTSTOWN AND TRUE, TURBOAIR GASKET IS B/O Ema…"
type textarea "x"
type textarea "Left Don a vm to cb ORDERED FROM PARTSTOWN AND TRUE, TURBOAIR GASKET IS B/O Ema…"
type textarea "x"
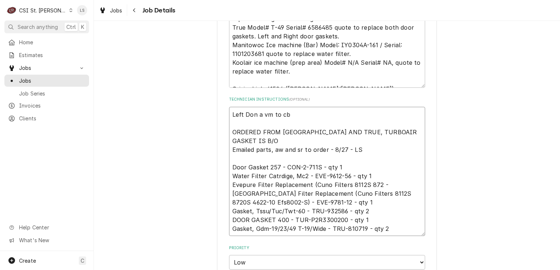
type textarea "Left Don a vm to cb ORDERED FROM PARTSTOWN AND TRUE, TURBOAIR GASKET IS B/O Ema…"
type textarea "x"
type textarea "Left Don a vm to cb, ORDERED FROM PARTSTOWN AND TRUE, TURBOAIR GASKET IS B/O Em…"
type textarea "x"
type textarea "Left Don a vm to cb, ORDERED FROM PARTSTOWN AND TRUE, TURBOAIR GASKET IS B/O Em…"
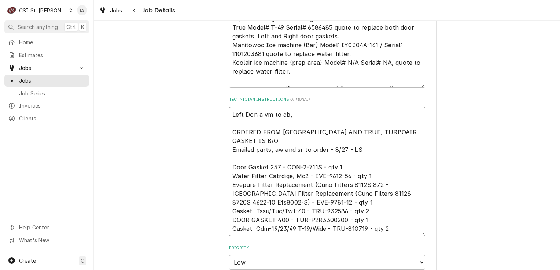
type textarea "x"
type textarea "Left Don a vm to cb, e ORDERED FROM PARTSTOWN AND TRUE, TURBOAIR GASKET IS B/O …"
type textarea "x"
type textarea "Left Don a vm to cb, ex ORDERED FROM PARTSTOWN AND TRUE, TURBOAIR GASKET IS B/O…"
type textarea "x"
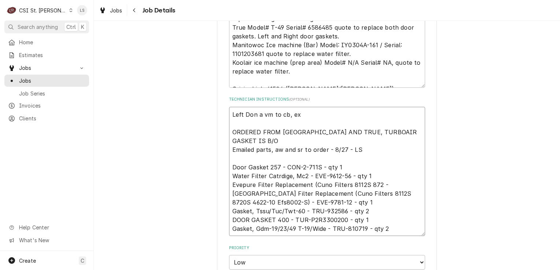
type textarea "Left Don a vm to cb, exp ORDERED FROM PARTSTOWN AND TRUE, TURBOAIR GASKET IS B/…"
type textarea "x"
type textarea "Left Don a vm to cb, expl ORDERED FROM PARTSTOWN AND TRUE, TURBOAIR GASKET IS B…"
type textarea "x"
type textarea "Left Don a vm to cb, expla ORDERED FROM PARTSTOWN AND TRUE, TURBOAIR GASKET IS …"
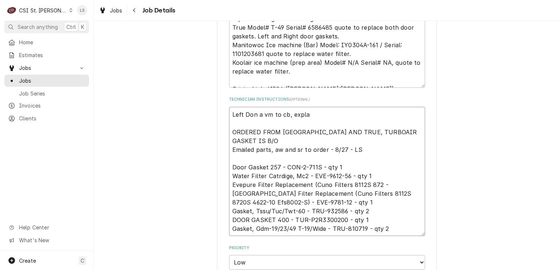
type textarea "x"
type textarea "Left Don a vm to cb, explain ORDERED FROM PARTSTOWN AND TRUE, TURBOAIR GASKET I…"
type textarea "x"
type textarea "Left Don a vm to cb, explaine ORDERED FROM PARTSTOWN AND TRUE, TURBOAIR GASKET …"
type textarea "x"
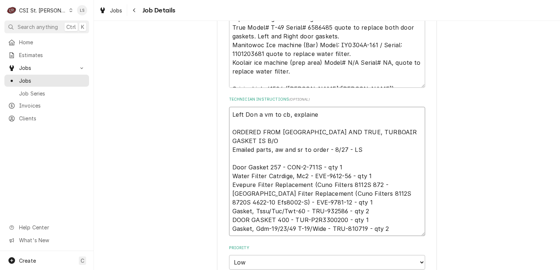
type textarea "Left Don a vm to cb, explained ORDERED FROM PARTSTOWN AND TRUE, TURBOAIR GASKET…"
type textarea "x"
type textarea "Left Don a vm to cb, explained ORDERED FROM PARTSTOWN AND TRUE, TURBOAIR GASKET…"
type textarea "x"
type textarea "Left Don a vm to cb, explained p ORDERED FROM PARTSTOWN AND TRUE, TURBOAIR GASK…"
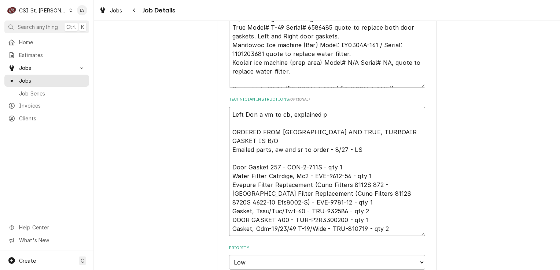
type textarea "x"
type textarea "Left Don a vm to cb, explained pa ORDERED FROM PARTSTOWN AND TRUE, TURBOAIR GAS…"
type textarea "x"
type textarea "Left Don a vm to cb, explained par ORDERED FROM PARTSTOWN AND TRUE, TURBOAIR GA…"
type textarea "x"
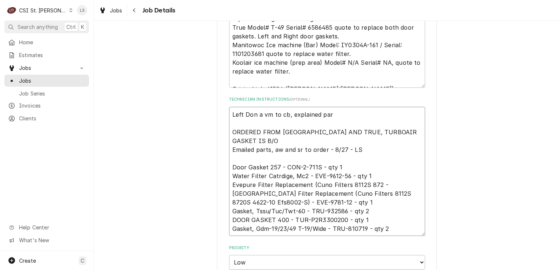
type textarea "Left Don a vm to cb, explained part ORDERED FROM PARTSTOWN AND TRUE, TURBOAIR G…"
type textarea "x"
type textarea "Left Don a vm to cb, explained parts ORDERED FROM PARTSTOWN AND TRUE, TURBOAIR …"
type textarea "x"
type textarea "Left Don a vm to cb, explained parts ORDERED FROM PARTSTOWN AND TRUE, TURBOAIR …"
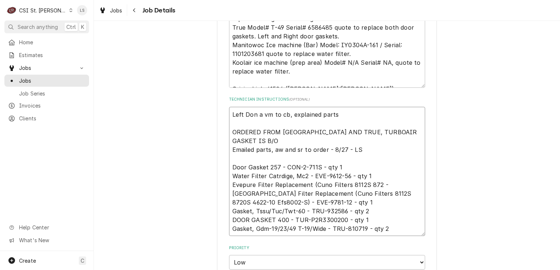
type textarea "x"
type textarea "Left Don a vm to cb, explained parts wi ORDERED FROM PARTSTOWN AND TRUE, TURBOA…"
type textarea "x"
type textarea "Left Don a vm to cb, explained parts wil ORDERED FROM PARTSTOWN AND TRUE, TURBO…"
type textarea "x"
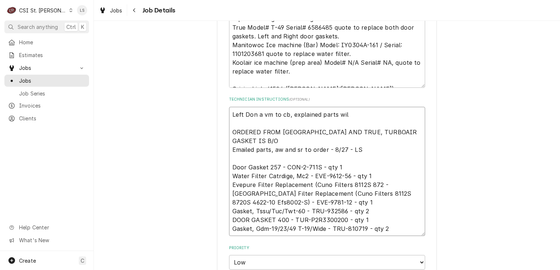
type textarea "Left Don a vm to cb, explained parts will ORDERED FROM PARTSTOWN AND TRUE, TURB…"
type textarea "x"
type textarea "Left Don a vm to cb, explained parts will ORDERED FROM PARTSTOWN AND TRUE, TURB…"
type textarea "x"
type textarea "Left Don a vm to cb, explained parts will b ORDERED FROM PARTSTOWN AND TRUE, TU…"
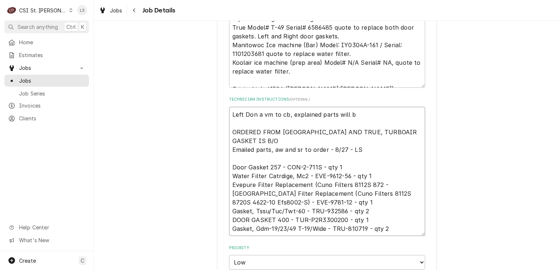
type textarea "x"
type textarea "Left Don a vm to cb, explained parts will be ORDERED FROM PARTSTOWN AND TRUE, T…"
type textarea "x"
type textarea "Left Don a vm to cb, explained parts will be ORDERED FROM PARTSTOWN AND TRUE, T…"
type textarea "x"
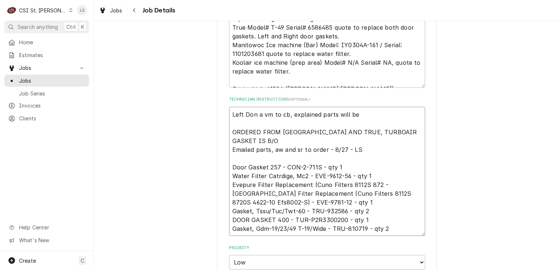
type textarea "Left Don a vm to cb, explained parts will be i ORDERED FROM PARTSTOWN AND TRUE,…"
type textarea "x"
type textarea "Left Don a vm to cb, explained parts will be in ORDERED FROM PARTSTOWN AND TRUE…"
type textarea "x"
type textarea "Left Don a vm to cb, explained parts will be in ORDERED FROM PARTSTOWN AND TRUE…"
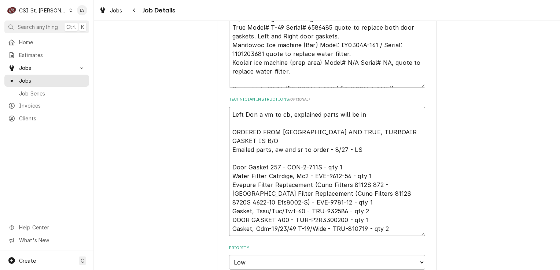
type textarea "x"
type textarea "Left Don a vm to cb, explained parts will be in M ORDERED FROM PARTSTOWN AND TR…"
type textarea "x"
type textarea "Left Don a vm to cb, explained parts will be in Mo ORDERED FROM PARTSTOWN AND T…"
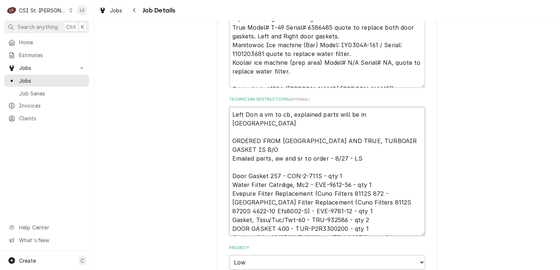
type textarea "x"
type textarea "Left Don a vm to cb, explained parts will be in Mon ORDERED FROM PARTSTOWN AND …"
type textarea "x"
type textarea "Left Don a vm to cb, explained parts will be in Mond ORDERED FROM PARTSTOWN AND…"
type textarea "x"
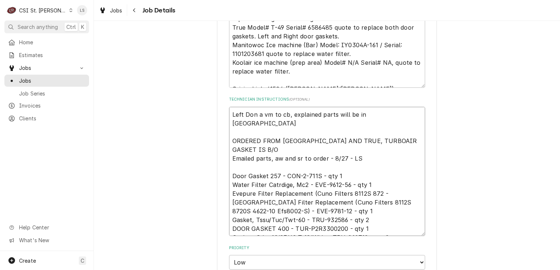
type textarea "Left Don a vm to cb, explained parts will be in Monda ORDERED FROM PARTSTOWN AN…"
type textarea "x"
type textarea "Left Don a vm to cb, explained parts will be in Monday ORDERED FROM PARTSTOWN A…"
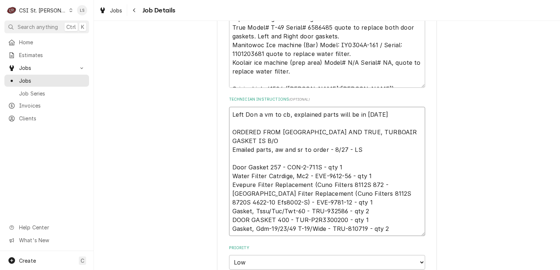
type textarea "x"
type textarea "Left Don a vm to cb, explained parts will be in Monday ORDERED FROM PARTSTOWN A…"
type textarea "x"
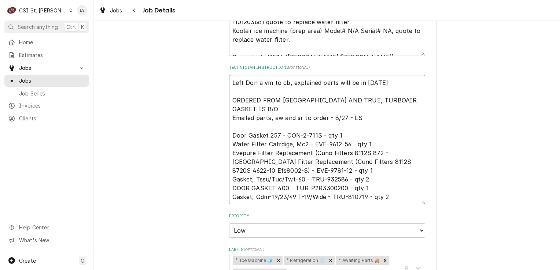
scroll to position [293, 0]
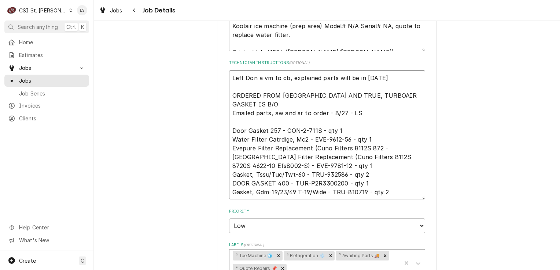
type textarea "Left Don a vm to cb, explained parts will be in Monday ORDERED FROM PARTSTOWN A…"
click at [384, 76] on textarea "Left Don a vm to cb, explained parts will be in Monday ORDERED FROM PARTSTOWN A…" at bounding box center [327, 135] width 196 height 130
type textarea "x"
type textarea "Left Don a vm to cb, explained parts will be in Monday a ORDERED FROM PARTSTOWN…"
type textarea "x"
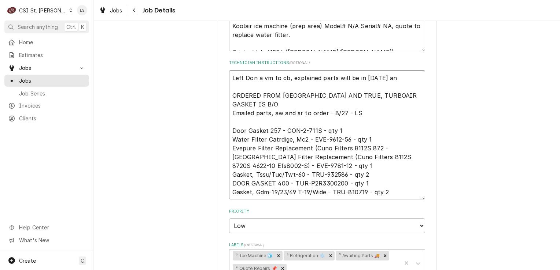
type textarea "Left Don a vm to cb, explained parts will be in Monday and ORDERED FROM PARTSTO…"
type textarea "x"
type textarea "Left Don a vm to cb, explained parts will be in Monday and w ORDERED FROM PARTS…"
type textarea "x"
type textarea "Left Don a vm to cb, explained parts will be in Monday and wa ORDERED FROM PART…"
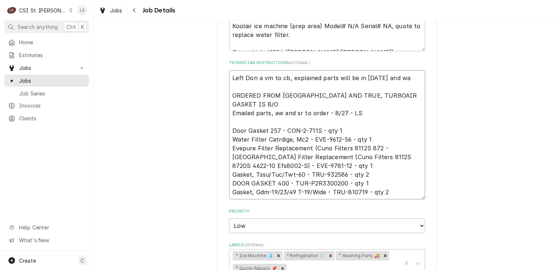
type textarea "x"
type textarea "Left Don a vm to cb, explained parts will be in Monday and wan ORDERED FROM PAR…"
type textarea "x"
type textarea "Left Don a vm to cb, explained parts will be in Monday and want ORDERED FROM PA…"
type textarea "x"
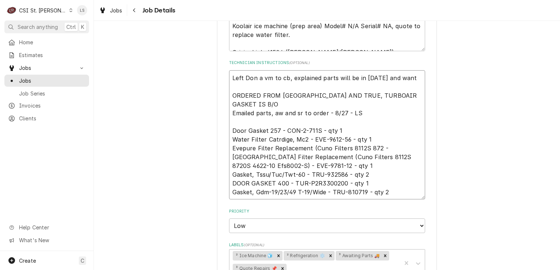
type textarea "Left Don a vm to cb, explained parts will be in Monday and wante ORDERED FROM P…"
type textarea "x"
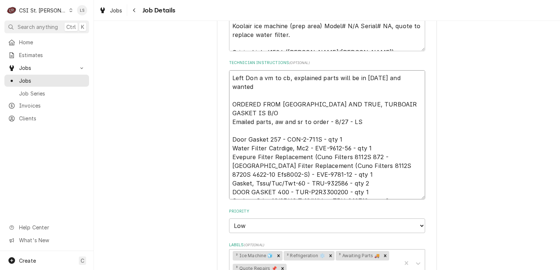
type textarea "Left Don a vm to cb, explained parts will be in Monday and wanted ORDERED FROM …"
type textarea "x"
type textarea "Left Don a vm to cb, explained parts will be in Monday and wanted t ORDERED FRO…"
type textarea "x"
type textarea "Left Don a vm to cb, explained parts will be in Monday and wanted to ORDERED FR…"
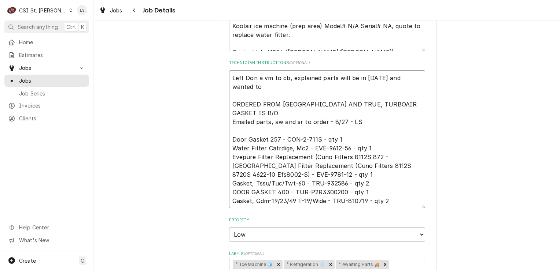
type textarea "x"
type textarea "Left Don a vm to cb, explained parts will be in Monday and wanted to s ORDERED …"
type textarea "x"
type textarea "Left Don a vm to cb, explained parts will be in Monday and wanted to see ORDERE…"
type textarea "x"
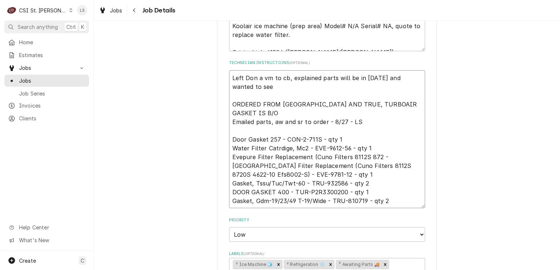
type textarea "Left Don a vm to cb, explained parts will be in Monday and wanted to see ORDERE…"
type textarea "x"
type textarea "Left Don a vm to cb, explained parts will be in Monday and wanted to see i ORDE…"
type textarea "x"
type textarea "Left Don a vm to cb, explained parts will be in Monday and wanted to see if ORD…"
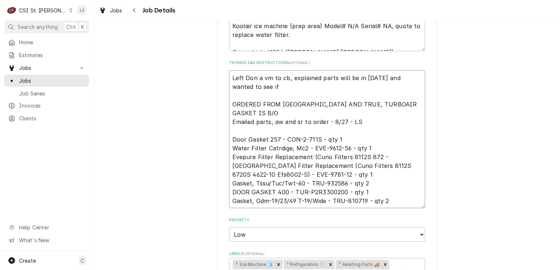
type textarea "x"
type textarea "Left Don a vm to cb, explained parts will be in Monday and wanted to see if ORD…"
type textarea "x"
type textarea "Left Don a vm to cb, explained parts will be in Monday and wanted to see if w O…"
type textarea "x"
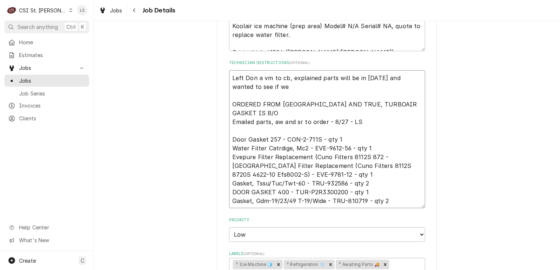
type textarea "Left Don a vm to cb, explained parts will be in Monday and wanted to see if we …"
type textarea "x"
type textarea "Left Don a vm to cb, explained parts will be in Monday and wanted to see if we …"
type textarea "x"
type textarea "Left Don a vm to cb, explained parts will be in Monday and wanted to see if we …"
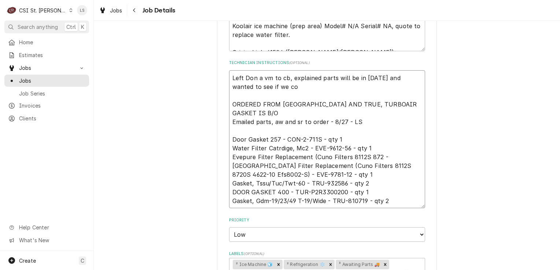
type textarea "x"
type textarea "Left Don a vm to cb, explained parts will be in Monday and wanted to see if we …"
type textarea "x"
type textarea "Left Don a vm to cb, explained parts will be in Monday and wanted to see if we …"
type textarea "x"
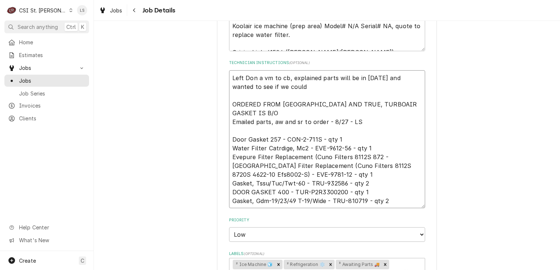
type textarea "Left Don a vm to cb, explained parts will be in Monday and wanted to see if we …"
type textarea "x"
type textarea "Left Don a vm to cb, explained parts will be in Monday and wanted to see if we …"
type textarea "x"
type textarea "Left Don a vm to cb, explained parts will be in Monday and wanted to see if we …"
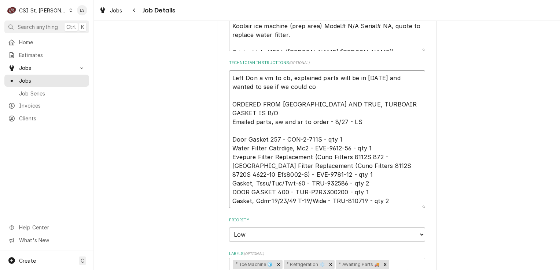
type textarea "x"
type textarea "Left Don a vm to cb, explained parts will be in Monday and wanted to see if we …"
type textarea "x"
type textarea "Left Don a vm to cb, explained parts will be in Monday and wanted to see if we …"
type textarea "x"
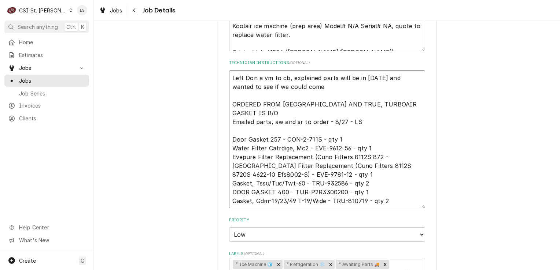
type textarea "Left Don a vm to cb, explained parts will be in Monday and wanted to see if we …"
type textarea "x"
type textarea "Left Don a vm to cb, explained parts will be in Monday and wanted to see if we …"
type textarea "x"
type textarea "Left Don a vm to cb, explained parts will be in Monday and wanted to see if we …"
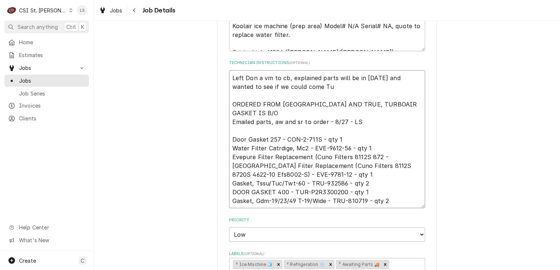
type textarea "x"
type textarea "Left Don a vm to cb, explained parts will be in Monday and wanted to see if we …"
type textarea "x"
type textarea "Left Don a vm to cb, explained parts will be in Monday and wanted to see if we …"
type textarea "x"
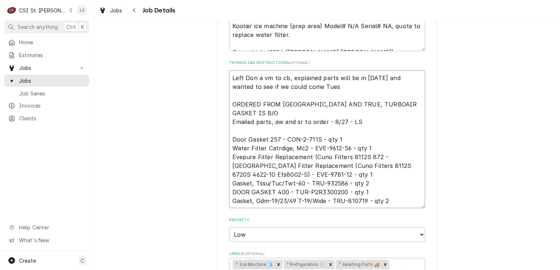
type textarea "Left Don a vm to cb, explained parts will be in Monday and wanted to see if we …"
type textarea "x"
type textarea "Left Don a vm to cb, explained parts will be in Monday and wanted to see if we …"
type textarea "x"
type textarea "Left Don a vm to cb, explained parts will be in Monday and wanted to see if we …"
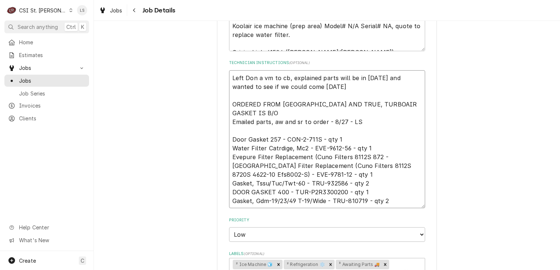
type textarea "x"
type textarea "Left Don a vm to cb, explained parts will be in Monday and wanted to see if we …"
type textarea "x"
type textarea "Left Don a vm to cb, explained parts will be in Monday and wanted to see if we …"
type textarea "x"
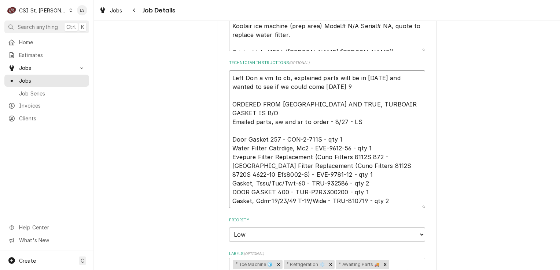
type textarea "Left Don a vm to cb, explained parts will be in Monday and wanted to see if we …"
type textarea "x"
type textarea "Left Don a vm to cb, explained parts will be in Monday and wanted to see if we …"
type textarea "x"
type textarea "Left Don a vm to cb, explained parts will be in Monday and wanted to see if we …"
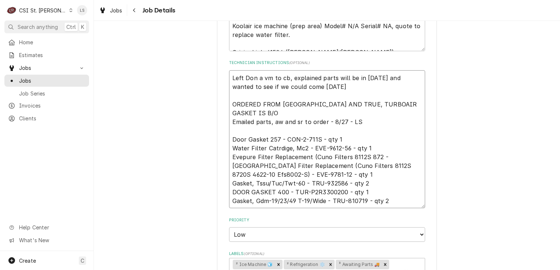
type textarea "x"
type textarea "Left Don a vm to cb, explained parts will be in Monday and wanted to see if we …"
type textarea "x"
type textarea "Left Don a vm to cb, explained parts will be in Monday and wanted to see if we …"
type textarea "x"
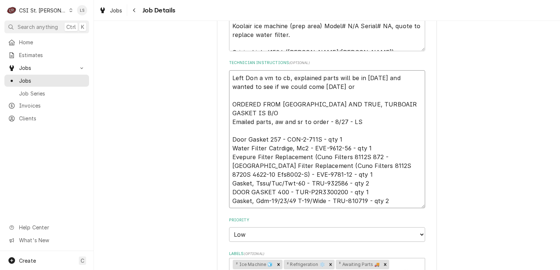
type textarea "Left Don a vm to cb, explained parts will be in Monday and wanted to see if we …"
type textarea "x"
type textarea "Left Don a vm to cb, explained parts will be in Monday and wanted to see if we …"
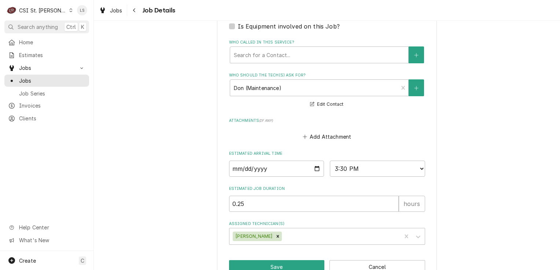
scroll to position [603, 0]
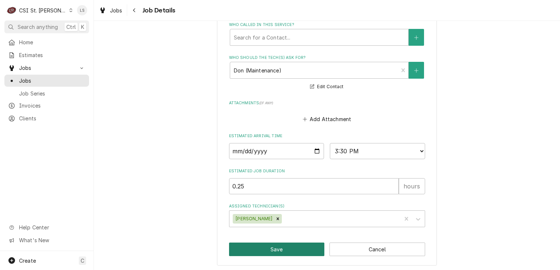
click at [303, 248] on button "Save" at bounding box center [277, 250] width 96 height 14
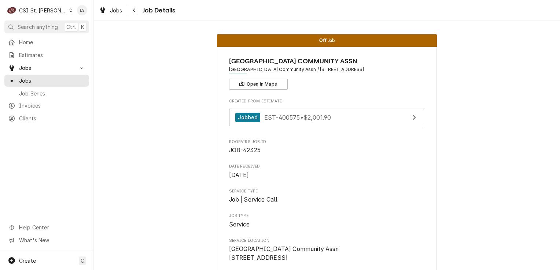
click at [69, 10] on div "Dynamic Content Wrapper" at bounding box center [71, 10] width 4 height 5
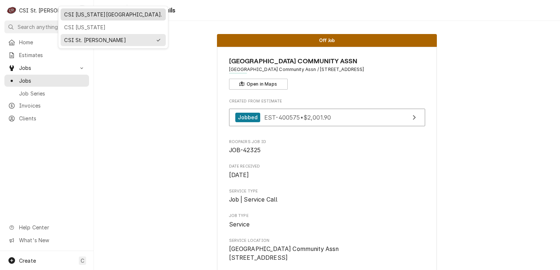
click at [66, 14] on div "CSI [US_STATE][GEOGRAPHIC_DATA]." at bounding box center [113, 15] width 98 height 8
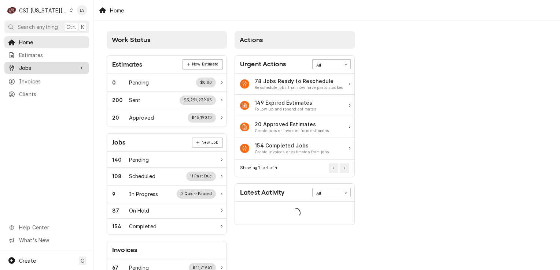
click at [31, 65] on span "Jobs" at bounding box center [46, 68] width 55 height 8
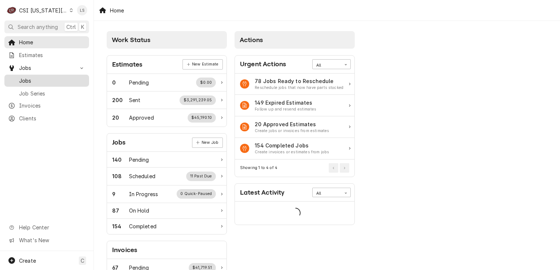
click at [31, 77] on span "Jobs" at bounding box center [52, 81] width 66 height 8
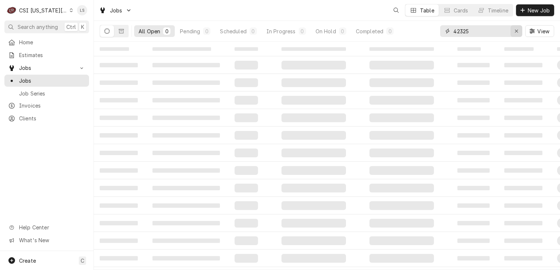
click at [518, 32] on icon "Erase input" at bounding box center [517, 31] width 4 height 5
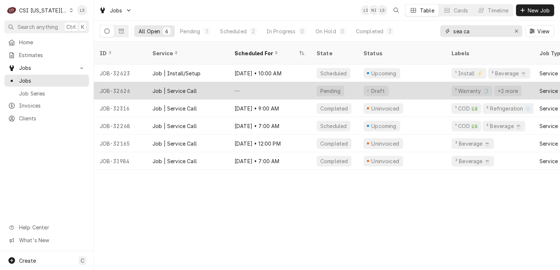
type input "sea ca"
click at [124, 82] on div "JOB-32626" at bounding box center [120, 91] width 53 height 18
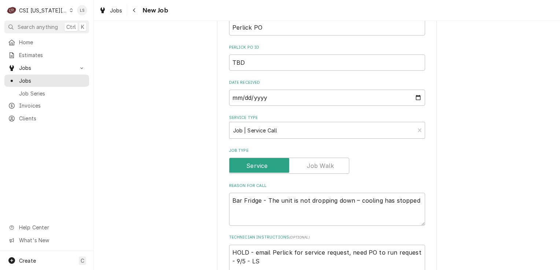
scroll to position [440, 0]
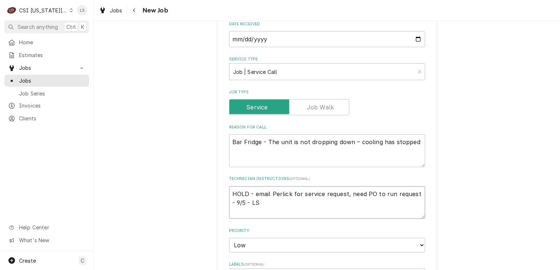
click at [257, 194] on textarea "HOLD - email Perlick for service request, need PO to run request - 9/5 - LS" at bounding box center [327, 203] width 196 height 33
type textarea "x"
type textarea "HOLD - email Perlick for service request, need PO to run request - 9/5 - LS"
type textarea "x"
type textarea "HOLD - email Perlick for service request, need PO to run request - 9/5 - LS"
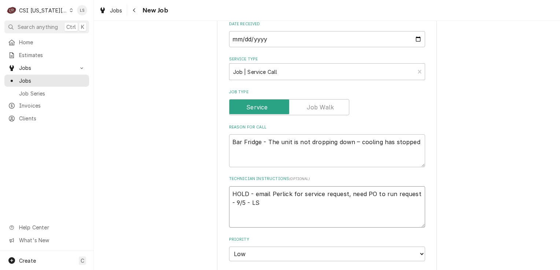
type textarea "x"
type textarea "HOLD - email Perlick for service request, need PO to run request - 9/5 - LS I"
type textarea "x"
type textarea "HOLD - email Perlick for service request, need PO to run request - 9/5 - LS If"
type textarea "x"
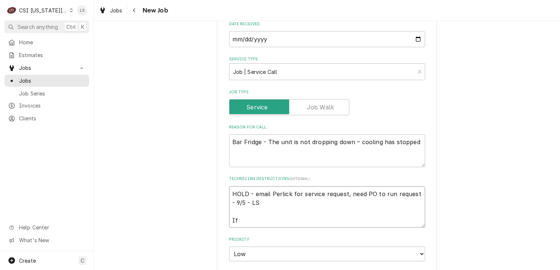
type textarea "HOLD - email Perlick for service request, need PO to run request - 9/5 - LS If"
type textarea "x"
type textarea "HOLD - email Perlick for service request, need PO to run request - 9/5 - LS If n"
type textarea "x"
type textarea "HOLD - email Perlick for service request, need PO to run request - 9/5 - LS If …"
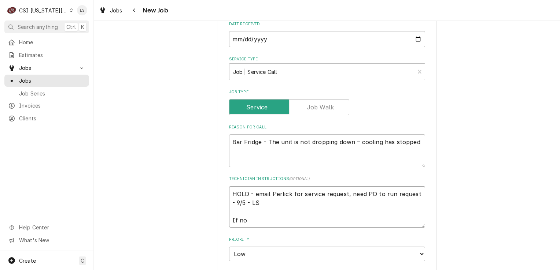
type textarea "x"
type textarea "HOLD - email Perlick for service request, need PO to run request - 9/5 - LS If …"
type textarea "x"
type textarea "HOLD - email Perlick for service request, need PO to run request - 9/5 - LS If …"
type textarea "x"
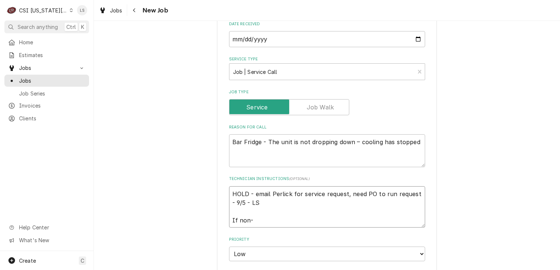
type textarea "HOLD - email Perlick for service request, need PO to run request - 9/5 - LS If …"
type textarea "x"
type textarea "HOLD - email Perlick for service request, need PO to run request - 9/5 - LS If …"
type textarea "x"
type textarea "HOLD - email Perlick for service request, need PO to run request - 9/5 - LS If …"
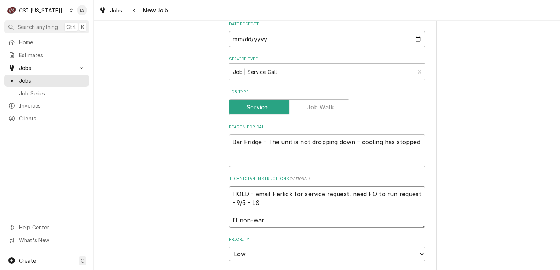
type textarea "x"
type textarea "HOLD - email Perlick for service request, need PO to run request - 9/5 - LS If …"
type textarea "x"
type textarea "HOLD - email Perlick for service request, need PO to run request - 9/5 - LS If …"
type textarea "x"
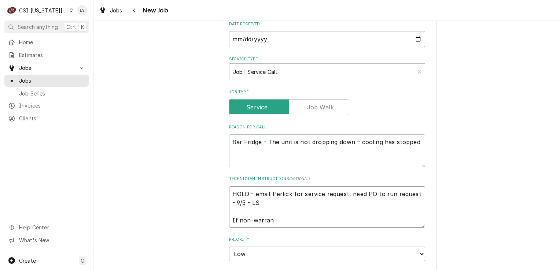
type textarea "HOLD - email Perlick for service request, need PO to run request - 9/5 - LS If …"
type textarea "x"
type textarea "HOLD - email Perlick for service request, need PO to run request - 9/5 - LS If …"
type textarea "x"
type textarea "HOLD - email Perlick for service request, need PO to run request - 9/5 - LS If …"
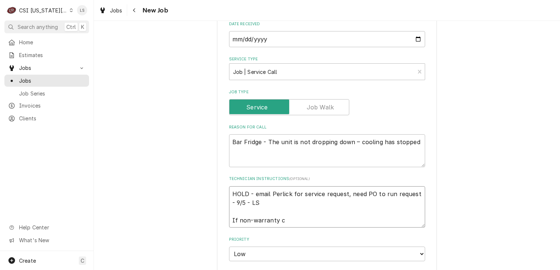
type textarea "x"
type textarea "HOLD - email Perlick for service request, need PO to run request - 9/5 - LS If …"
type textarea "x"
type textarea "HOLD - email Perlick for service request, need PO to run request - 9/5 - LS If …"
type textarea "x"
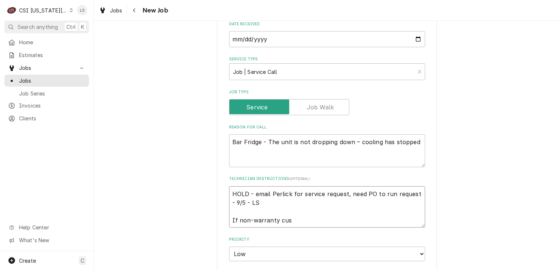
type textarea "HOLD - email Perlick for service request, need PO to run request - 9/5 - LS If …"
type textarea "x"
type textarea "HOLD - email Perlick for service request, need PO to run request - 9/5 - LS If …"
type textarea "x"
type textarea "HOLD - email Perlick for service request, need PO to run request - 9/5 - LS If …"
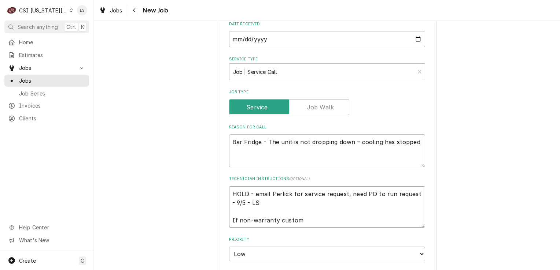
type textarea "x"
type textarea "HOLD - email Perlick for service request, need PO to run request - 9/5 - LS If …"
type textarea "x"
type textarea "HOLD - email Perlick for service request, need PO to run request - 9/5 - LS If …"
type textarea "x"
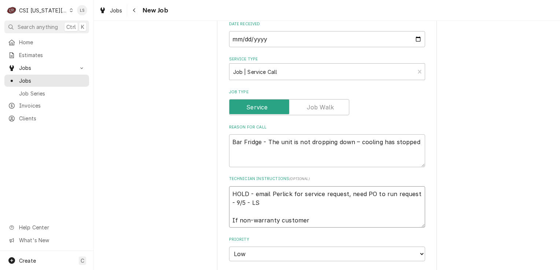
type textarea "HOLD - email Perlick for service request, need PO to run request - 9/5 - LS If …"
type textarea "x"
type textarea "HOLD - email Perlick for service request, need PO to run request - 9/5 - LS If …"
type textarea "x"
type textarea "HOLD - email Perlick for service request, need PO to run request - 9/5 - LS If …"
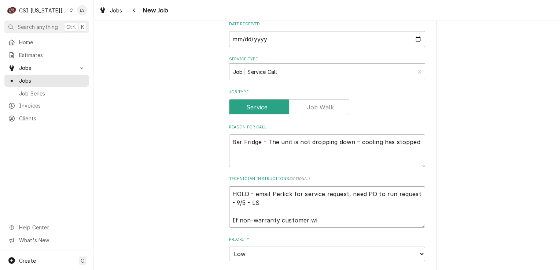
type textarea "x"
type textarea "HOLD - email Perlick for service request, need PO to run request - 9/5 - LS If …"
type textarea "x"
type textarea "HOLD - email Perlick for service request, need PO to run request - 9/5 - LS If …"
type textarea "x"
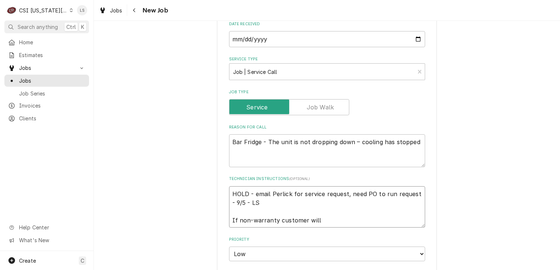
type textarea "HOLD - email Perlick for service request, need PO to run request - 9/5 - LS If …"
type textarea "x"
type textarea "HOLD - email Perlick for service request, need PO to run request - 9/5 - LS If …"
type textarea "x"
type textarea "HOLD - email Perlick for service request, need PO to run request - 9/5 - LS If …"
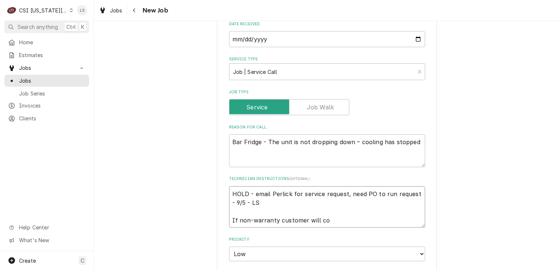
type textarea "x"
type textarea "HOLD - email Perlick for service request, need PO to run request - 9/5 - LS If …"
type textarea "x"
type textarea "HOLD - email Perlick for service request, need PO to run request - 9/5 - LS If …"
type textarea "x"
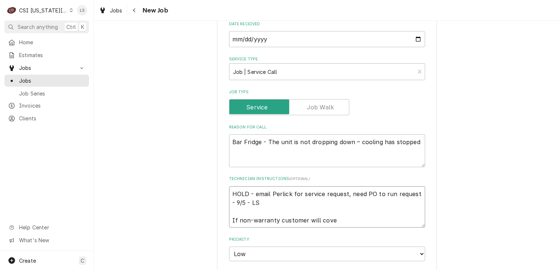
type textarea "HOLD - email Perlick for service request, need PO to run request - 9/5 - LS If …"
type textarea "x"
type textarea "HOLD - email Perlick for service request, need PO to run request - 9/5 - LS If …"
type textarea "x"
type textarea "HOLD - email Perlick for service request, need PO to run request - 9/5 - LS If …"
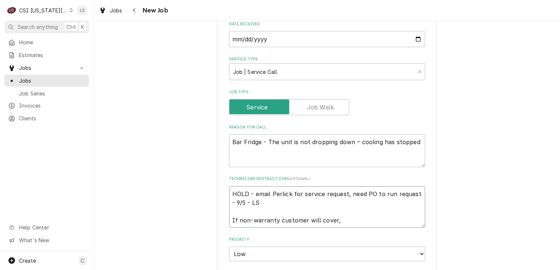
type textarea "x"
type textarea "HOLD - email Perlick for service request, need PO to run request - 9/5 - LS If …"
type textarea "x"
type textarea "HOLD - email Perlick for service request, need PO to run request - 9/5 - LS If …"
type textarea "x"
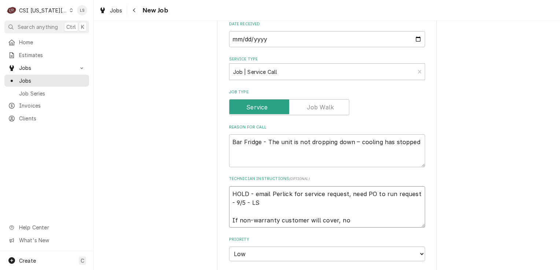
type textarea "HOLD - email Perlick for service request, need PO to run request - 9/5 - LS If …"
type textarea "x"
type textarea "HOLD - email Perlick for service request, need PO to run request - 9/5 - LS If …"
type textarea "x"
type textarea "HOLD - email Perlick for service request, need PO to run request - 9/5 - LS If …"
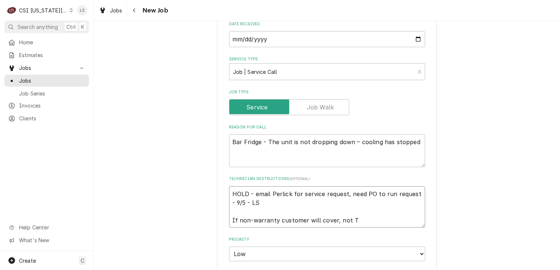
type textarea "x"
type textarea "HOLD - email Perlick for service request, need PO to run request - 9/5 - LS If …"
type textarea "x"
type textarea "HOLD - email Perlick for service request, need PO to run request - 9/5 - LS If …"
type textarea "x"
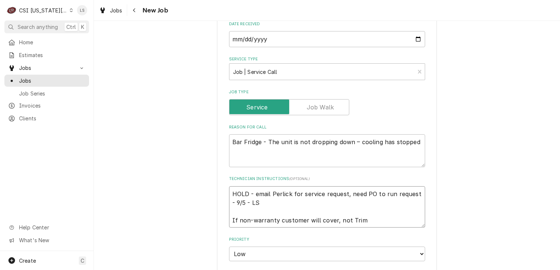
type textarea "HOLD - email Perlick for service request, need PO to run request - 9/5 - LS If …"
type textarea "x"
type textarea "HOLD - email Perlick for service request, need PO to run request - 9/5 - LS If …"
type textarea "x"
type textarea "HOLD - email Perlick for service request, need PO to run request - 9/5 - LS If …"
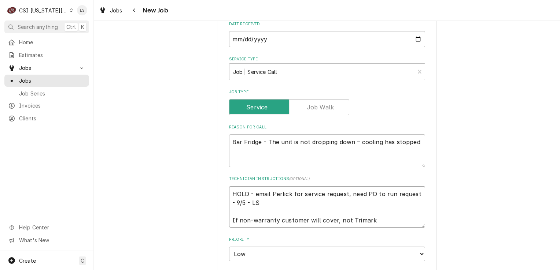
type textarea "x"
type textarea "HOLD - email Perlick for service request, need PO to run request - 9/5 - LS If …"
type textarea "x"
type textarea "HOLD - email Perlick for service request, need PO to run request - 9/5 - LS If …"
type textarea "x"
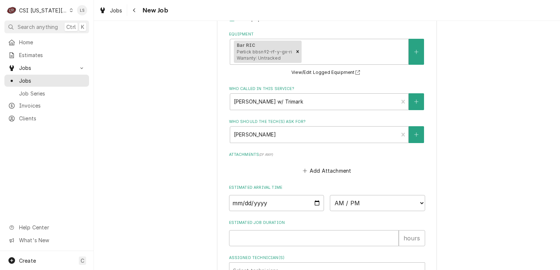
scroll to position [819, 0]
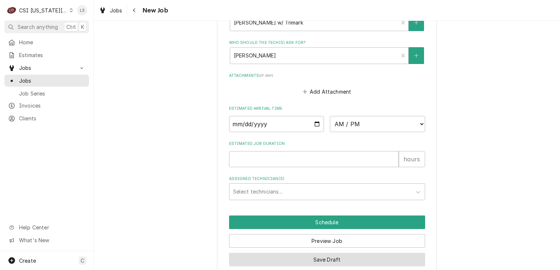
type textarea "HOLD - email Perlick for service request, need PO to run request - 9/5 - LS If …"
click at [322, 253] on button "Save Draft" at bounding box center [327, 260] width 196 height 14
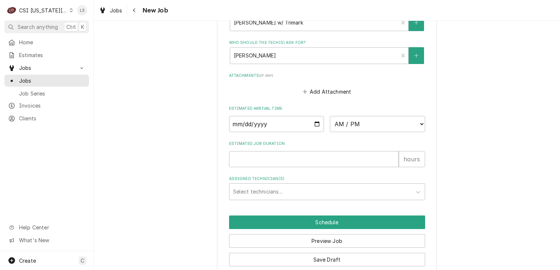
scroll to position [794, 0]
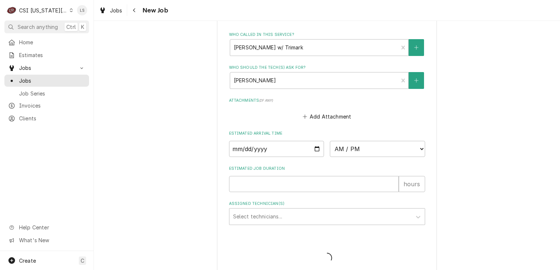
type textarea "x"
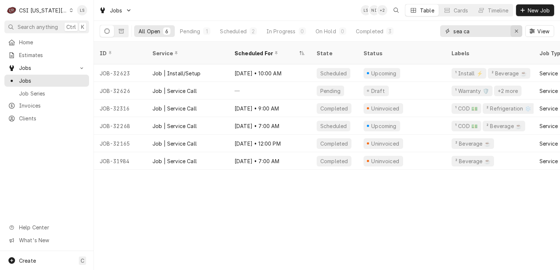
click at [511, 30] on button "Erase input" at bounding box center [516, 31] width 12 height 12
